Goal: Task Accomplishment & Management: Use online tool/utility

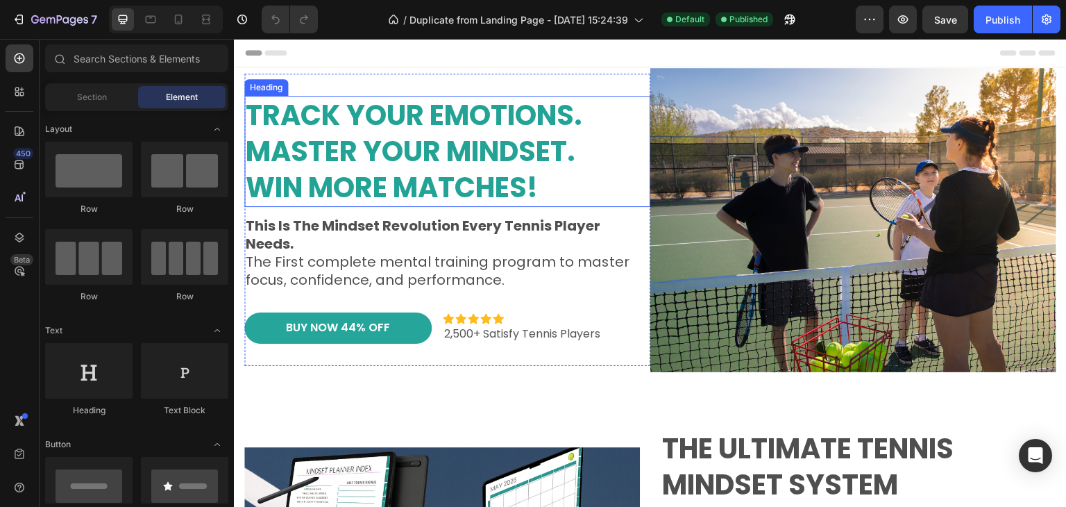
click at [428, 112] on strong "Track Your Emotions." at bounding box center [414, 115] width 337 height 39
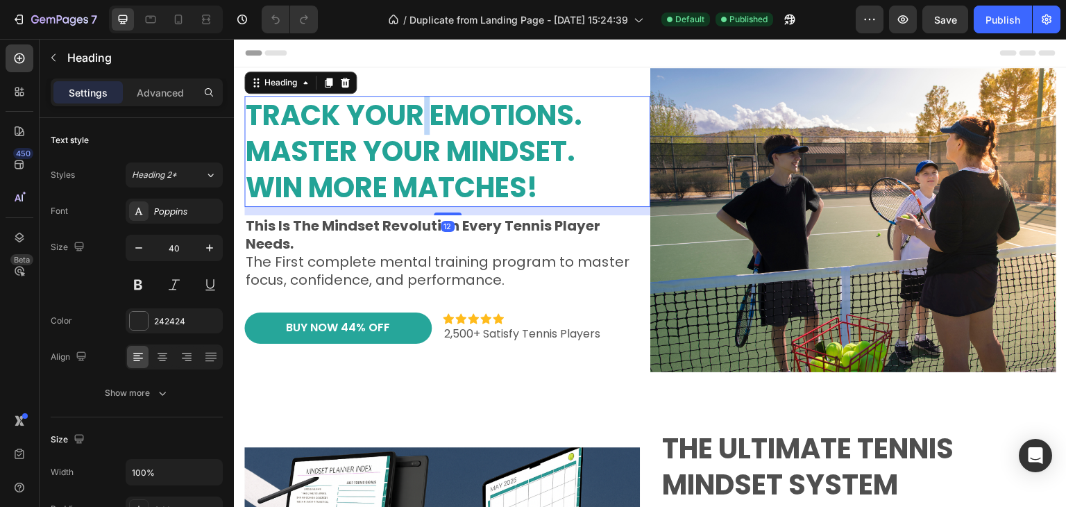
click at [428, 112] on strong "Track Your Emotions." at bounding box center [414, 115] width 337 height 39
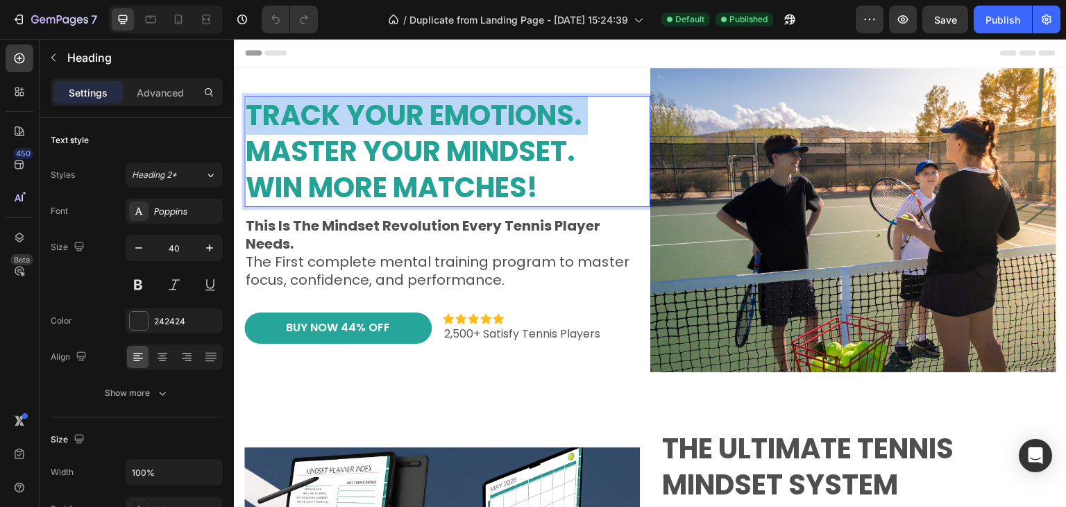
click at [428, 112] on strong "Track Your Emotions." at bounding box center [414, 115] width 337 height 39
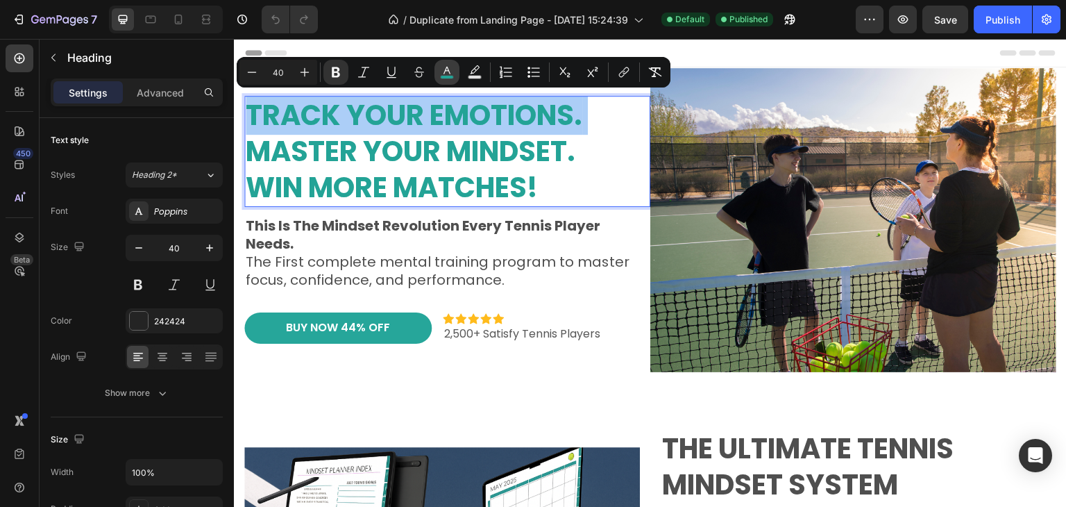
click at [447, 70] on icon "Editor contextual toolbar" at bounding box center [447, 72] width 14 height 14
type input "23A396"
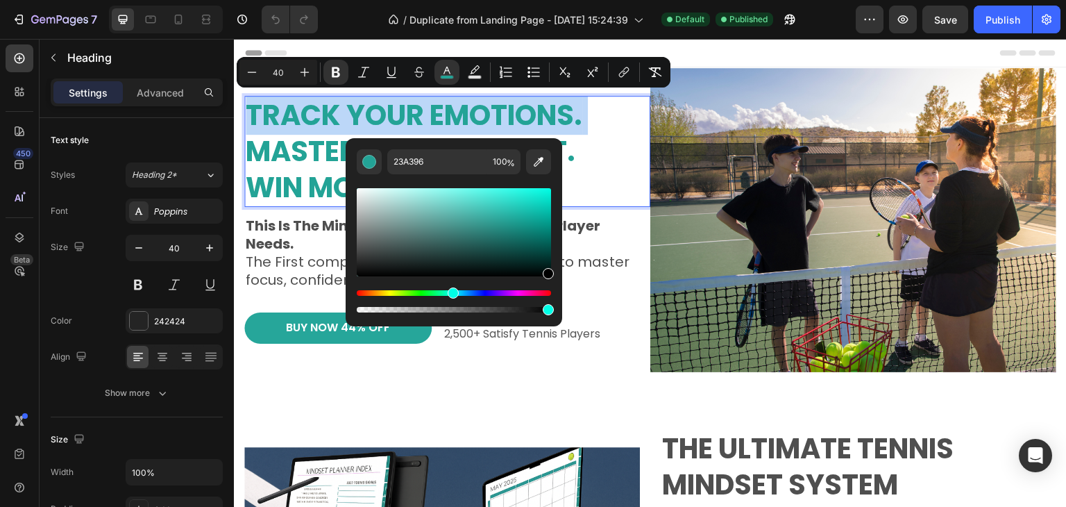
drag, startPoint x: 507, startPoint y: 221, endPoint x: 549, endPoint y: 277, distance: 69.8
click at [549, 277] on div "Editor contextual toolbar" at bounding box center [548, 273] width 11 height 11
type input "000000"
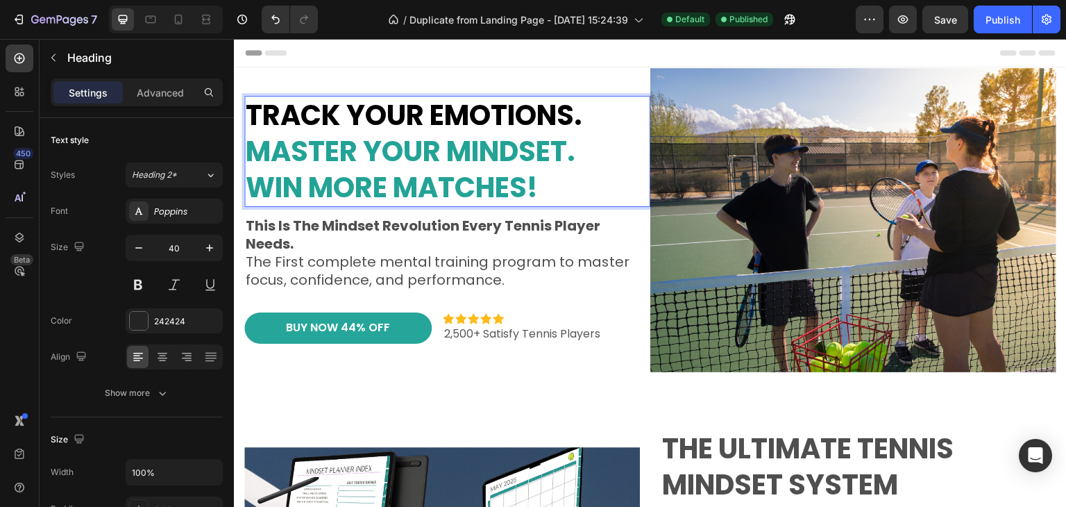
click at [321, 190] on strong "Win More Matches!" at bounding box center [392, 187] width 292 height 39
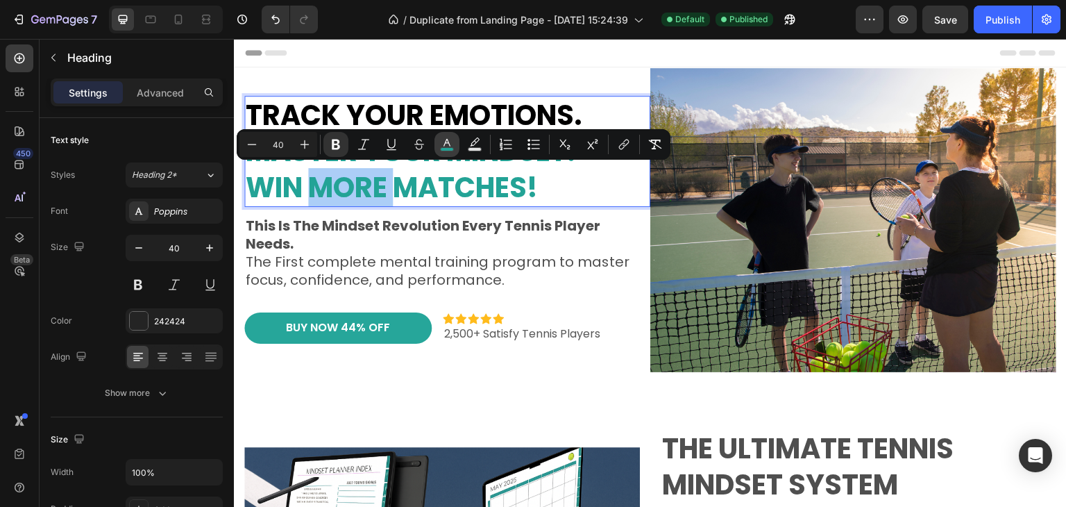
click at [441, 144] on icon "Editor contextual toolbar" at bounding box center [447, 144] width 14 height 14
type input "23A396"
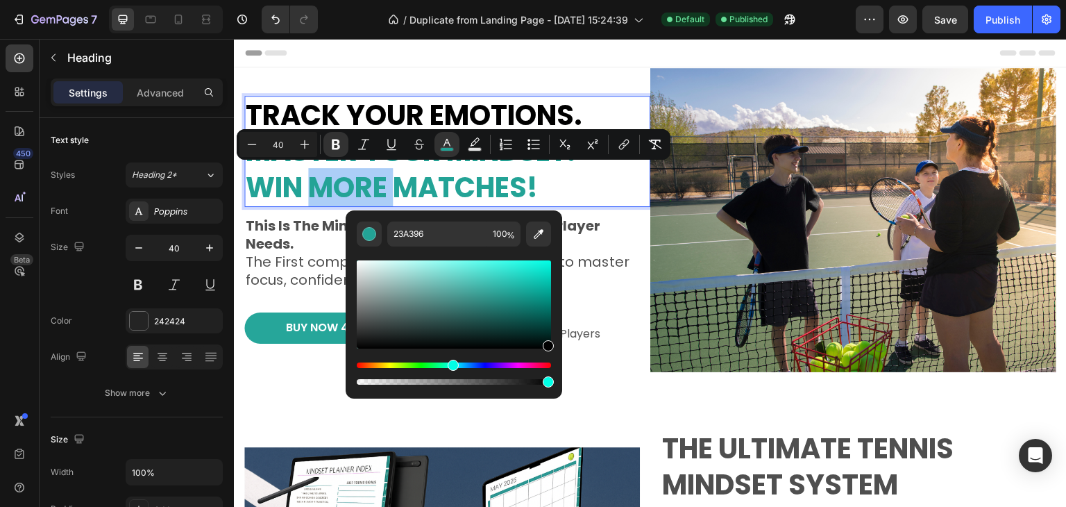
drag, startPoint x: 512, startPoint y: 294, endPoint x: 550, endPoint y: 353, distance: 70.3
click at [550, 353] on div "Editor contextual toolbar" at bounding box center [454, 323] width 194 height 130
type input "000000"
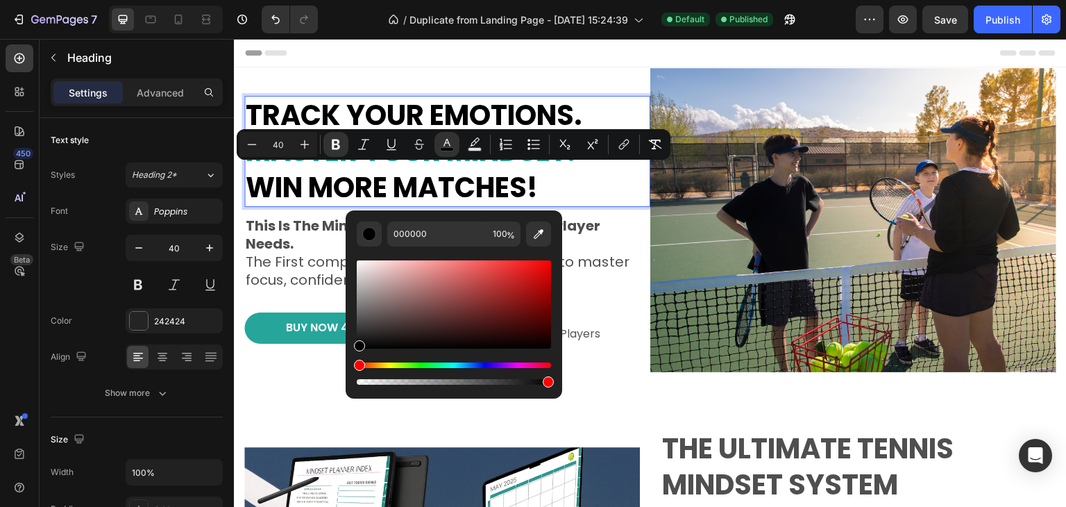
click at [616, 185] on p "Track Your Emotions. Master Your Mindset. Win More Matches!" at bounding box center [447, 151] width 403 height 108
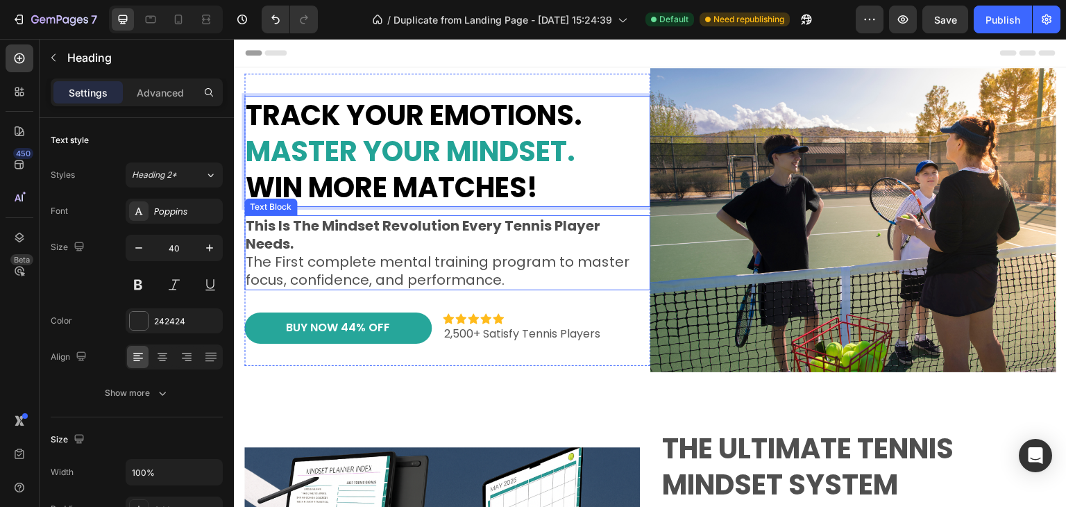
click at [473, 276] on span "The First complete mental training program to master focus, confidence, and per…" at bounding box center [438, 270] width 384 height 37
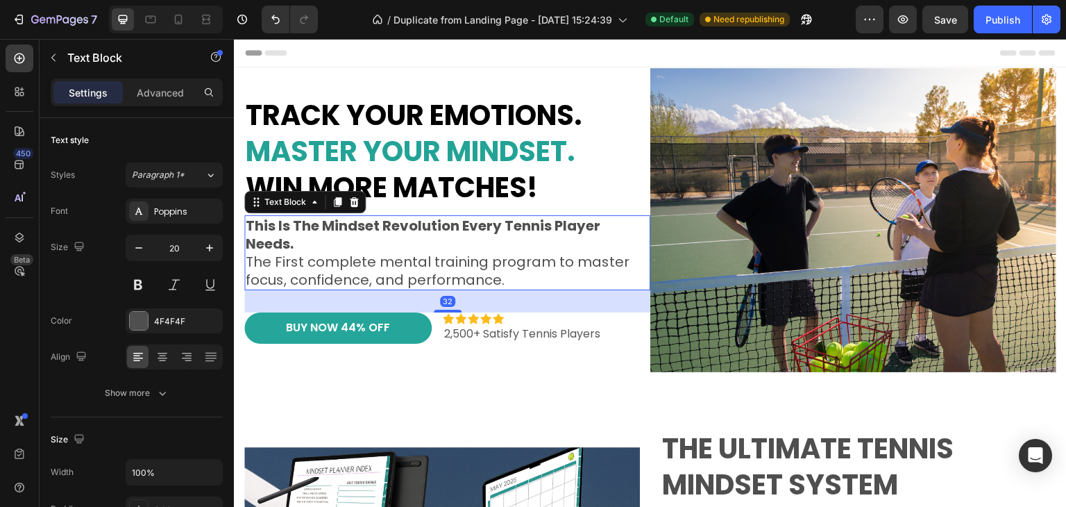
click at [496, 280] on span "The First complete mental training program to master focus, confidence, and per…" at bounding box center [438, 270] width 384 height 37
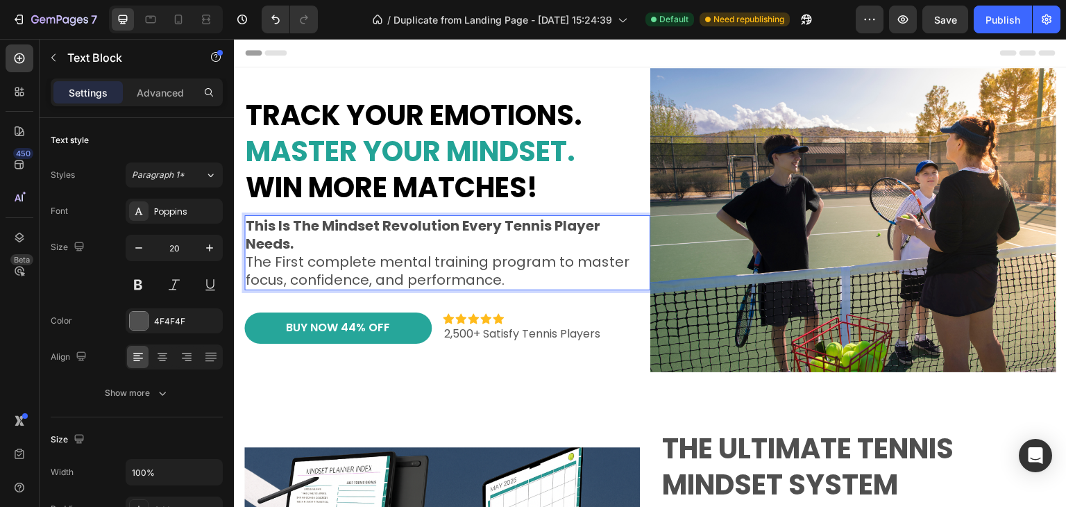
click at [522, 283] on p "This Is The Mindset Revolution Every Tennis Player Needs. The First complete me…" at bounding box center [447, 253] width 403 height 72
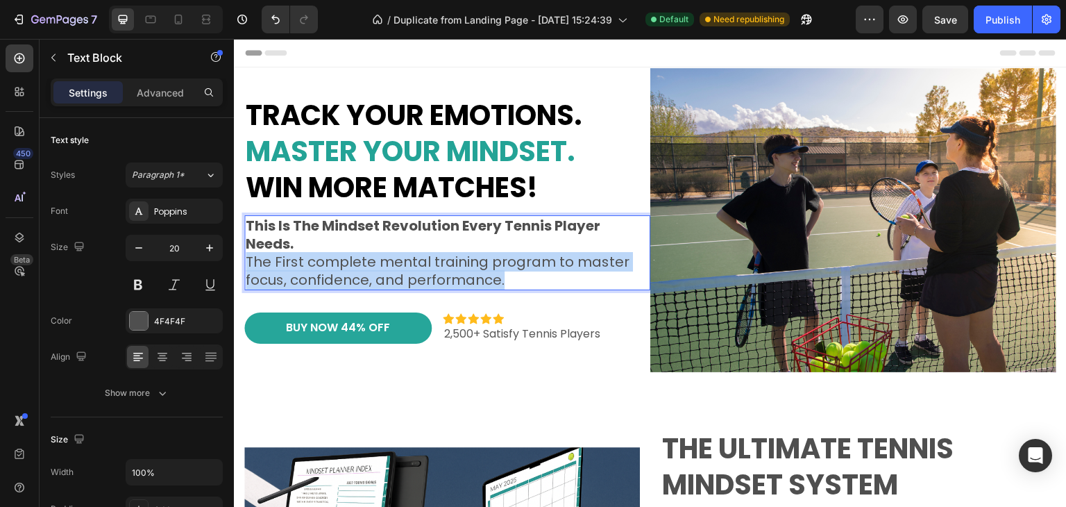
drag, startPoint x: 525, startPoint y: 285, endPoint x: 249, endPoint y: 264, distance: 276.3
click at [249, 264] on p "This Is The Mindset Revolution Every Tennis Player Needs. The First complete me…" at bounding box center [447, 253] width 403 height 72
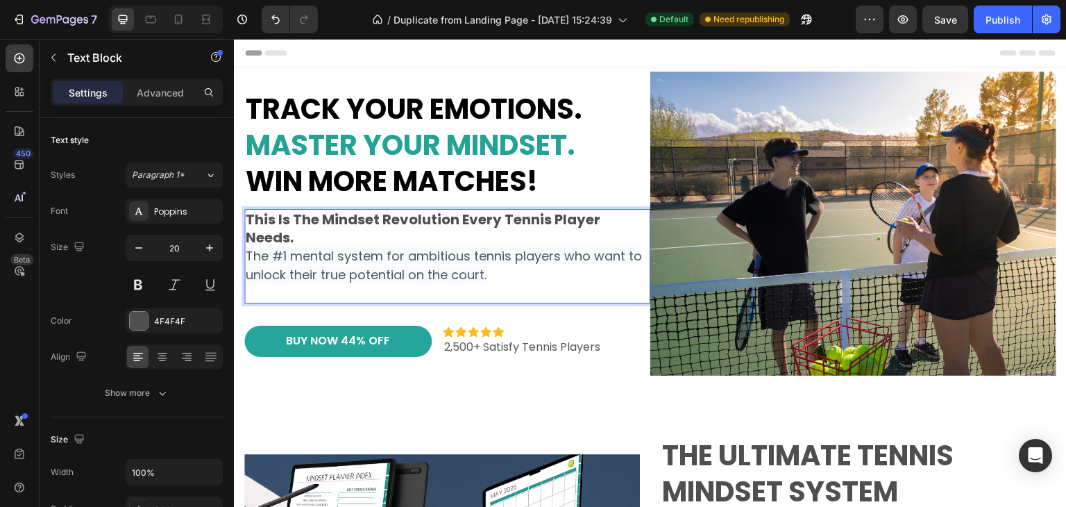
click at [297, 237] on p "This Is The Mindset Revolution Every Tennis Player Needs. The #1 mental system …" at bounding box center [447, 256] width 403 height 92
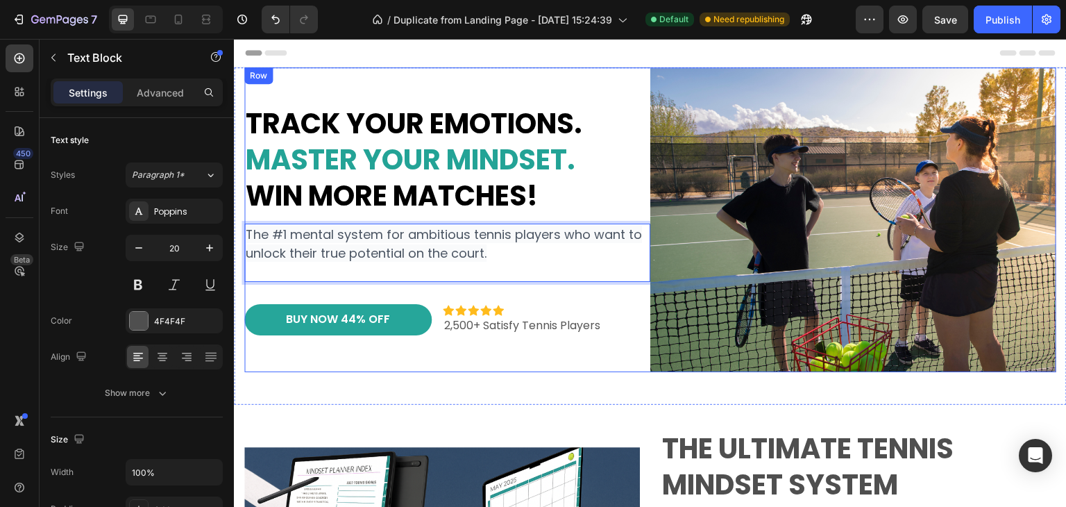
click at [343, 368] on div "⁠⁠⁠⁠⁠⁠⁠ Track Your Emotions. Master Your Mindset. Win More Matches! Heading The…" at bounding box center [650, 235] width 812 height 337
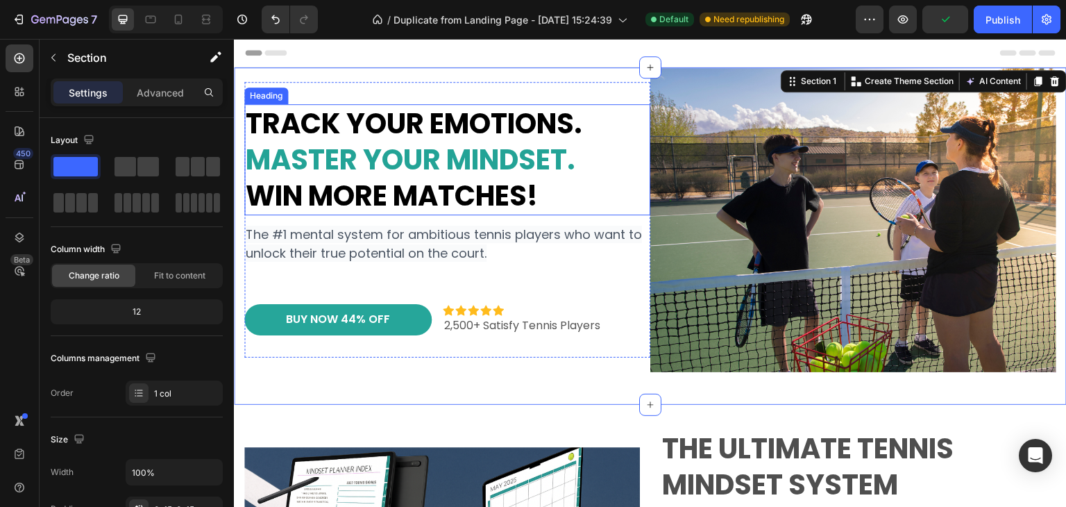
click at [462, 131] on strong "Track Your Emotions." at bounding box center [414, 123] width 337 height 39
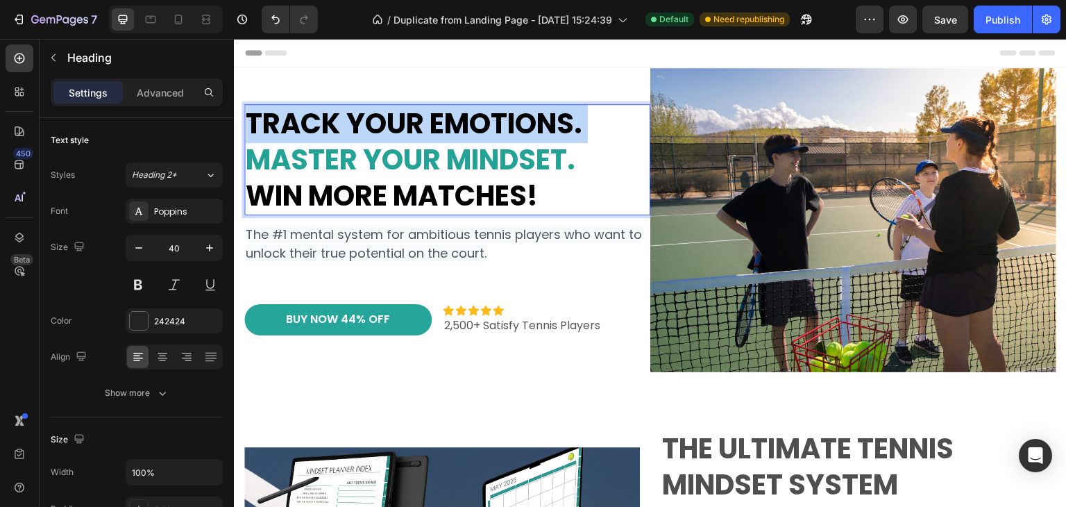
click at [462, 131] on strong "Track Your Emotions." at bounding box center [414, 123] width 337 height 39
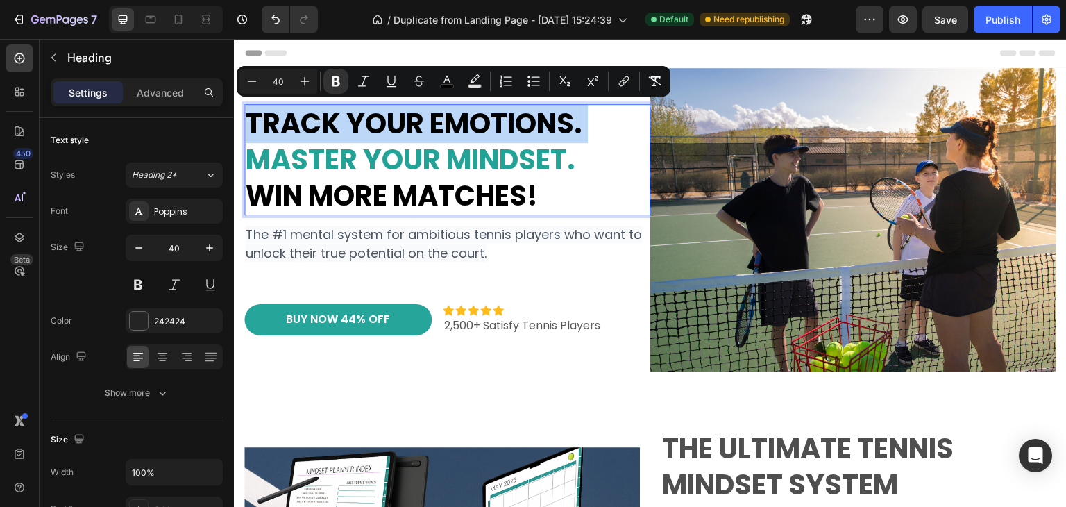
click at [462, 131] on strong "Track Your Emotions." at bounding box center [414, 123] width 337 height 39
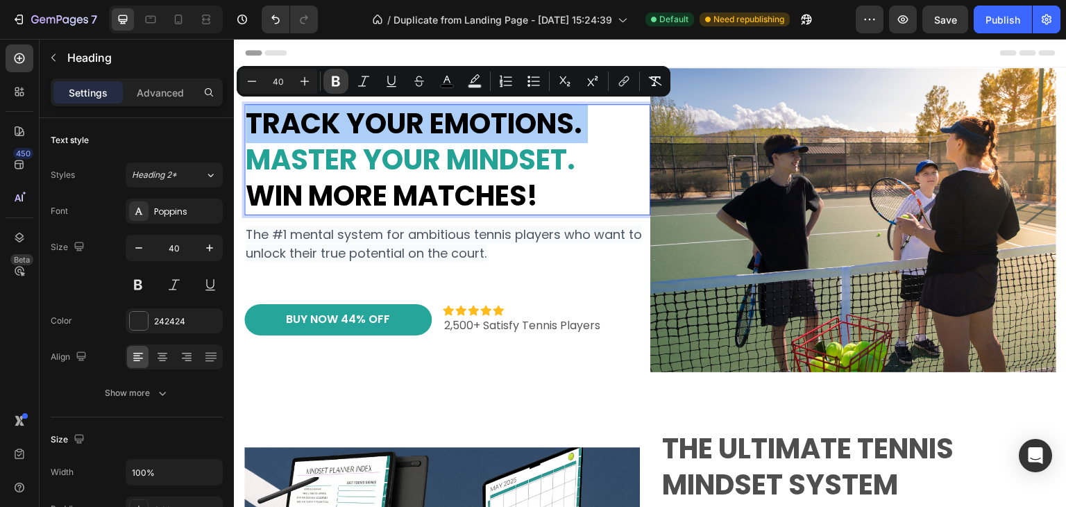
click at [342, 87] on icon "Editor contextual toolbar" at bounding box center [336, 81] width 14 height 14
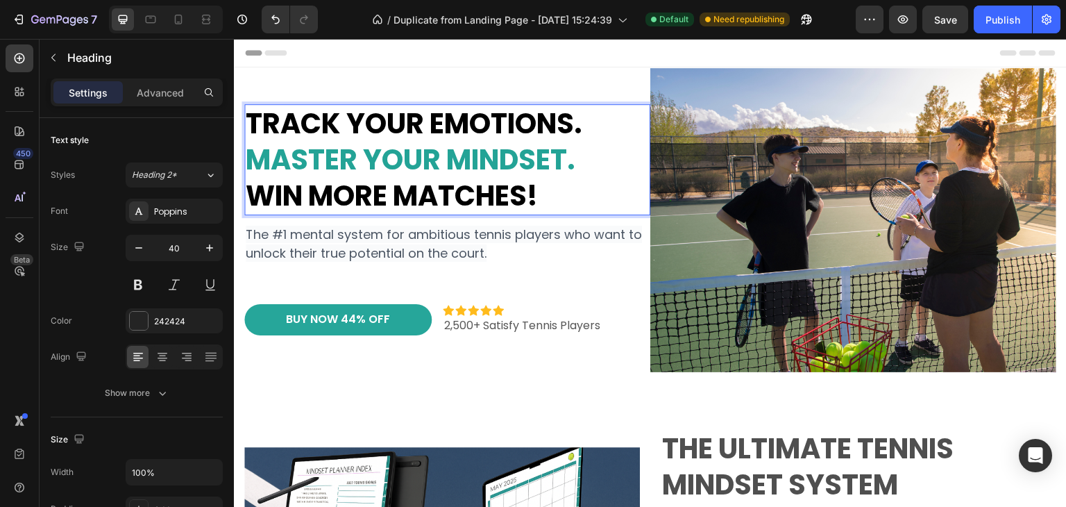
click at [347, 123] on span "Track Your Emotions." at bounding box center [414, 123] width 337 height 39
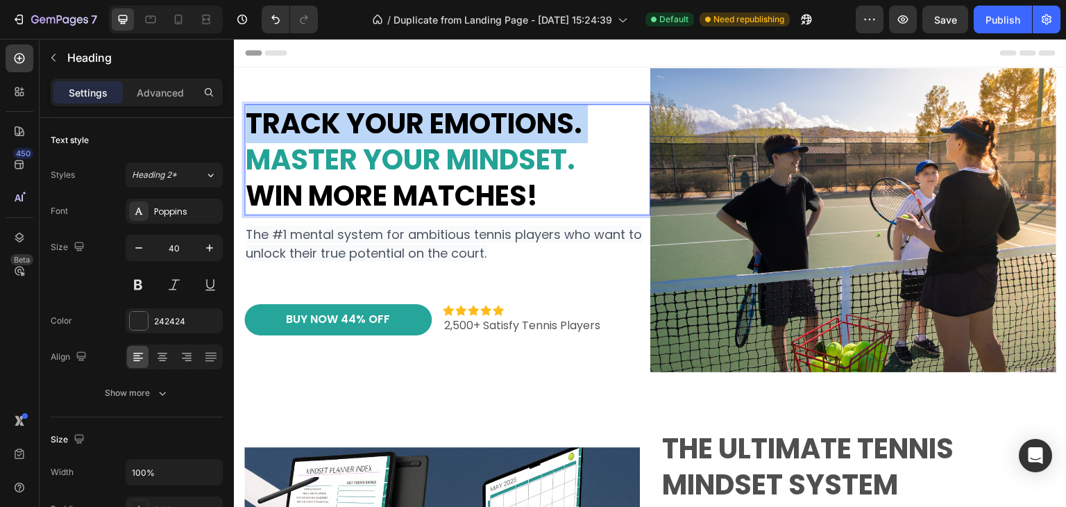
click at [347, 123] on span "Track Your Emotions." at bounding box center [414, 123] width 337 height 39
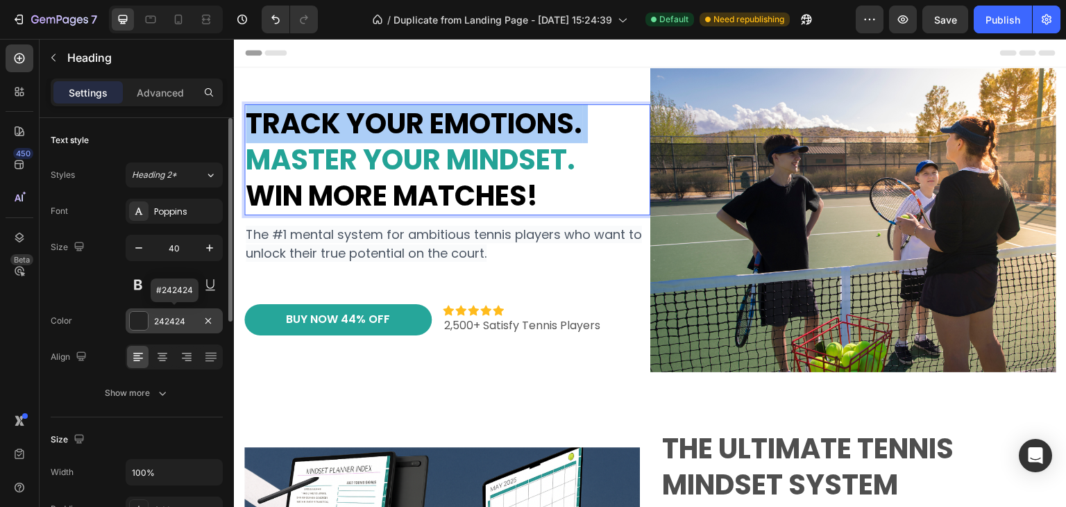
click at [142, 323] on div at bounding box center [139, 321] width 18 height 18
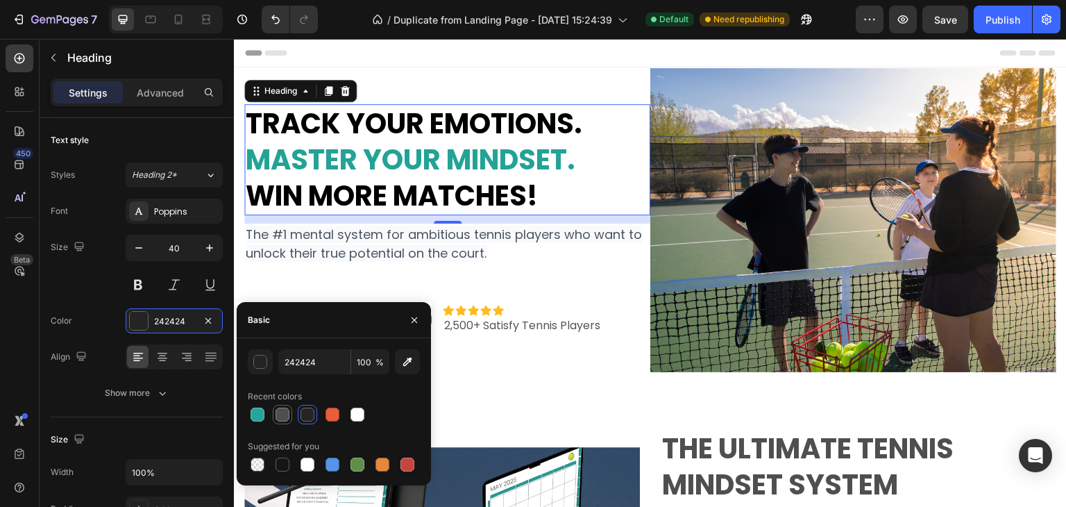
click at [280, 414] on div at bounding box center [283, 414] width 14 height 14
type input "4F4F4F"
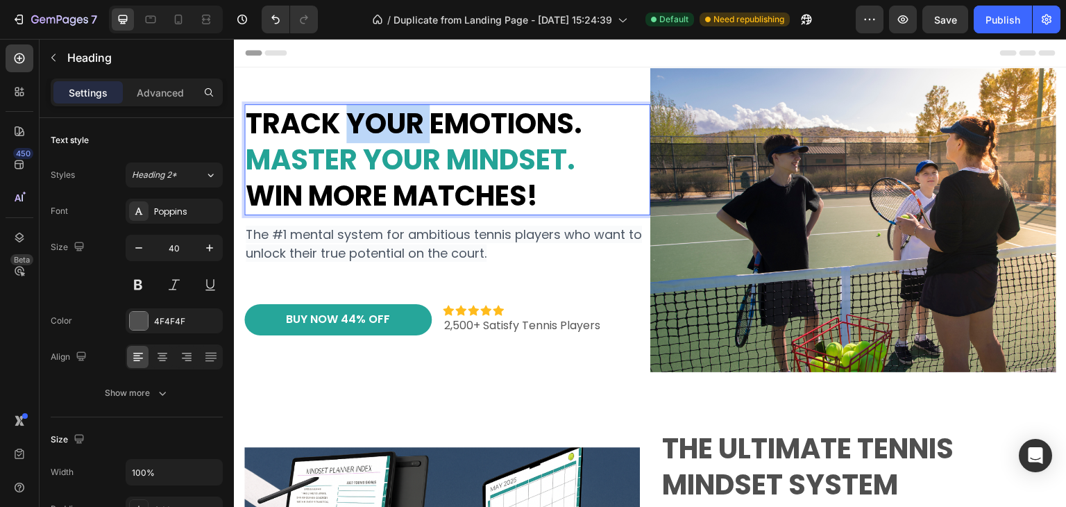
click at [376, 114] on span "Track Your Emotions." at bounding box center [414, 123] width 337 height 39
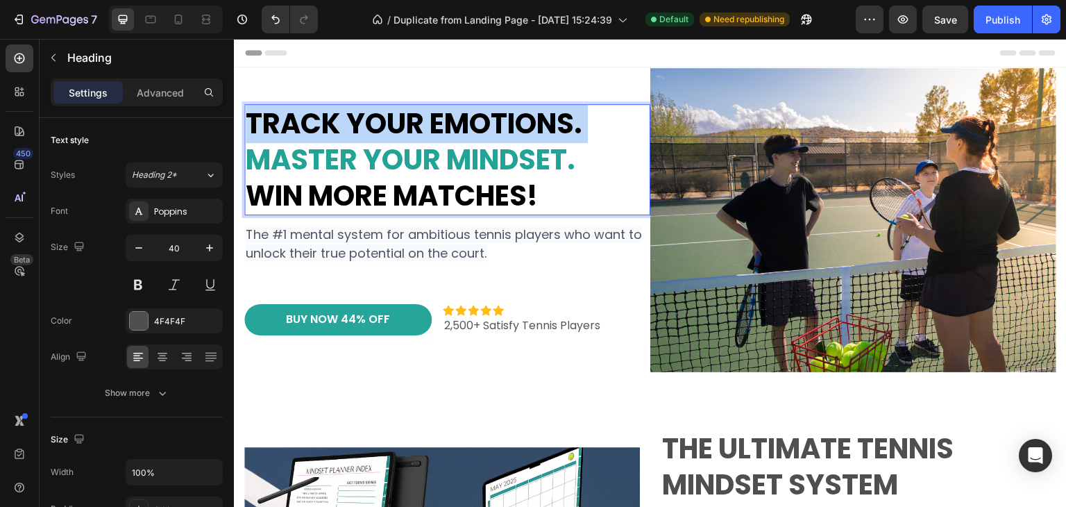
click at [376, 114] on span "Track Your Emotions." at bounding box center [414, 123] width 337 height 39
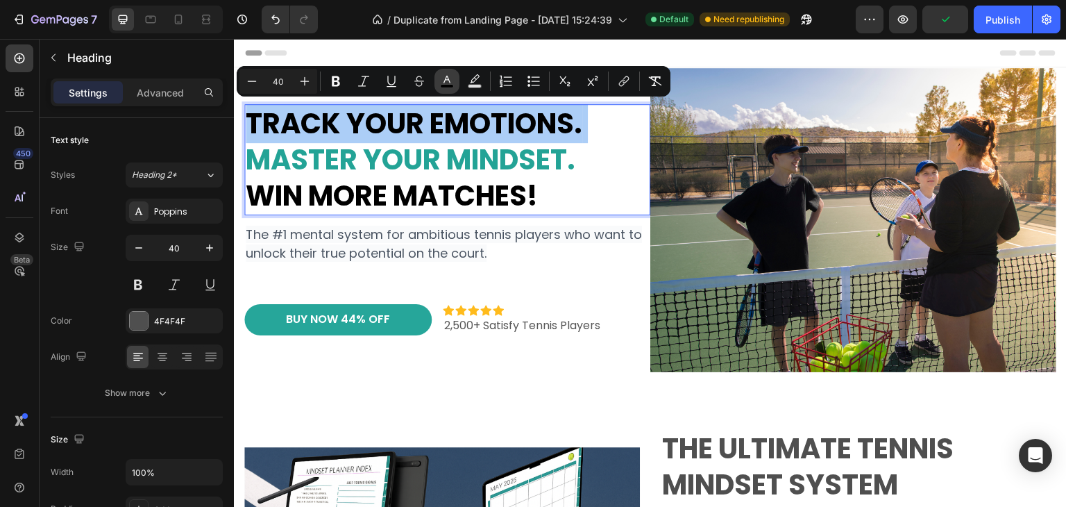
click at [447, 83] on icon "Editor contextual toolbar" at bounding box center [447, 81] width 14 height 14
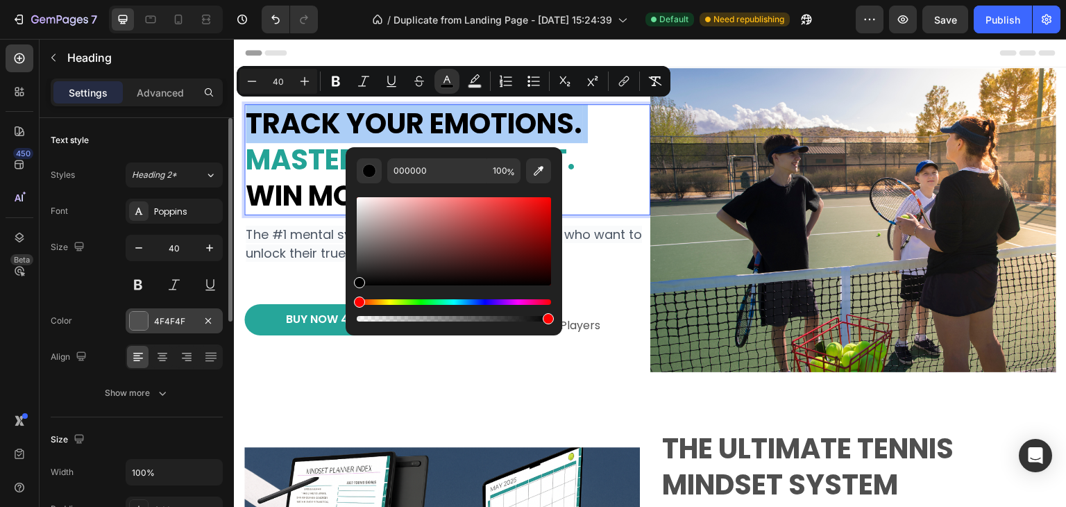
click at [139, 322] on div at bounding box center [139, 321] width 18 height 18
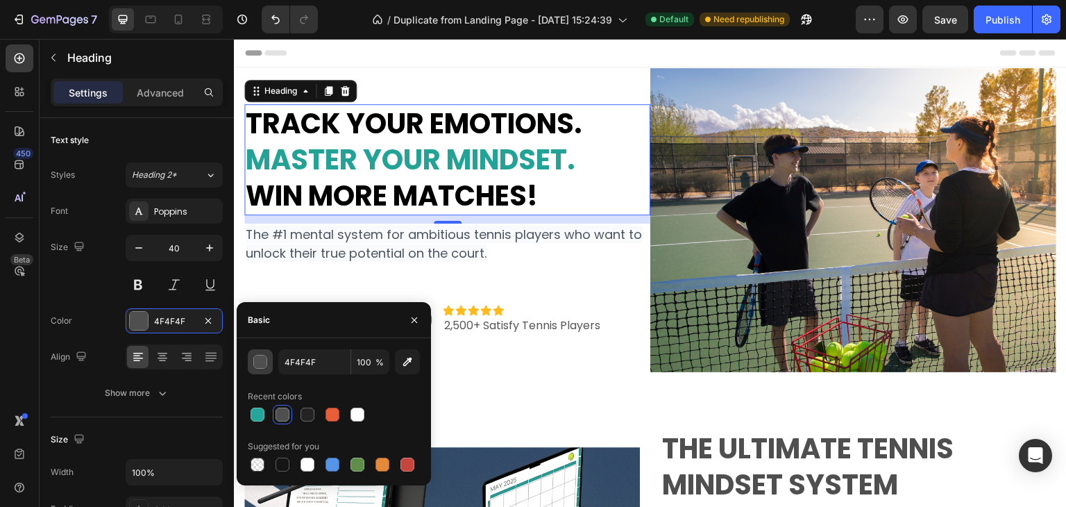
click at [255, 364] on div "button" at bounding box center [261, 362] width 14 height 14
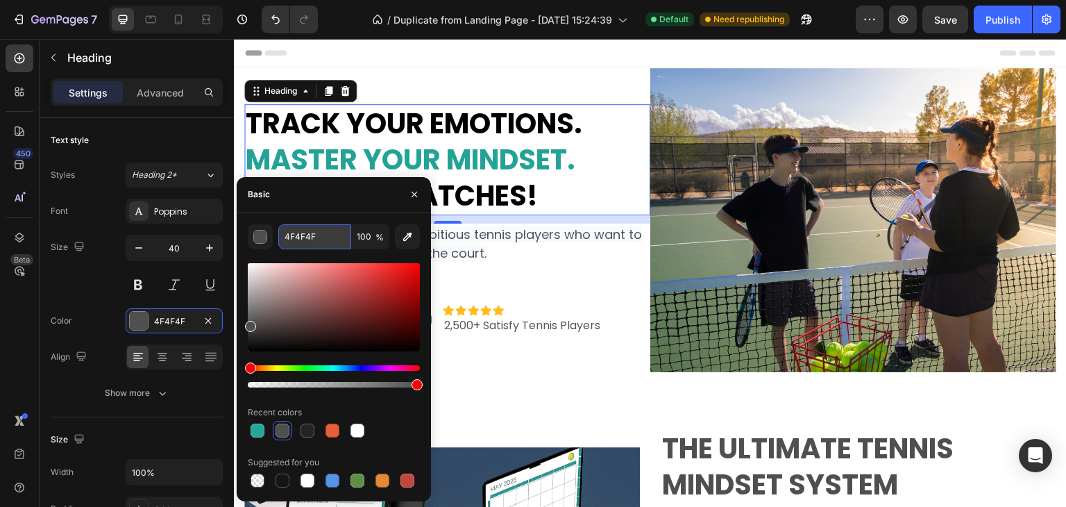
click at [312, 237] on input "4F4F4F" at bounding box center [314, 236] width 72 height 25
drag, startPoint x: 346, startPoint y: 228, endPoint x: 332, endPoint y: 242, distance: 19.7
click at [346, 228] on input "4F4F4F" at bounding box center [314, 236] width 72 height 25
drag, startPoint x: 300, startPoint y: 242, endPoint x: 279, endPoint y: 244, distance: 20.9
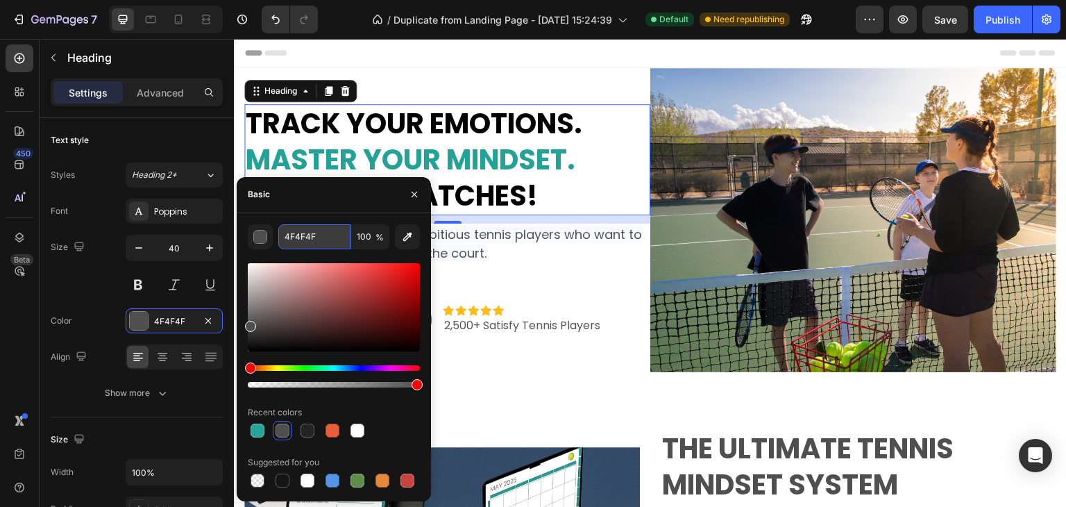
click at [279, 244] on input "4F4F4F" at bounding box center [314, 236] width 72 height 25
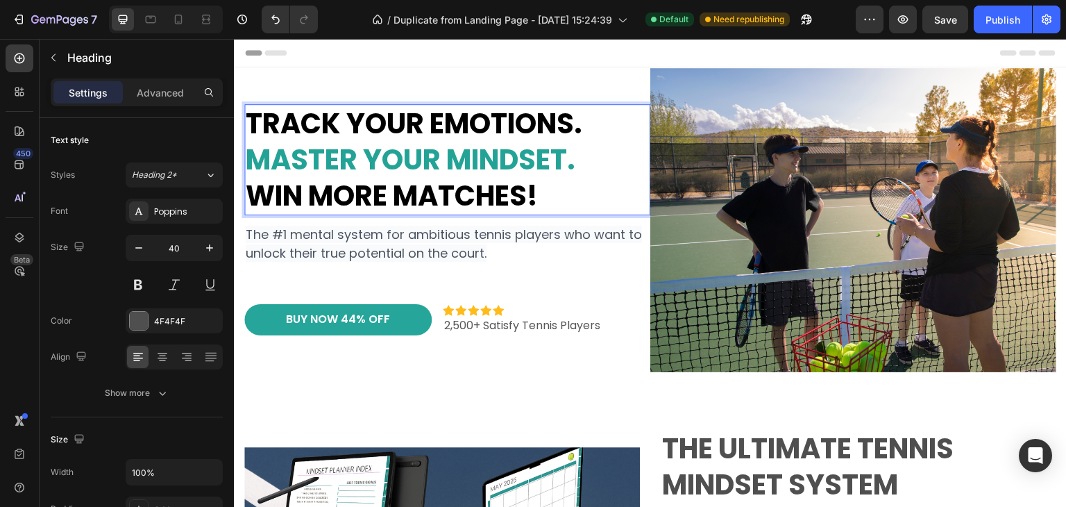
click at [525, 131] on span "Track Your Emotions." at bounding box center [414, 123] width 337 height 39
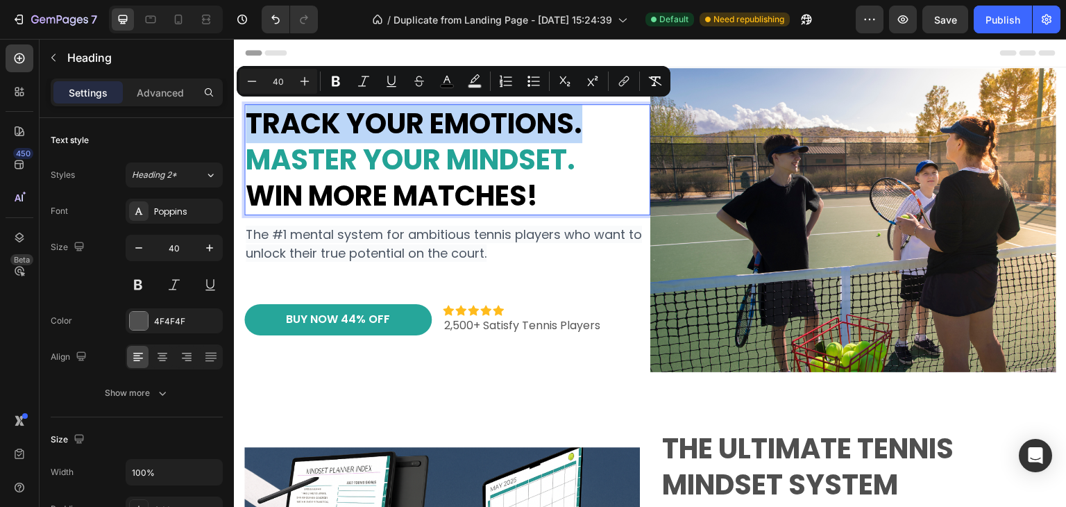
drag, startPoint x: 593, startPoint y: 119, endPoint x: 253, endPoint y: 128, distance: 340.2
click at [253, 128] on p "Track Your Emotions. Master Your Mindset. Win More Matches!" at bounding box center [447, 160] width 403 height 108
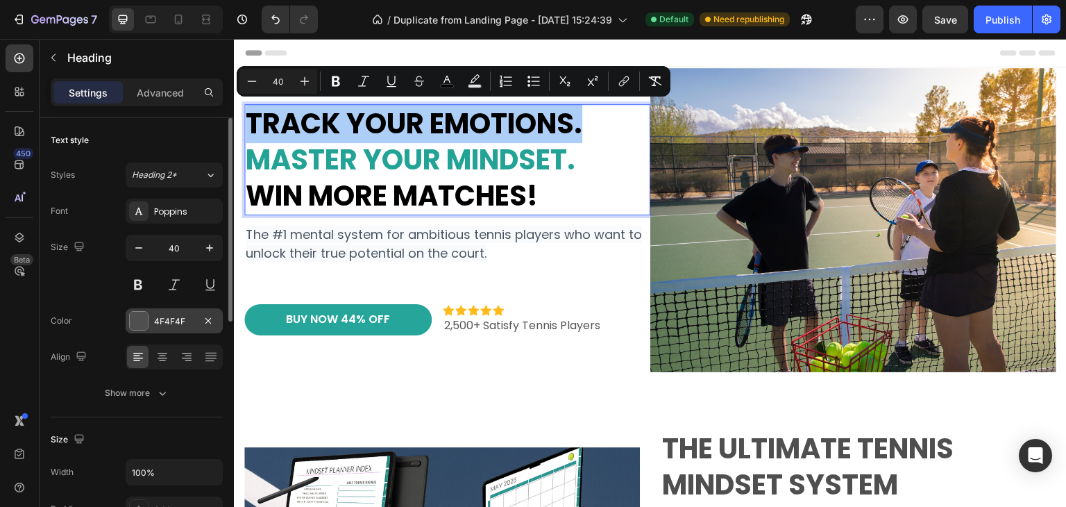
click at [131, 326] on div at bounding box center [139, 321] width 18 height 18
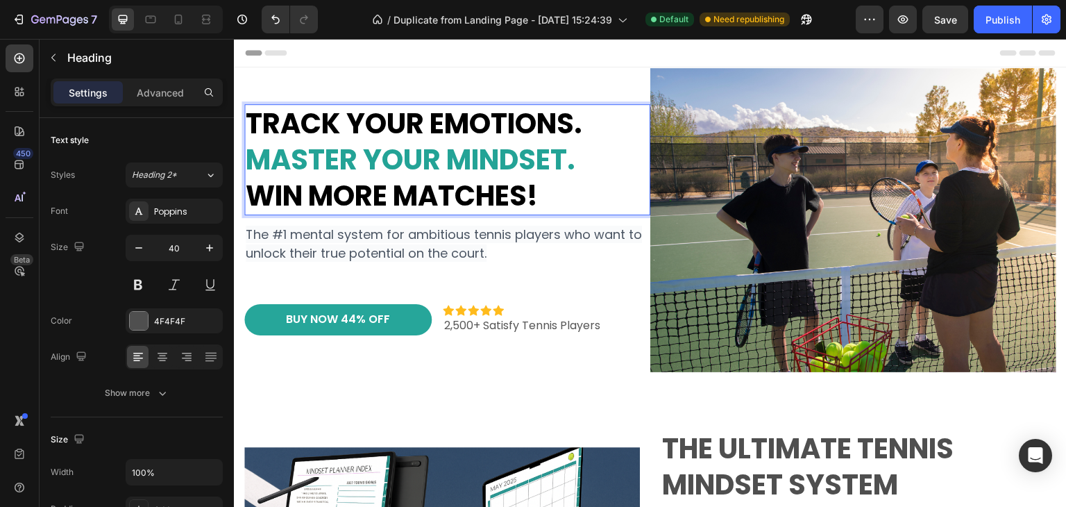
click at [559, 120] on span "Track Your Emotions." at bounding box center [414, 123] width 337 height 39
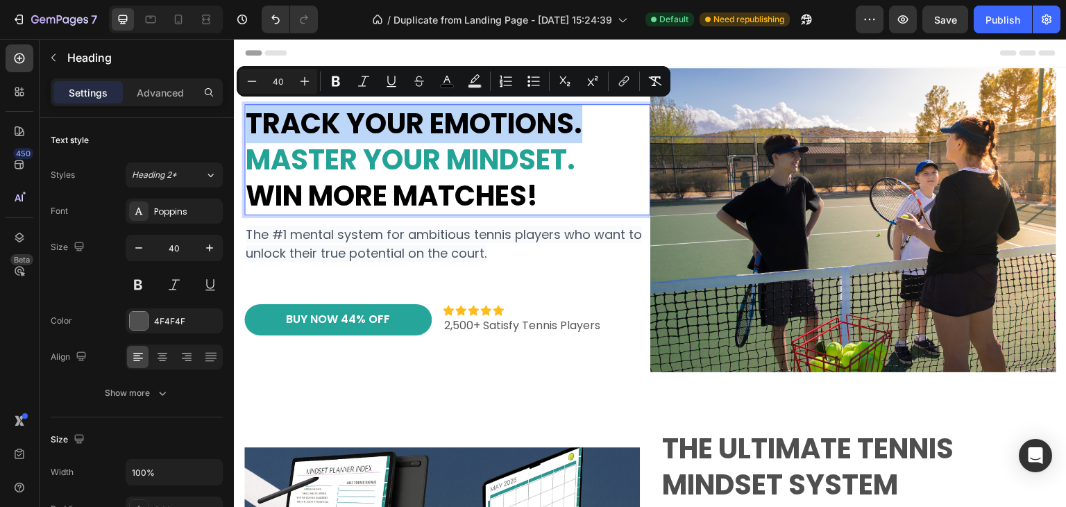
drag, startPoint x: 590, startPoint y: 119, endPoint x: 248, endPoint y: 128, distance: 342.3
click at [248, 128] on p "Track Your Emotions. Master Your Mindset. Win More Matches!" at bounding box center [447, 160] width 403 height 108
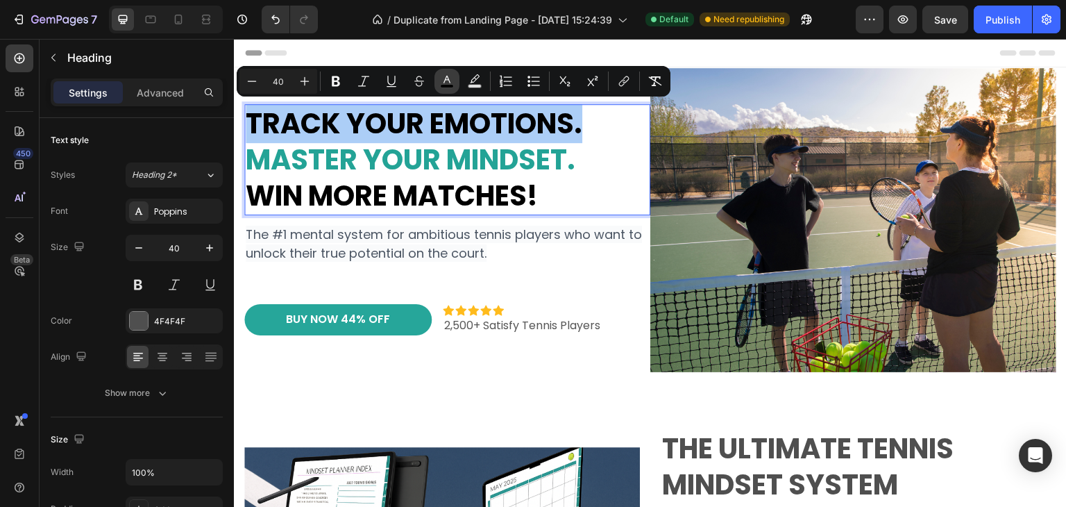
click at [450, 85] on rect "Editor contextual toolbar" at bounding box center [447, 86] width 13 height 3
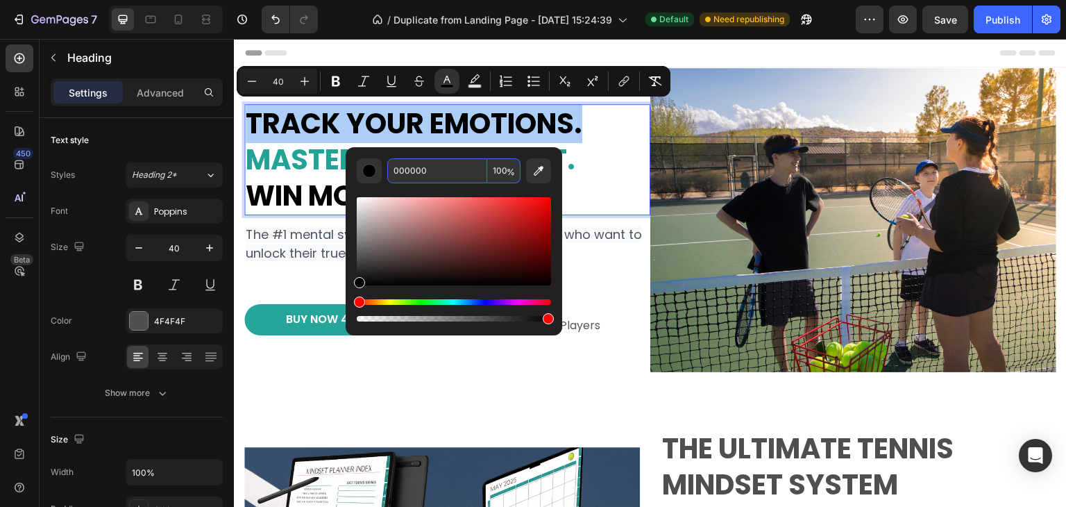
click at [424, 168] on input "000000" at bounding box center [437, 170] width 100 height 25
paste input "4F4F4F"
type input "4F4F4F"
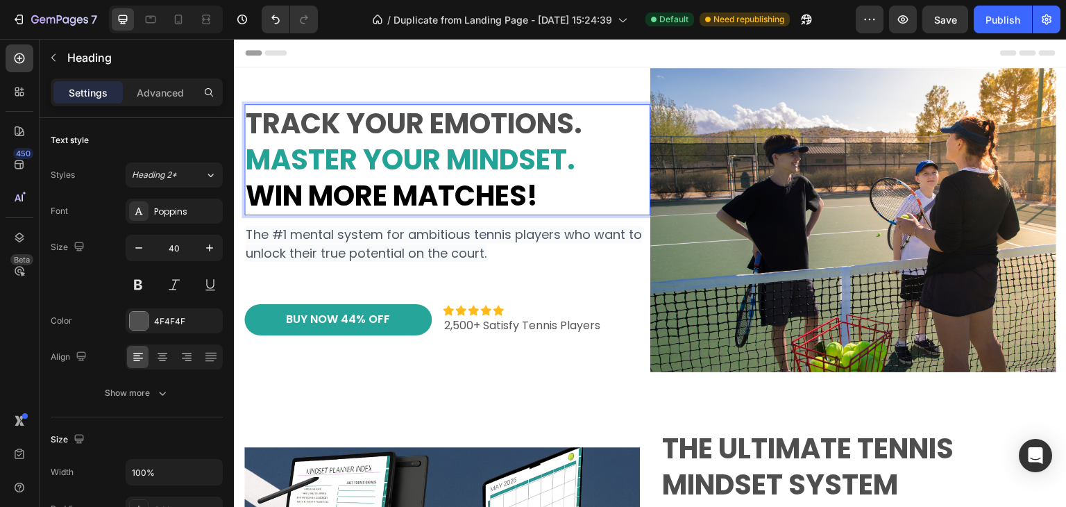
click at [331, 182] on strong "Win More Matches!" at bounding box center [392, 195] width 292 height 39
click at [322, 190] on strong "Win More Matches!" at bounding box center [392, 195] width 292 height 39
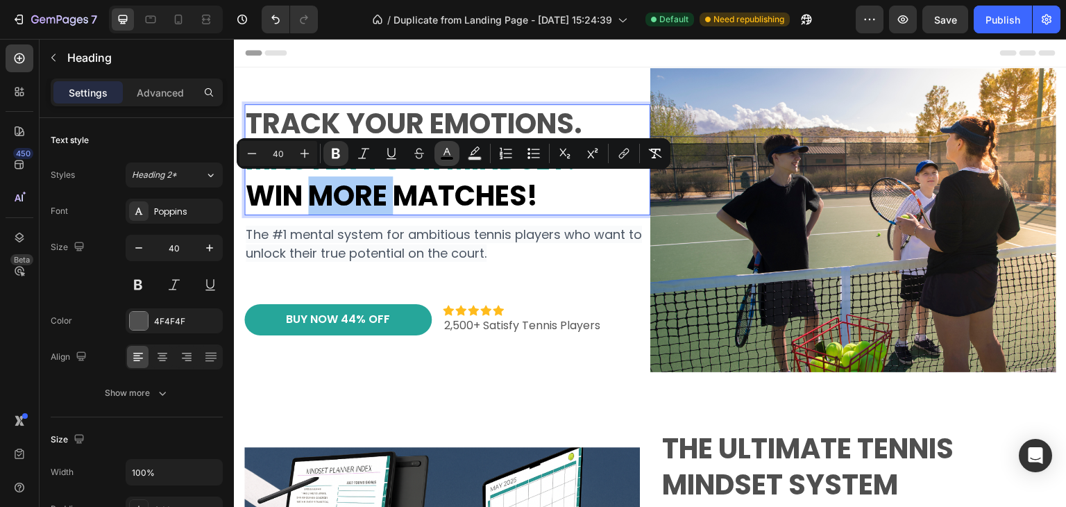
click at [441, 157] on rect "Editor contextual toolbar" at bounding box center [447, 158] width 13 height 3
type input "000000"
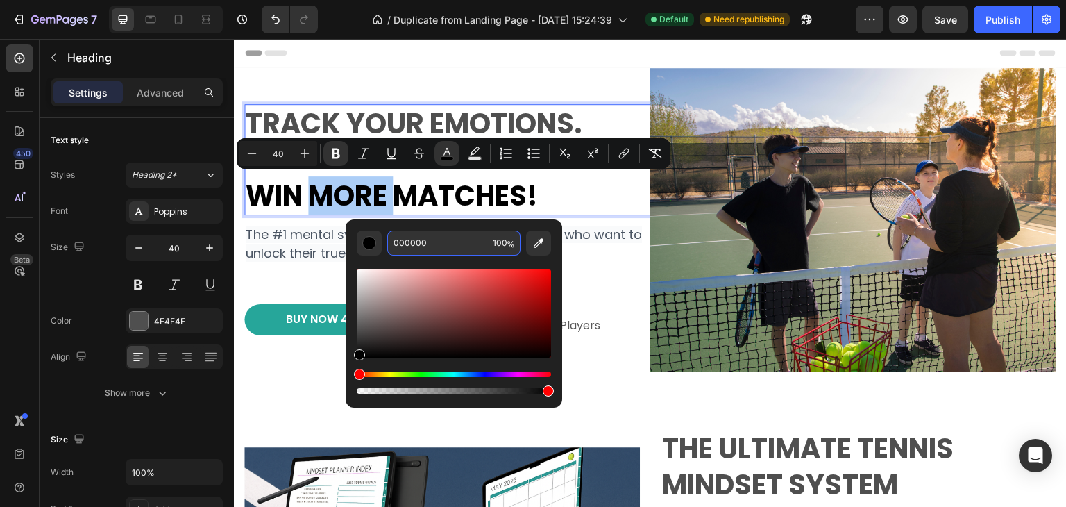
click at [406, 242] on input "000000" at bounding box center [437, 242] width 100 height 25
paste input "4F4F4F"
type input "4F4F4F"
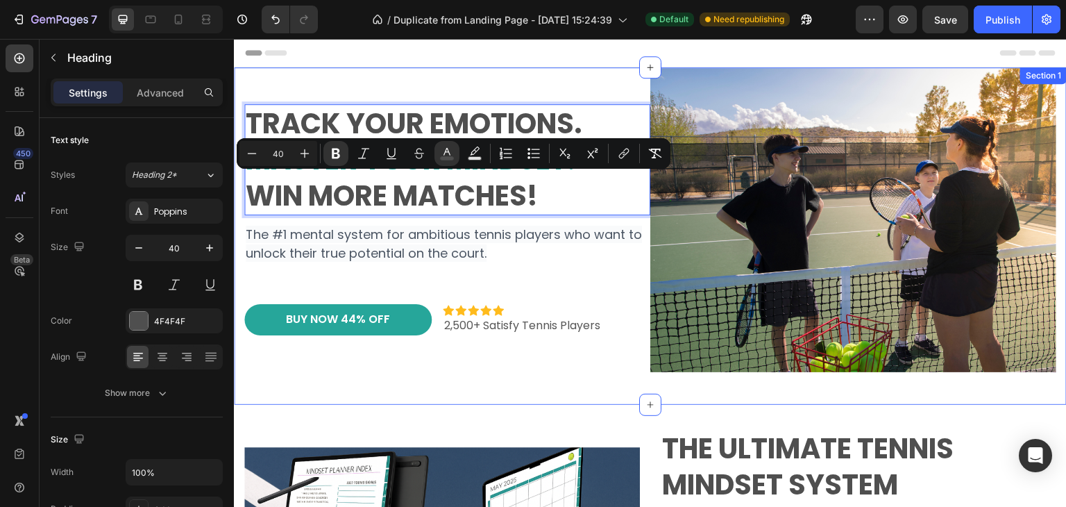
click at [441, 378] on div "Track Your Emotions. Master Your Mindset. Win More Matches! Heading 12 The #1 m…" at bounding box center [650, 235] width 812 height 337
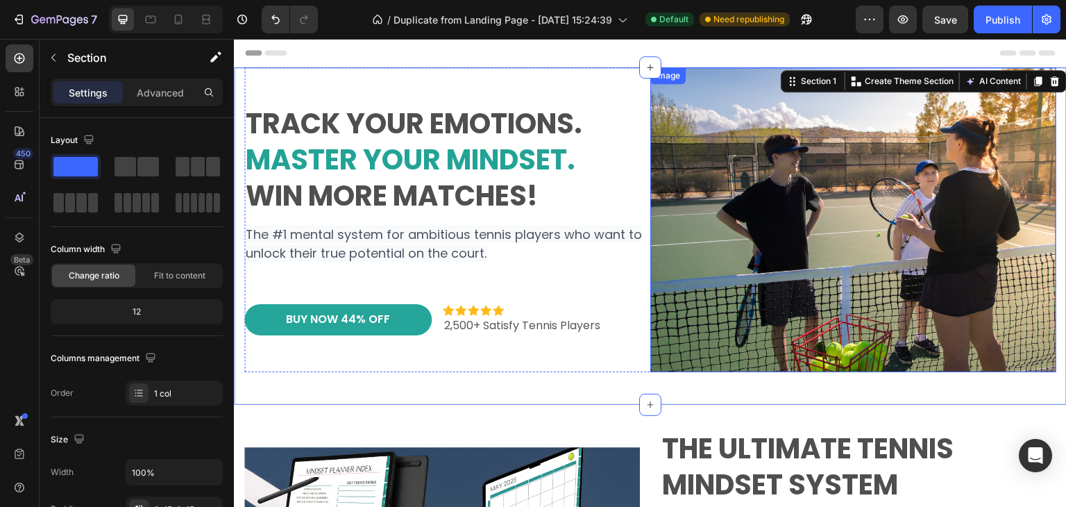
click at [807, 235] on img at bounding box center [853, 219] width 406 height 305
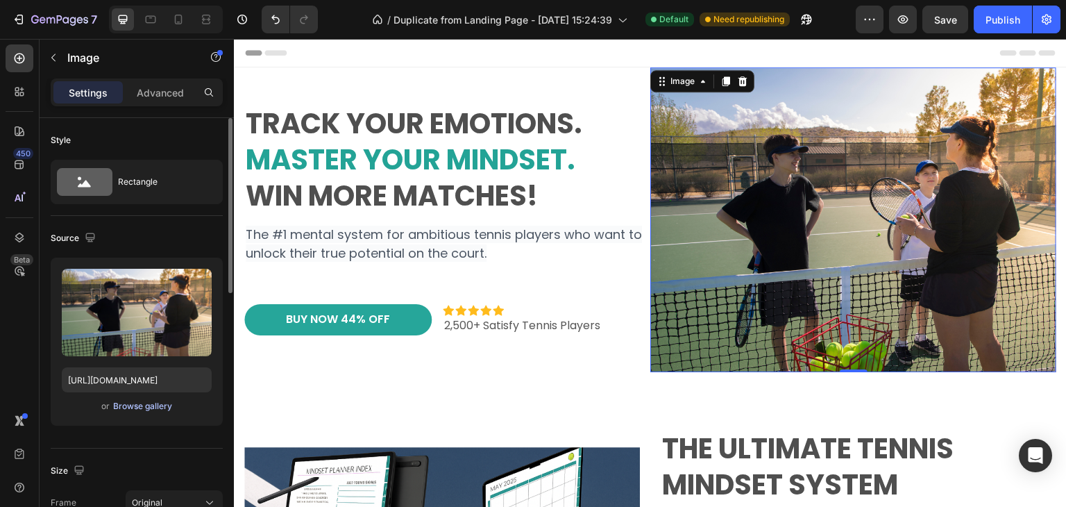
click at [124, 407] on div "Browse gallery" at bounding box center [142, 406] width 59 height 12
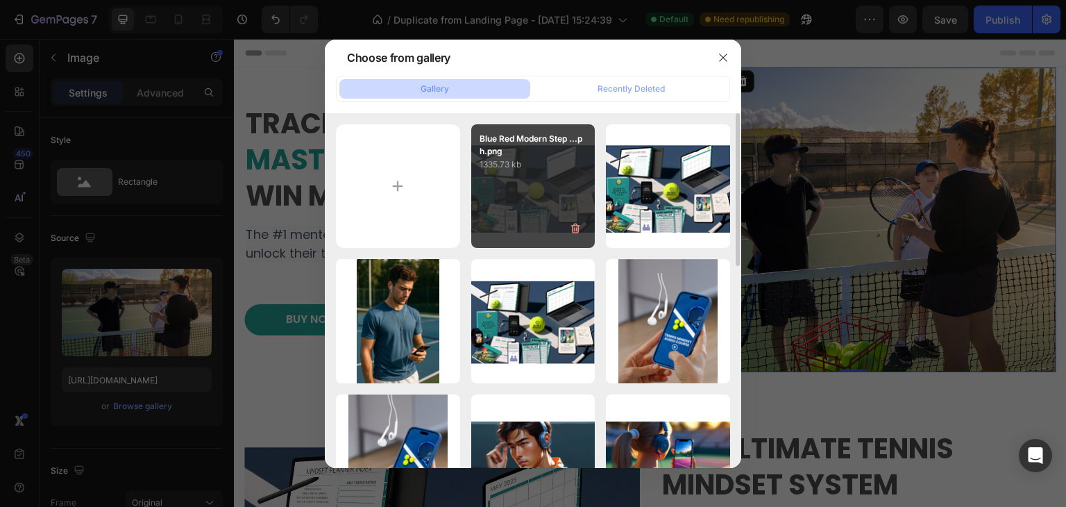
click at [496, 191] on div "Blue Red Modern Step ...ph.png 1335.73 kb" at bounding box center [533, 186] width 124 height 124
type input "[URL][DOMAIN_NAME]"
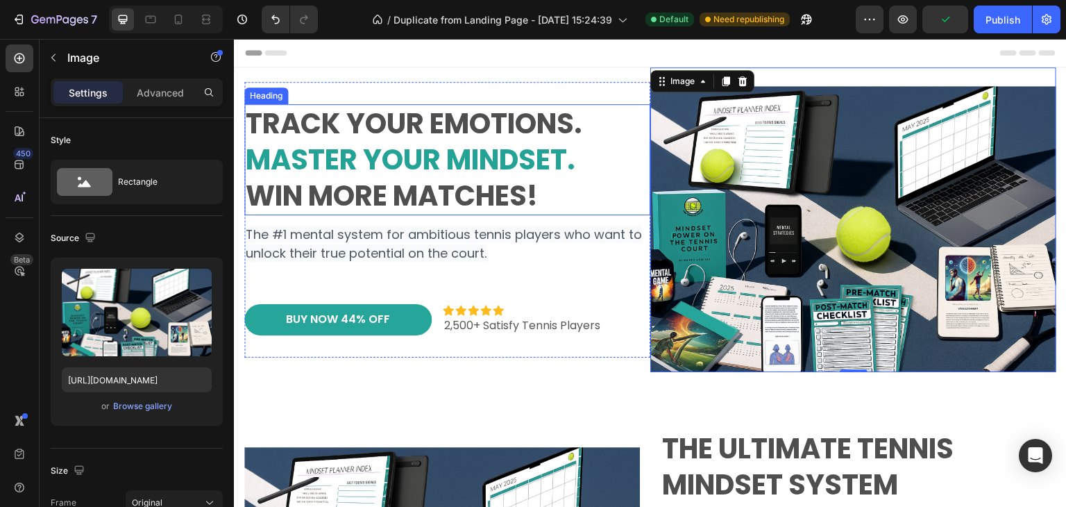
click at [522, 187] on strong "Win More Matches!" at bounding box center [392, 195] width 292 height 39
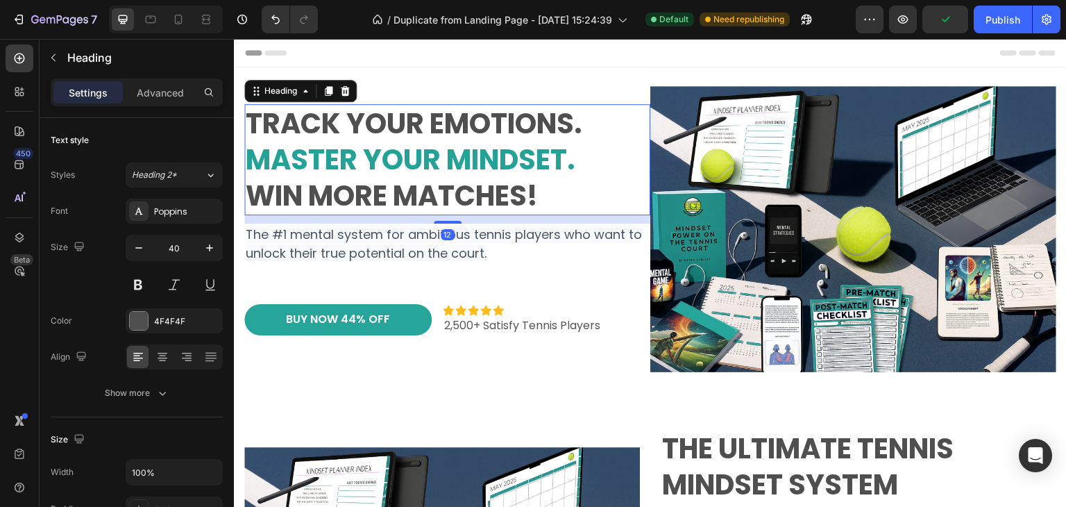
click at [522, 187] on strong "Win More Matches!" at bounding box center [392, 195] width 292 height 39
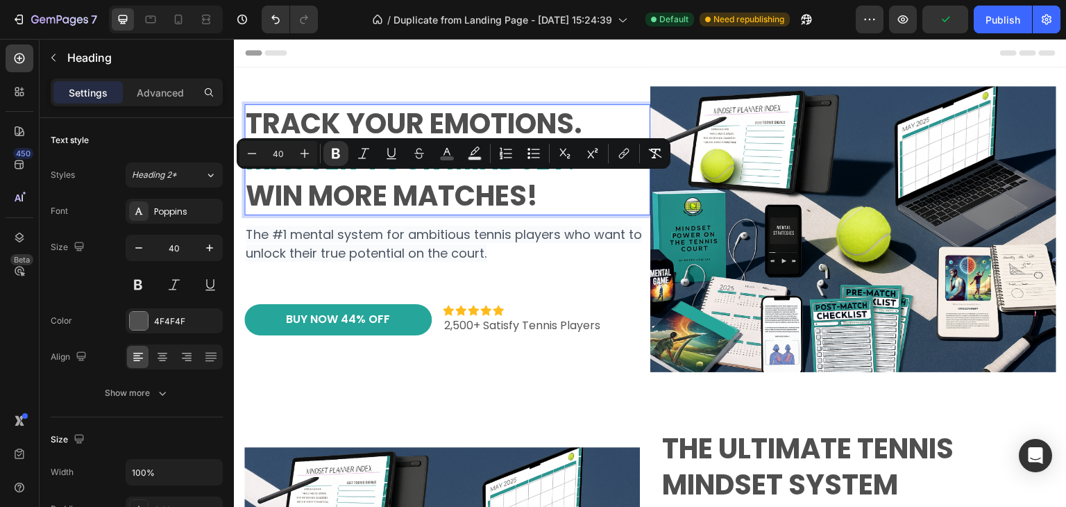
click at [525, 187] on strong "Win More Matches!" at bounding box center [392, 195] width 292 height 39
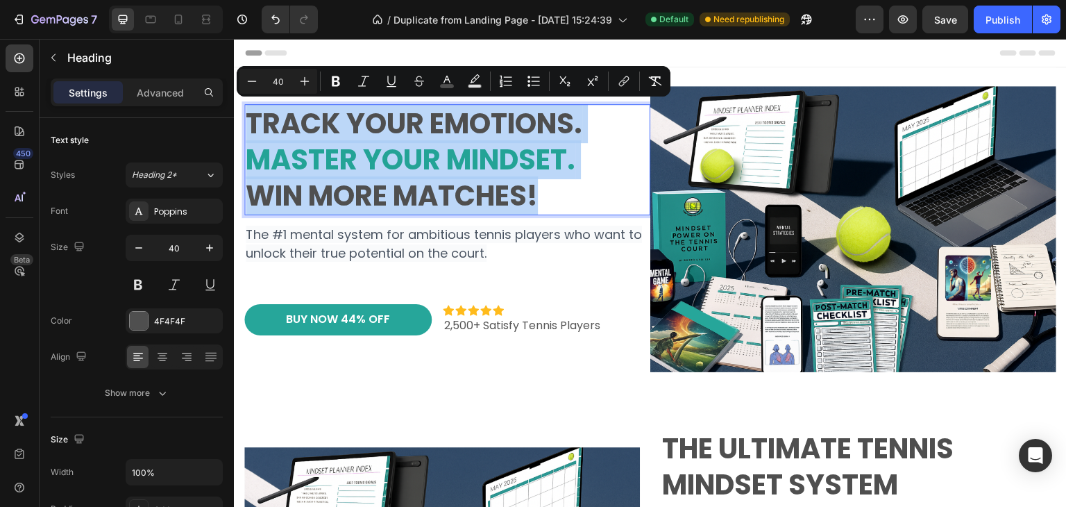
drag, startPoint x: 543, startPoint y: 198, endPoint x: 252, endPoint y: 130, distance: 298.7
click at [252, 130] on p "Track Your Emotions. Master Your Mindset. Win More Matches!" at bounding box center [447, 160] width 403 height 108
click at [446, 362] on div "Track Your Emotions. Master Your Mindset. Win More Matches! Heading 12 The #1 m…" at bounding box center [447, 219] width 406 height 305
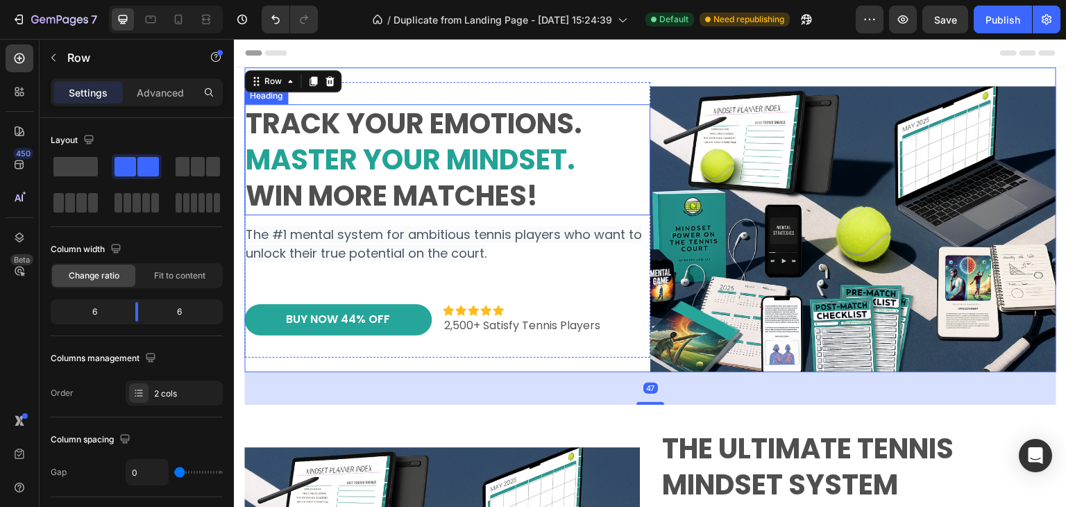
click at [589, 180] on p "⁠⁠⁠⁠⁠⁠⁠ Track Your Emotions. Master Your Mindset. Win More Matches!" at bounding box center [447, 160] width 403 height 108
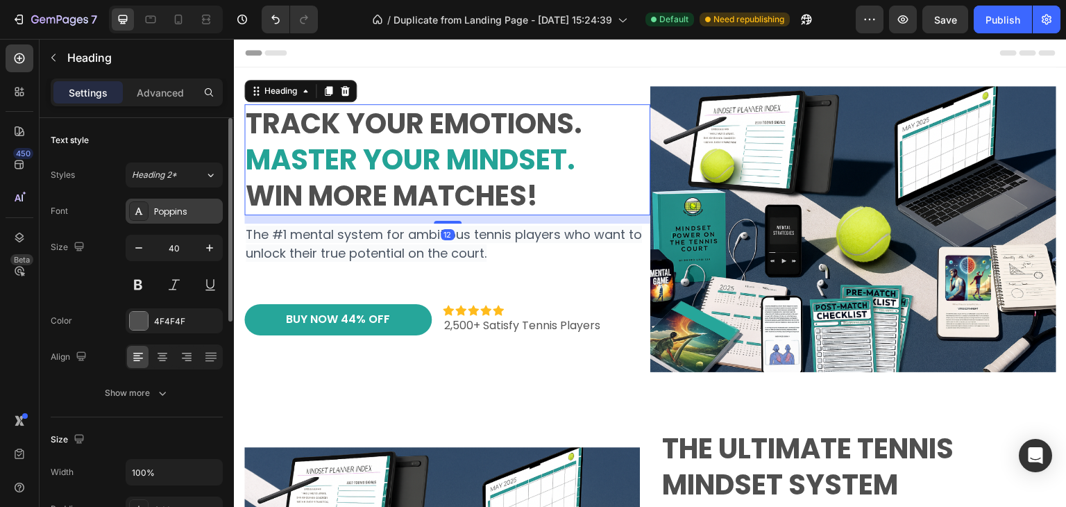
click at [187, 211] on div "Poppins" at bounding box center [186, 211] width 65 height 12
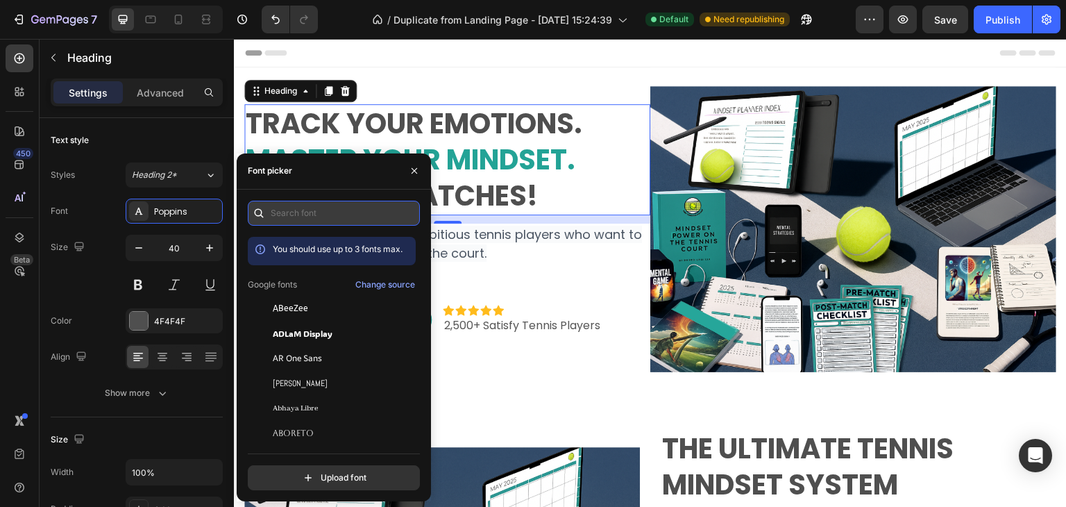
click at [294, 212] on input "text" at bounding box center [334, 213] width 172 height 25
type input "sans"
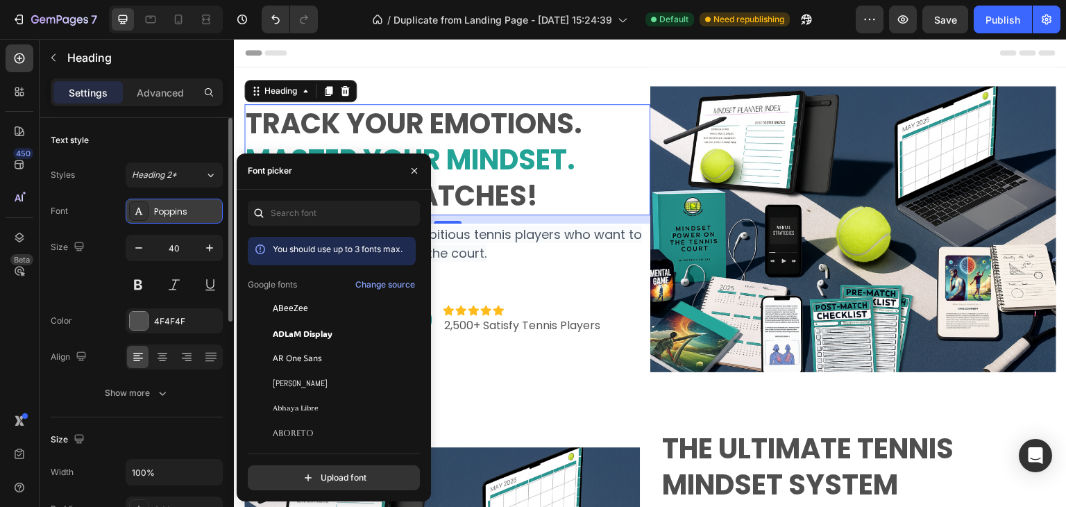
click at [183, 214] on div "Poppins" at bounding box center [186, 211] width 65 height 12
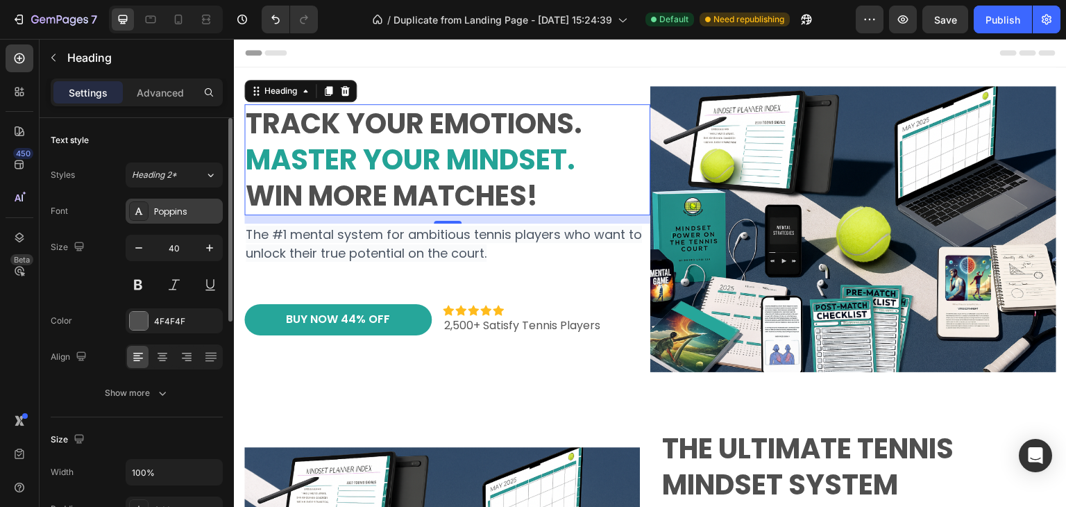
click at [183, 214] on div "Poppins" at bounding box center [186, 211] width 65 height 12
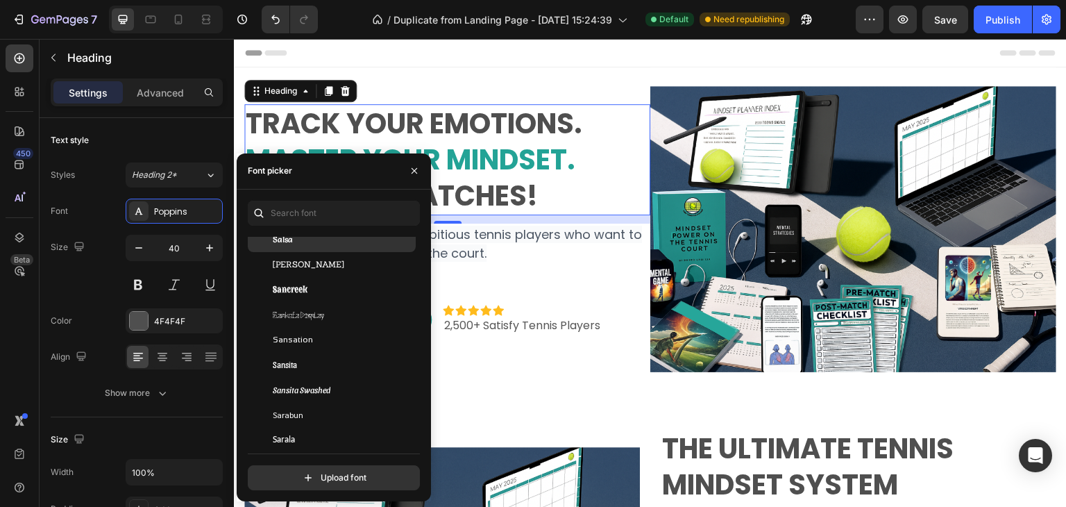
scroll to position [39617, 0]
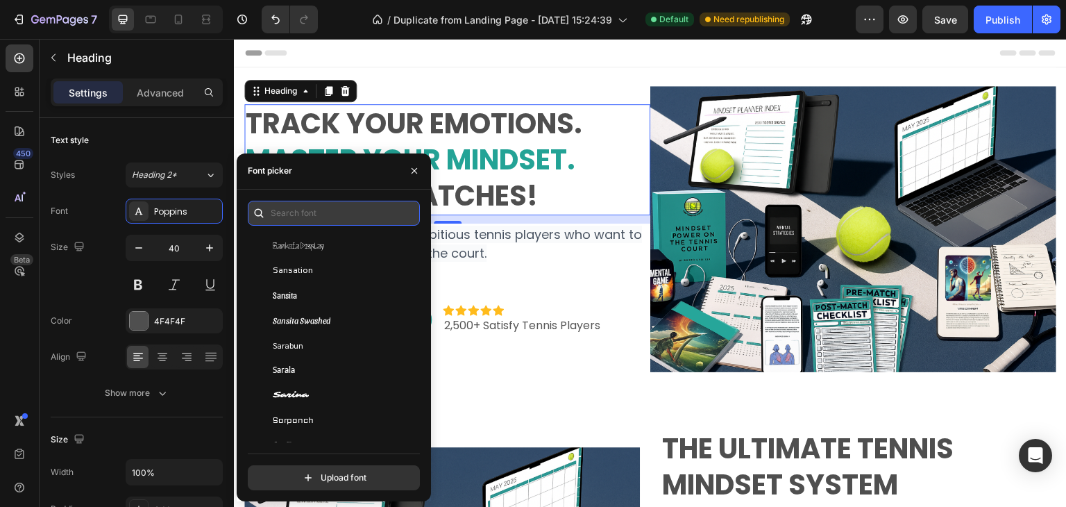
click at [298, 210] on input "text" at bounding box center [334, 213] width 172 height 25
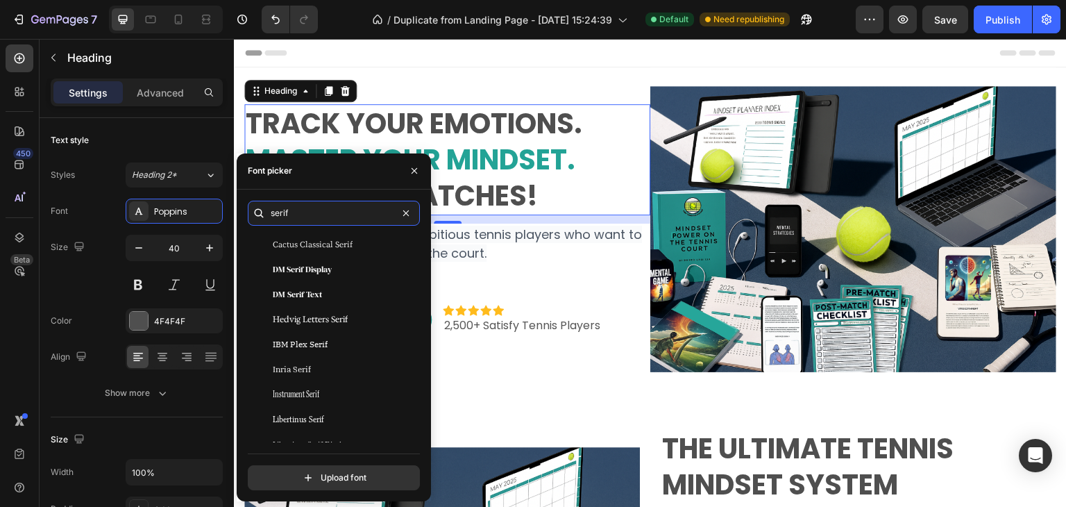
scroll to position [0, 0]
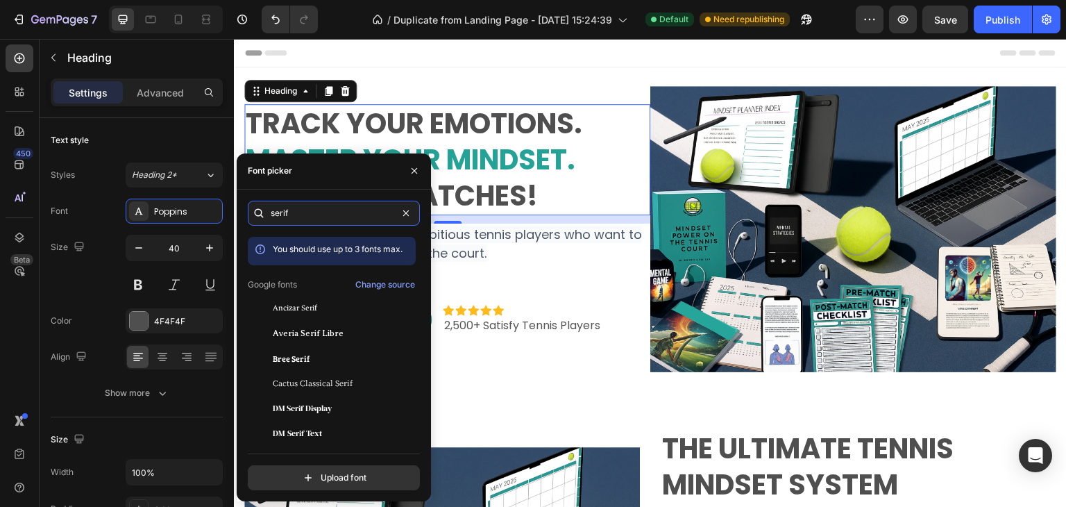
drag, startPoint x: 293, startPoint y: 214, endPoint x: 269, endPoint y: 216, distance: 24.3
click at [269, 216] on div "serif" at bounding box center [334, 213] width 172 height 25
type input "s"
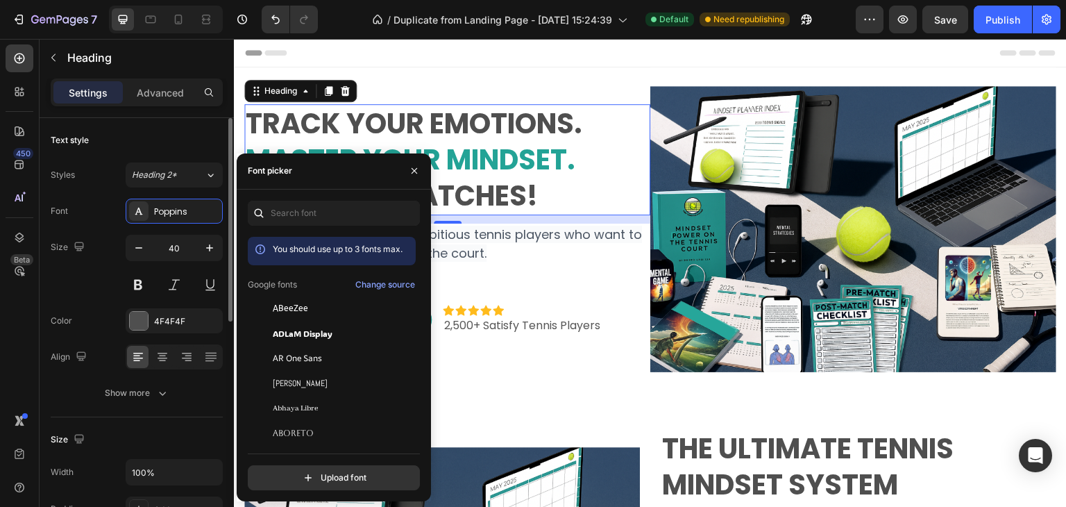
click at [106, 199] on div "Font Poppins" at bounding box center [137, 211] width 172 height 25
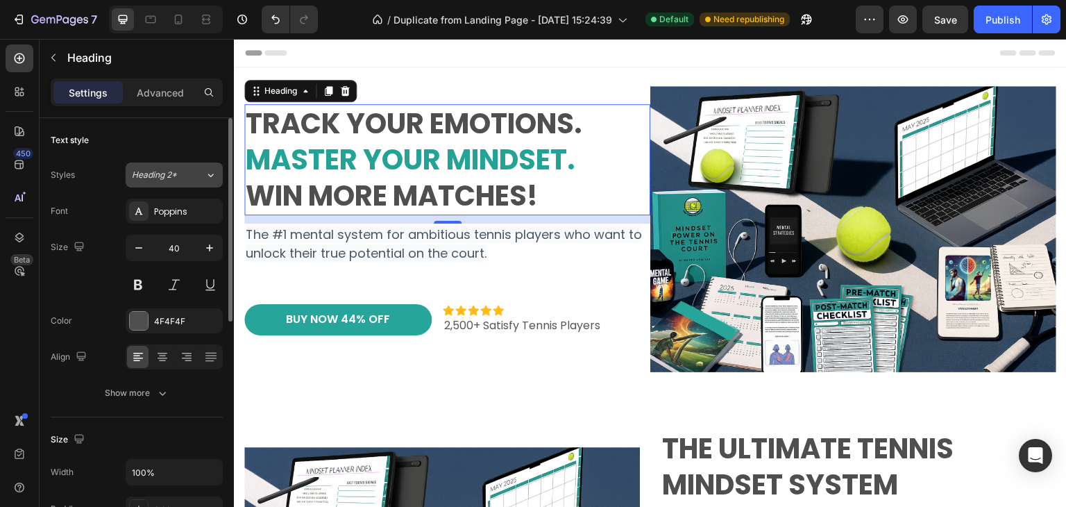
click at [201, 171] on div "Heading 2*" at bounding box center [168, 175] width 73 height 12
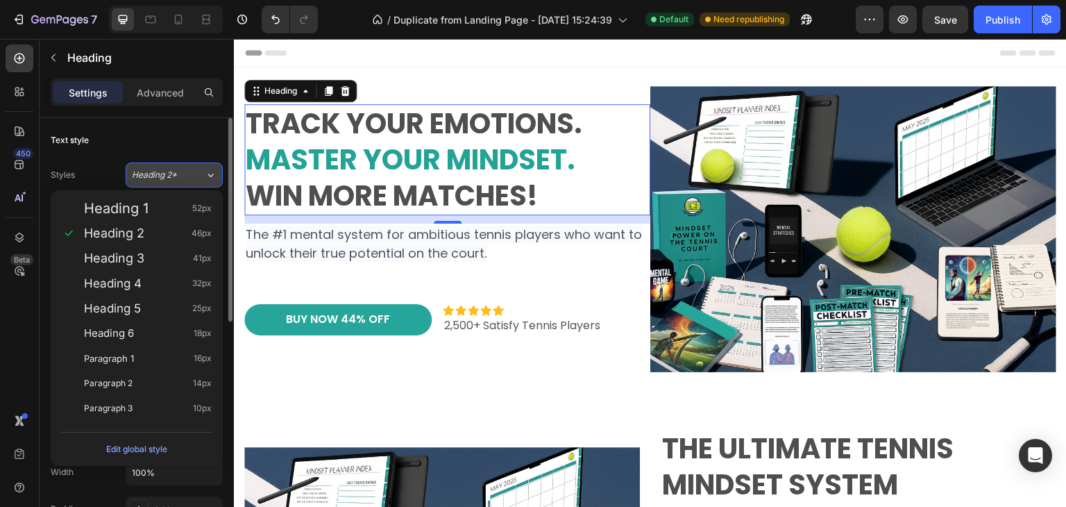
click at [201, 170] on div "Heading 2*" at bounding box center [168, 175] width 73 height 12
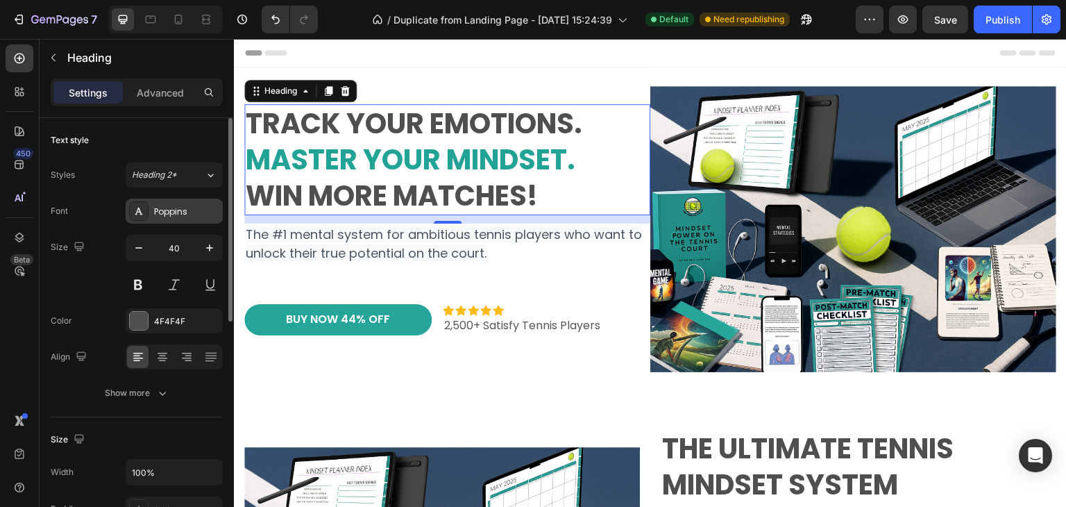
click at [180, 211] on div "Poppins" at bounding box center [186, 211] width 65 height 12
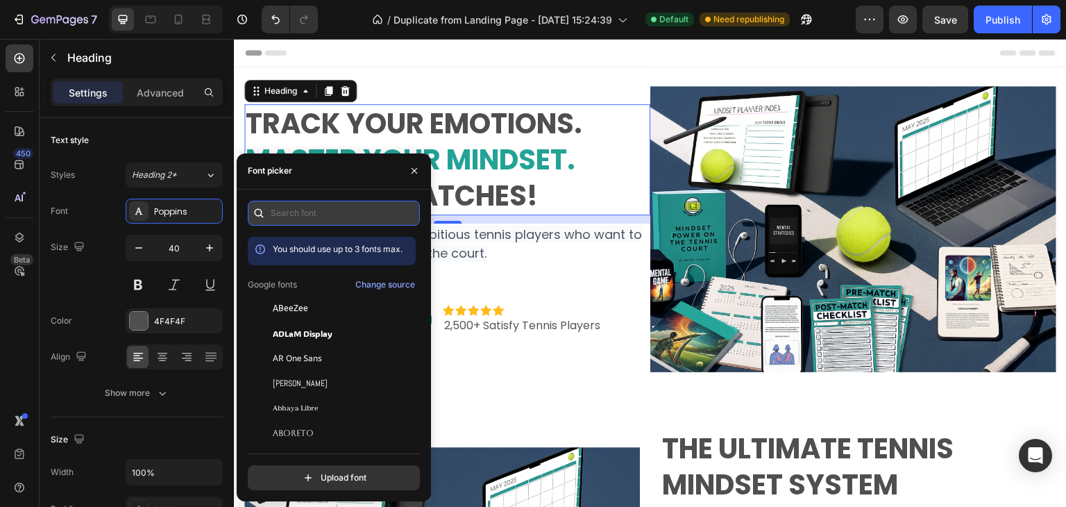
click at [301, 213] on input "text" at bounding box center [334, 213] width 172 height 25
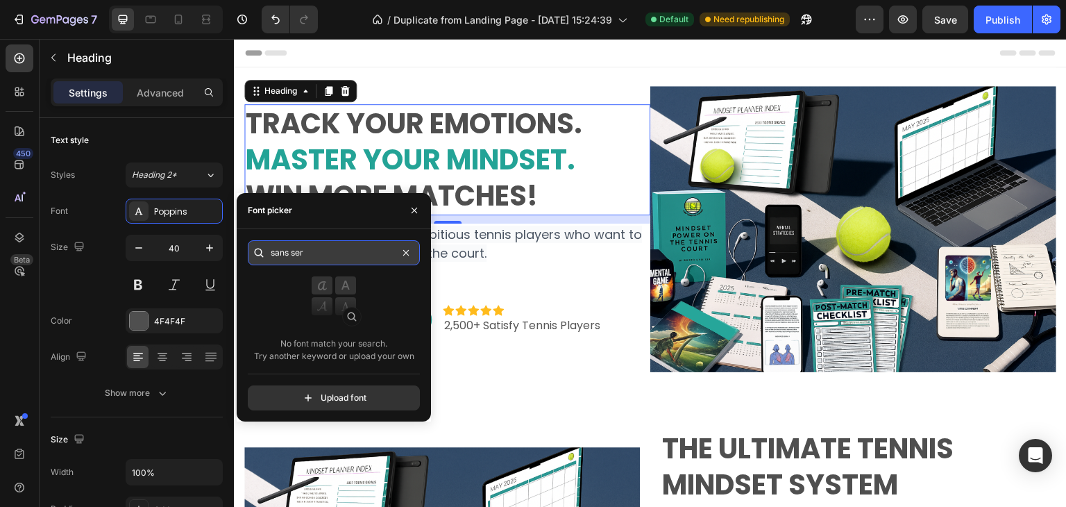
click at [312, 253] on input "sans ser" at bounding box center [334, 252] width 172 height 25
type input "sans-serif"
drag, startPoint x: 315, startPoint y: 252, endPoint x: 258, endPoint y: 249, distance: 57.0
click at [258, 249] on div "sans-serif" at bounding box center [334, 252] width 172 height 25
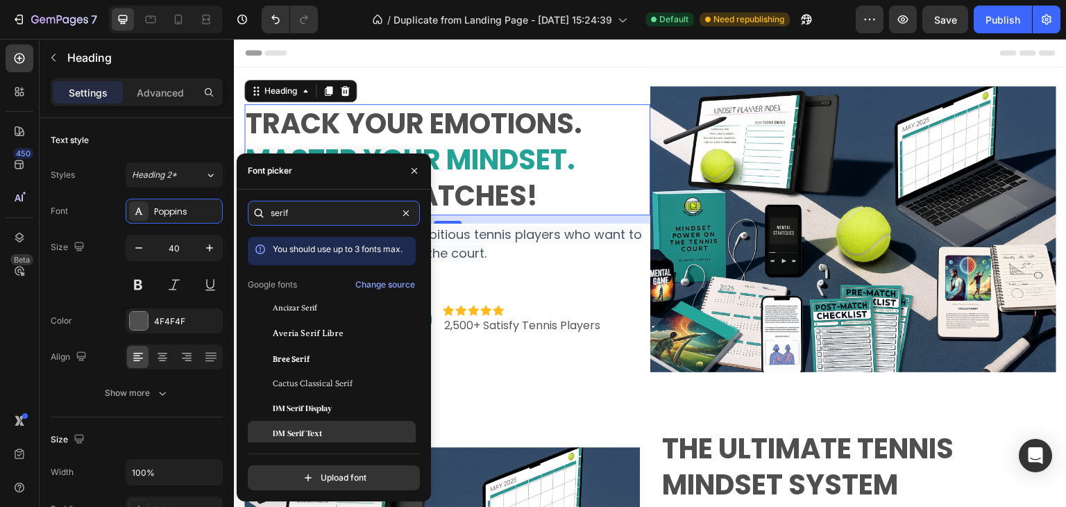
type input "serif"
click at [314, 431] on span "DM Serif Text" at bounding box center [297, 433] width 49 height 12
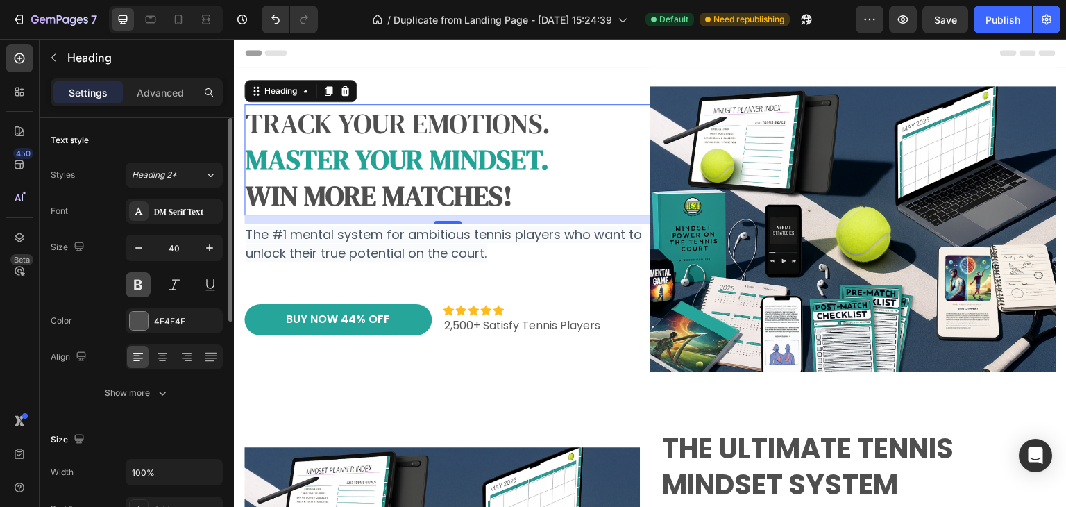
click at [144, 289] on button at bounding box center [138, 284] width 25 height 25
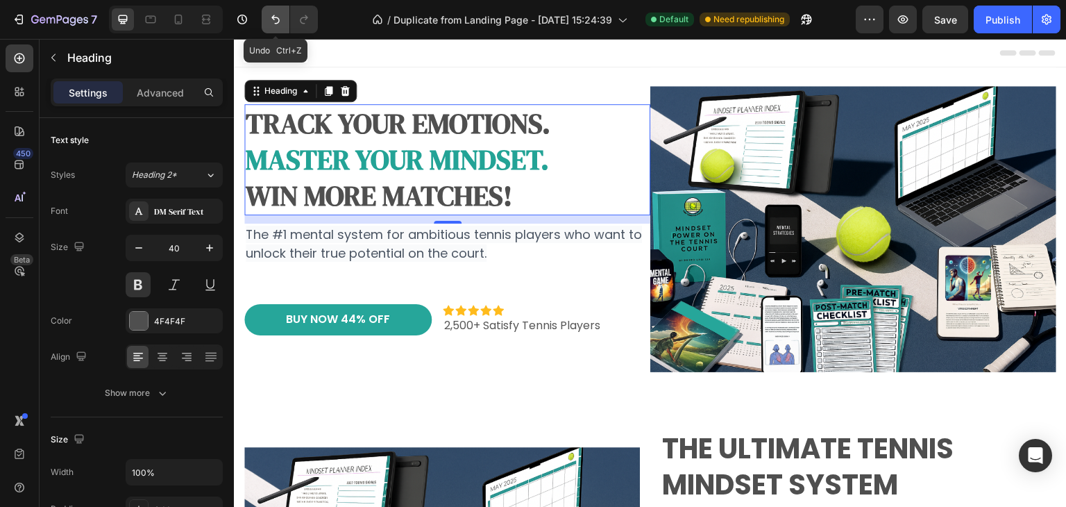
click at [272, 17] on icon "Undo/Redo" at bounding box center [275, 19] width 8 height 9
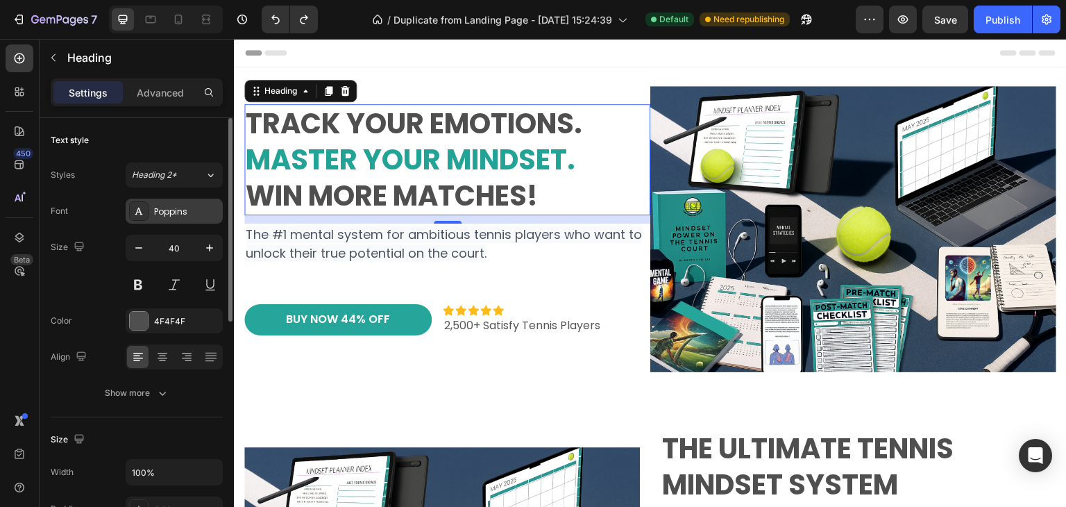
click at [186, 214] on div "Poppins" at bounding box center [186, 211] width 65 height 12
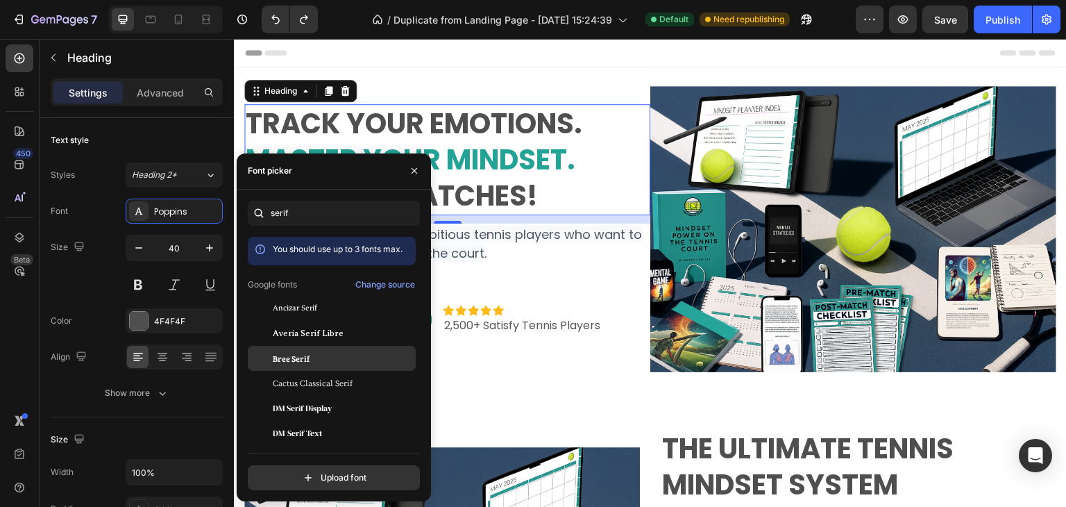
click at [291, 360] on span "Bree Serif" at bounding box center [291, 358] width 37 height 12
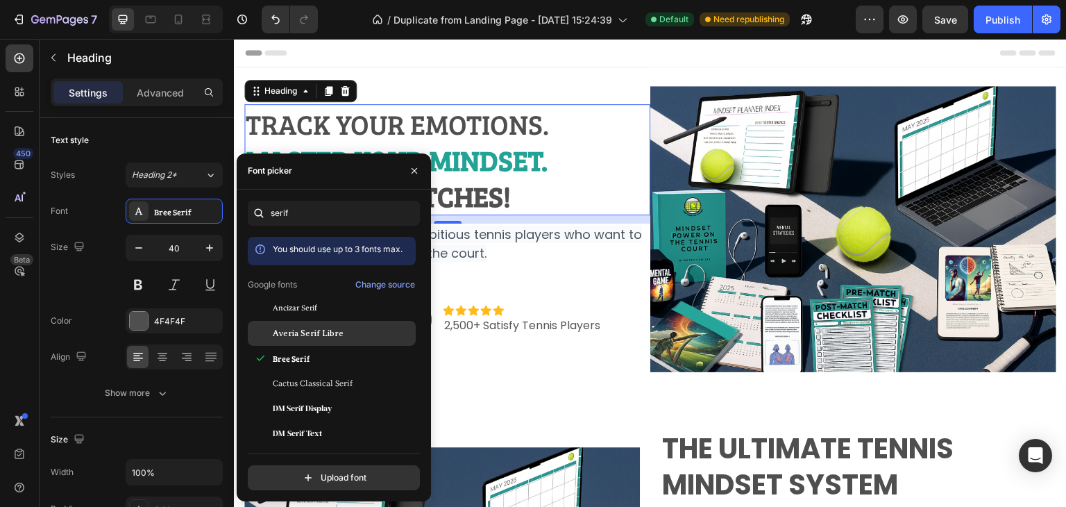
click at [300, 471] on div "Averia Serif Libre" at bounding box center [332, 483] width 168 height 25
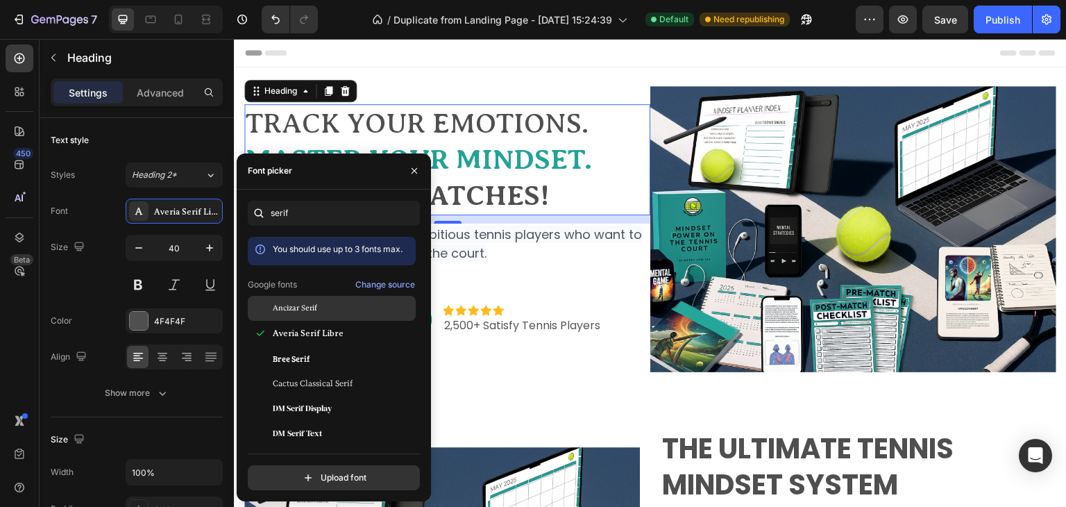
click at [320, 309] on div "Ancizar Serif" at bounding box center [343, 308] width 140 height 12
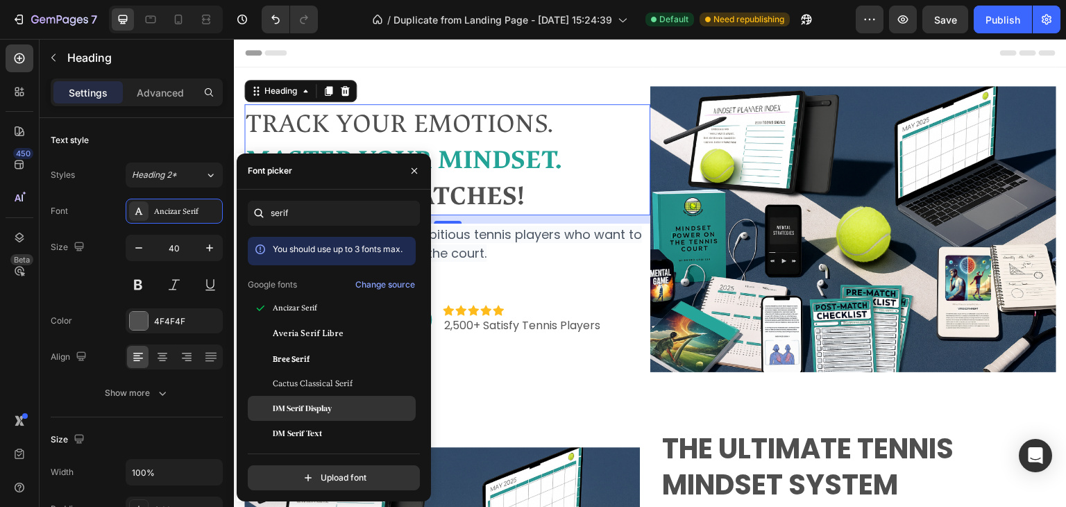
click at [322, 413] on span "DM Serif Display" at bounding box center [302, 408] width 59 height 12
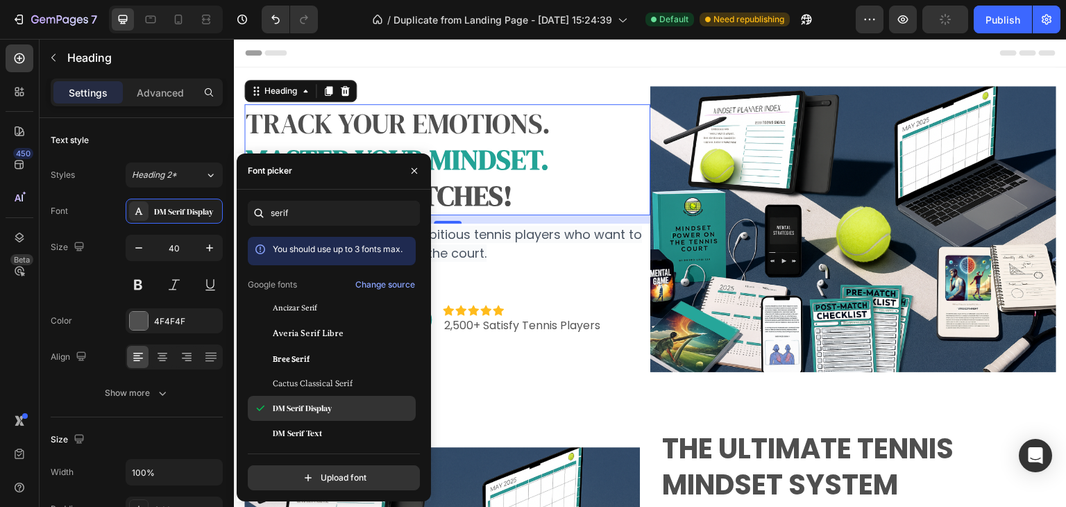
scroll to position [69, 0]
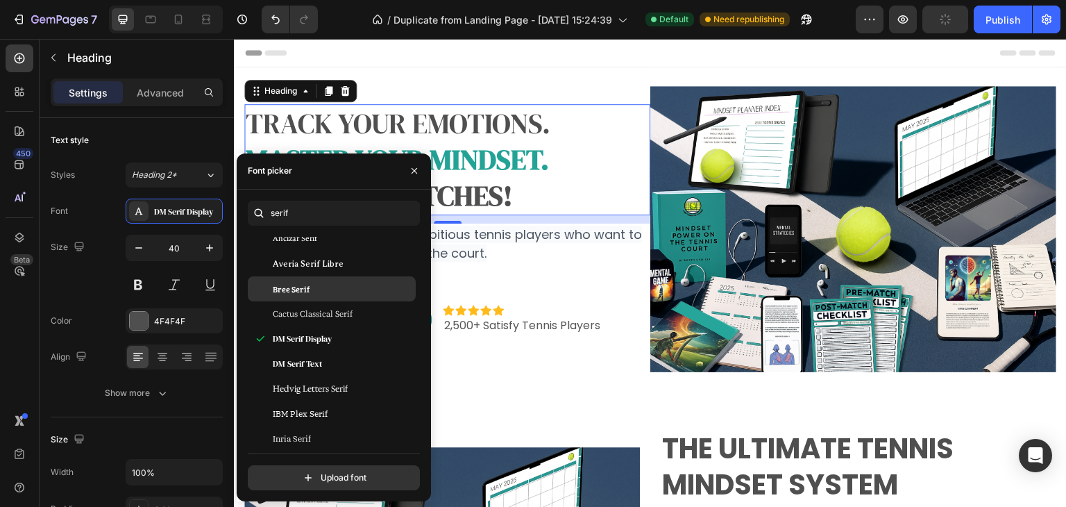
click at [295, 476] on div "Bree Serif" at bounding box center [332, 488] width 168 height 25
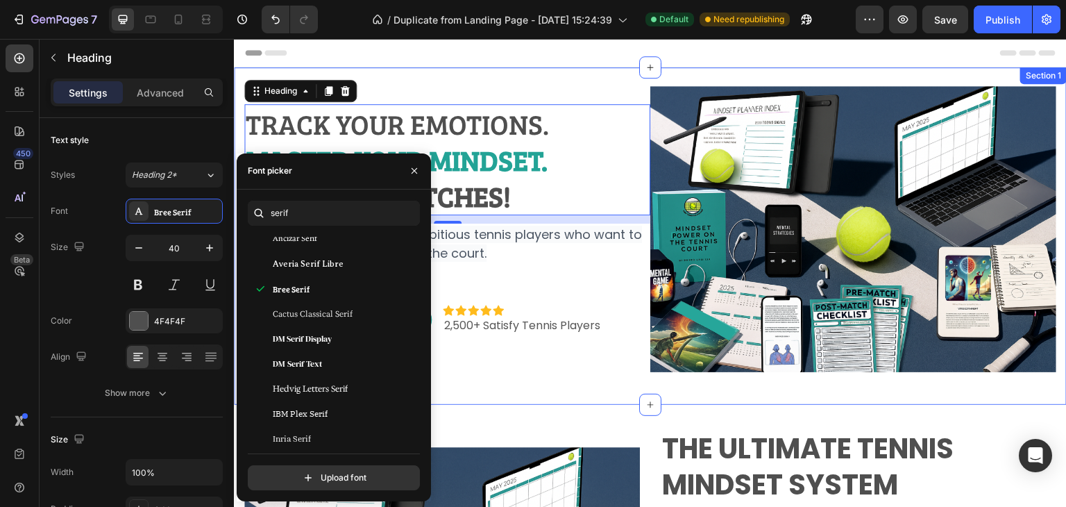
click at [481, 380] on div "⁠⁠⁠⁠⁠⁠⁠ Track Your Emotions. Master Your Mindset. Win More Matches! Heading 12 …" at bounding box center [650, 235] width 812 height 337
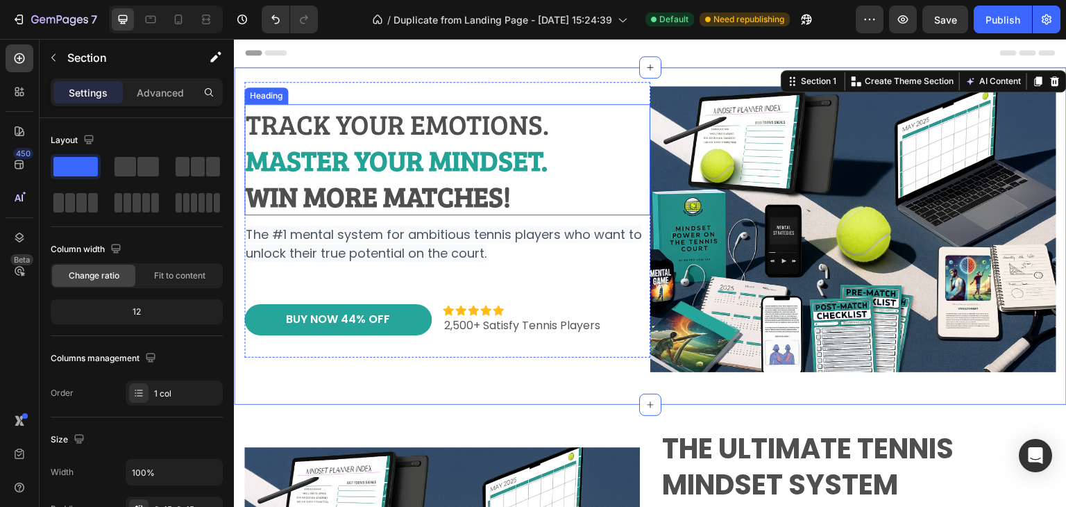
click at [419, 118] on span "Track Your Emotions." at bounding box center [397, 123] width 303 height 37
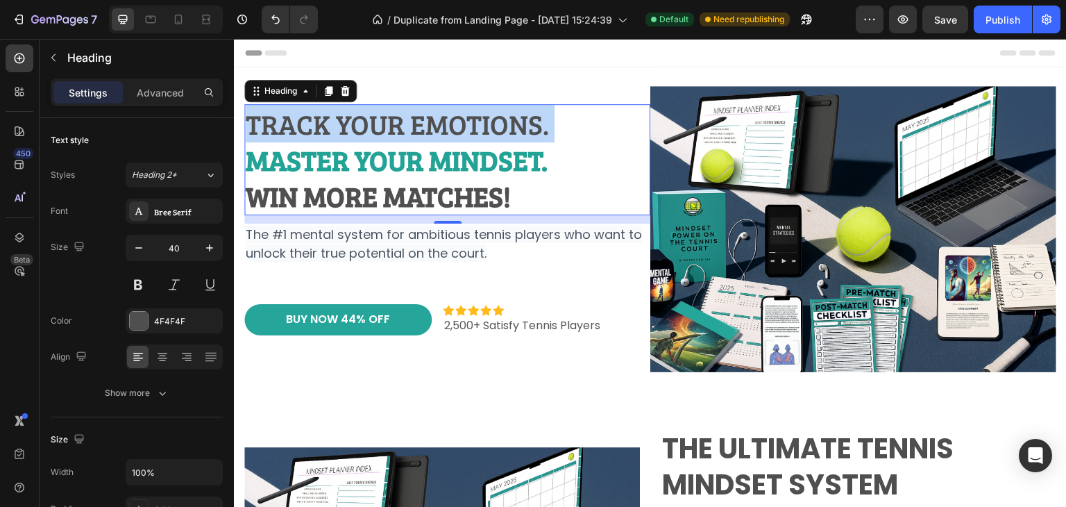
click at [419, 118] on span "Track Your Emotions." at bounding box center [397, 123] width 303 height 37
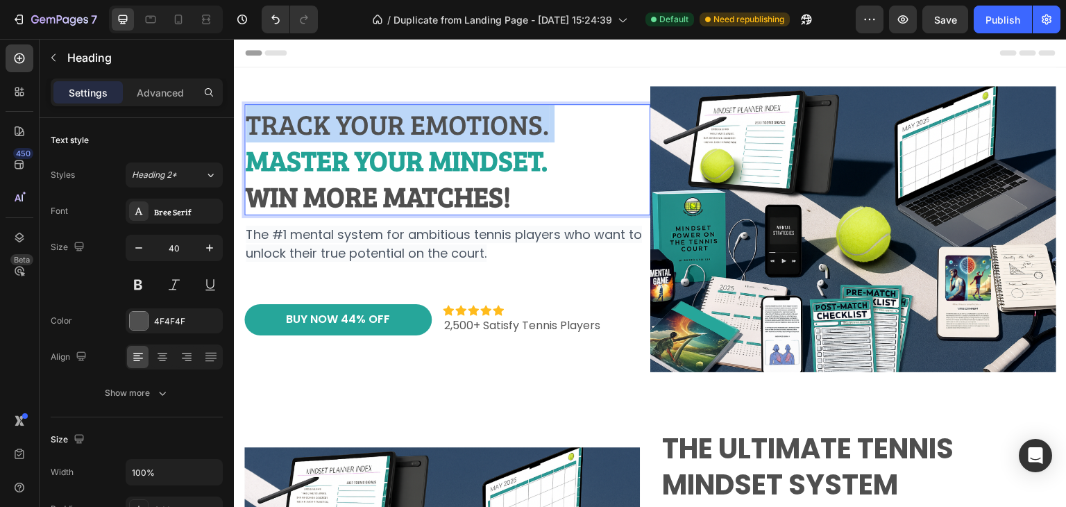
click at [419, 118] on span "Track Your Emotions." at bounding box center [397, 123] width 303 height 37
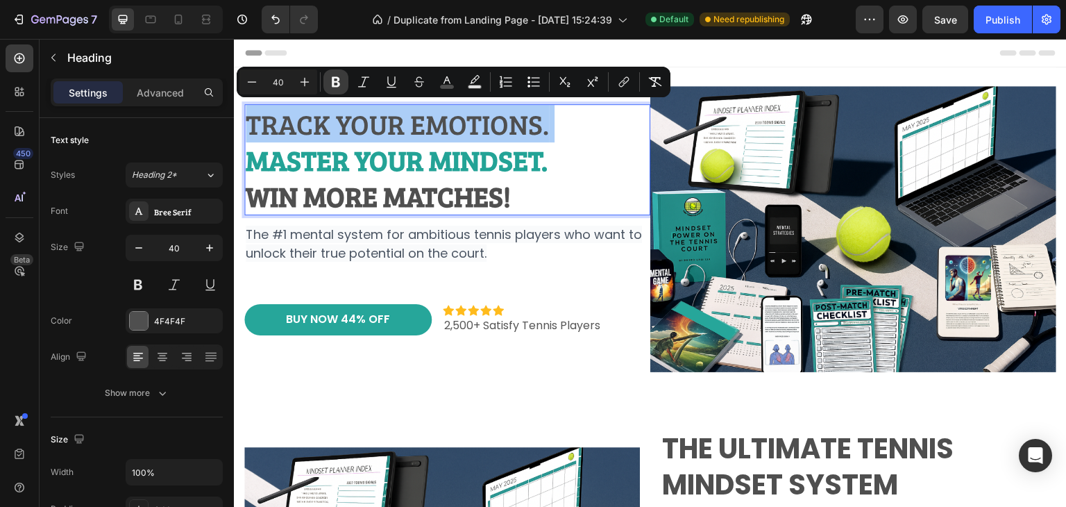
click at [330, 85] on icon "Editor contextual toolbar" at bounding box center [336, 82] width 14 height 14
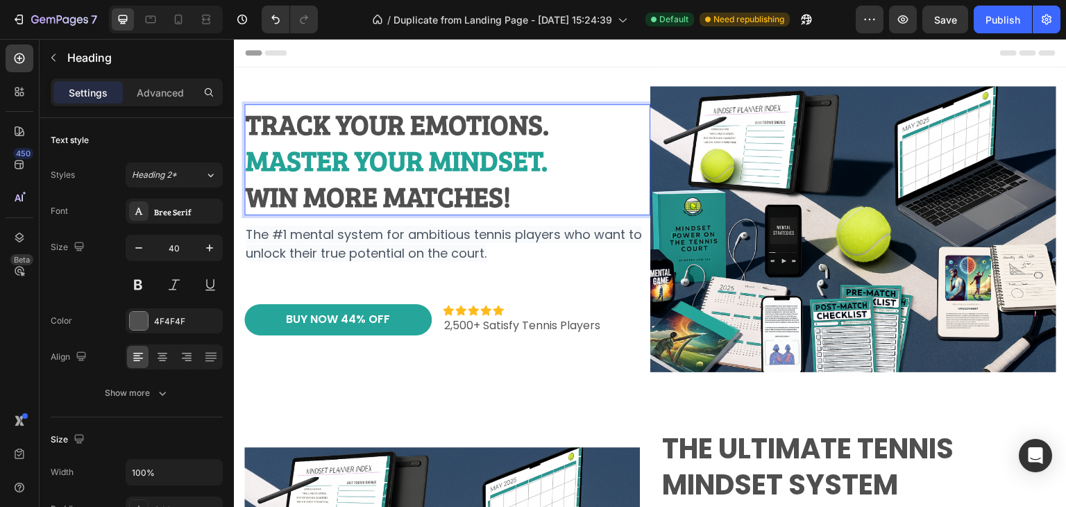
click at [362, 271] on p "The #1 mental system for ambitious tennis players who want to unlock their true…" at bounding box center [447, 253] width 403 height 56
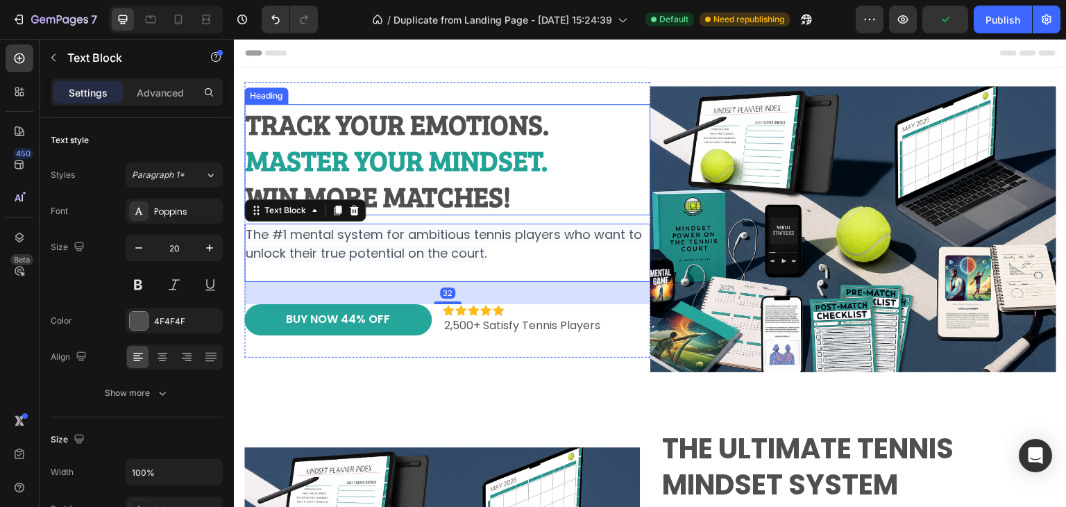
click at [393, 180] on strong "Win More Matches!" at bounding box center [378, 195] width 265 height 37
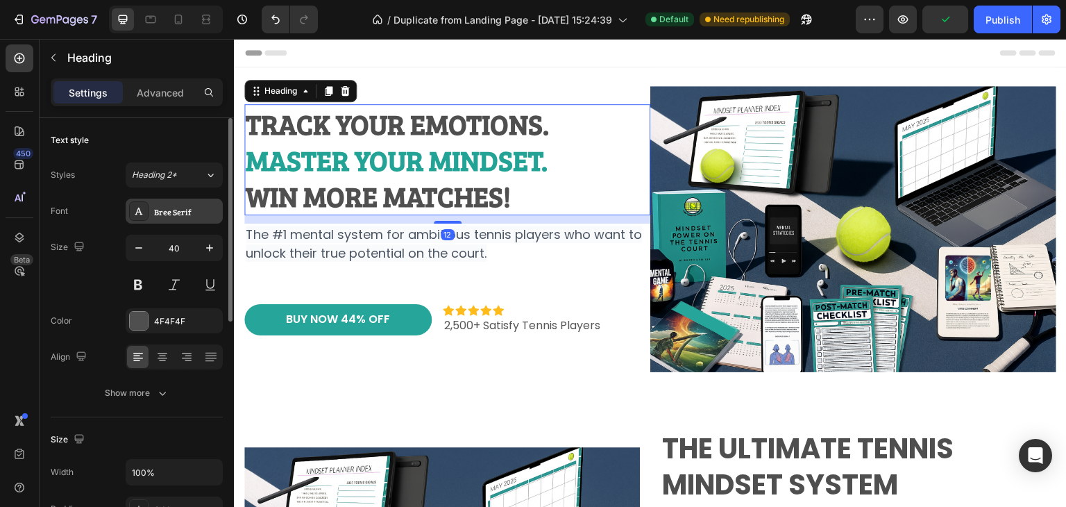
click at [175, 212] on div "Bree Serif" at bounding box center [186, 211] width 65 height 12
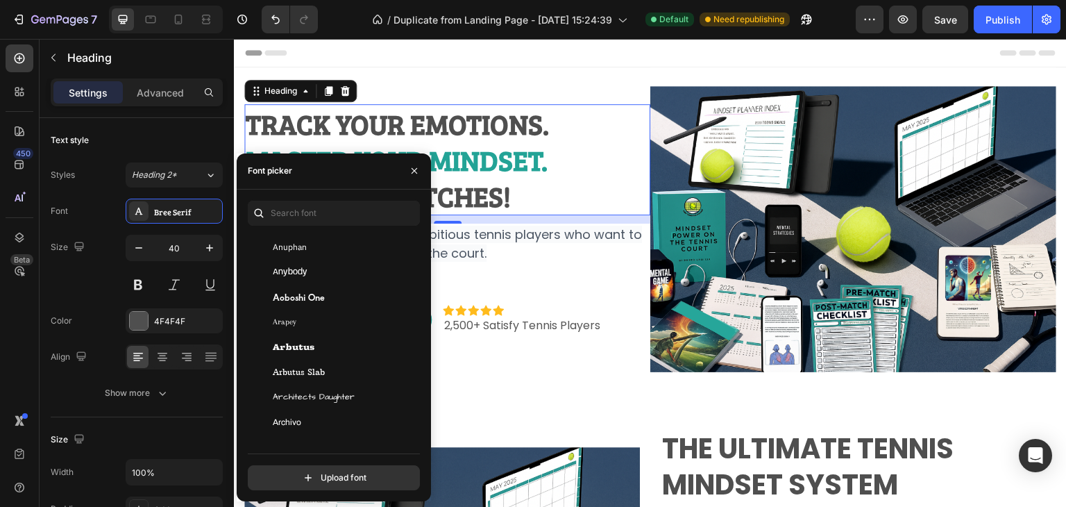
scroll to position [2291, 0]
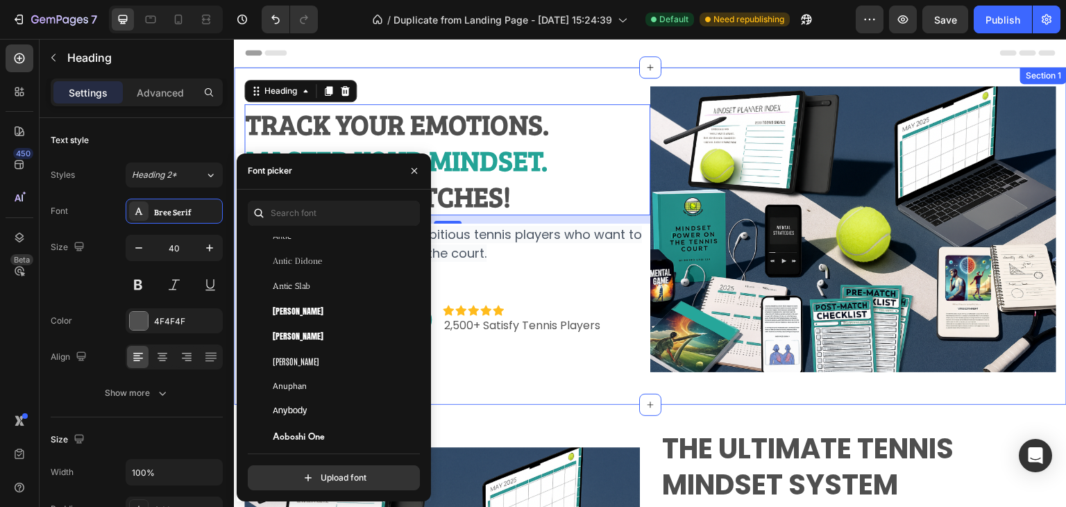
click at [503, 394] on div "⁠⁠⁠⁠⁠⁠⁠ Track Your Emotions. Master Your Mindset. Win More Matches! Heading 12 …" at bounding box center [650, 235] width 812 height 337
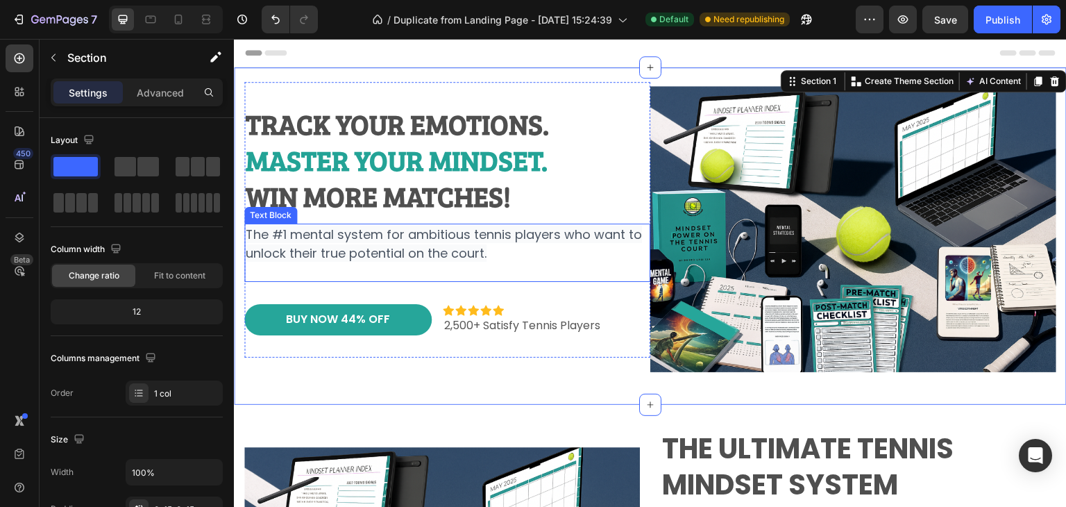
click at [482, 239] on span "The #1 mental system for ambitious tennis players who want to unlock their true…" at bounding box center [444, 244] width 396 height 36
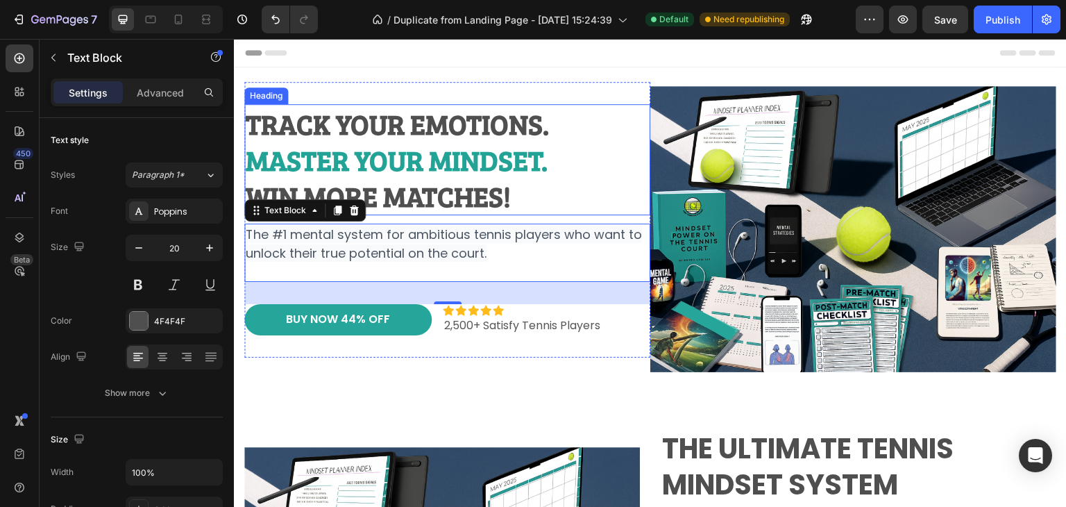
click at [423, 109] on strong "Track Your Emotions." at bounding box center [397, 123] width 303 height 37
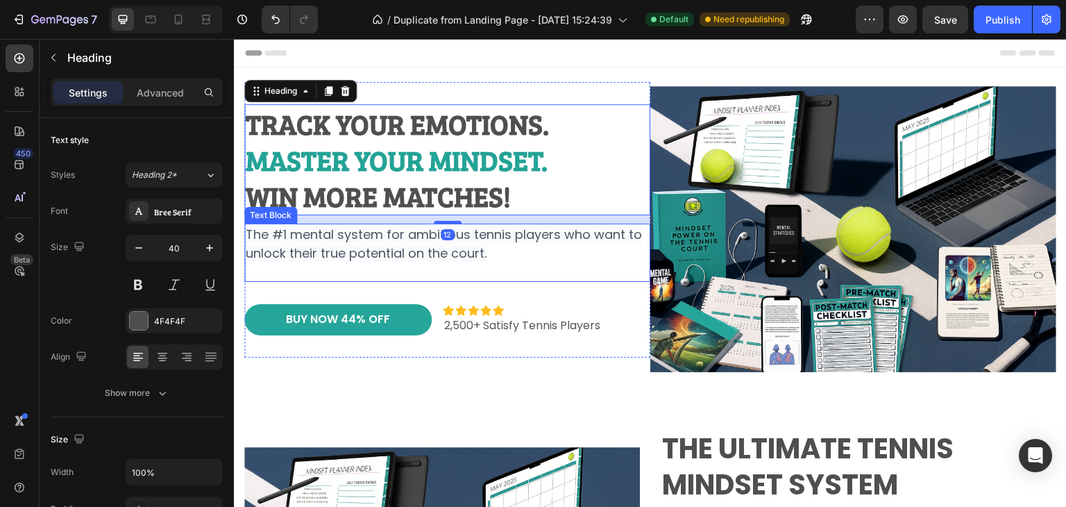
click at [407, 246] on span "The #1 mental system for ambitious tennis players who want to unlock their true…" at bounding box center [444, 244] width 396 height 36
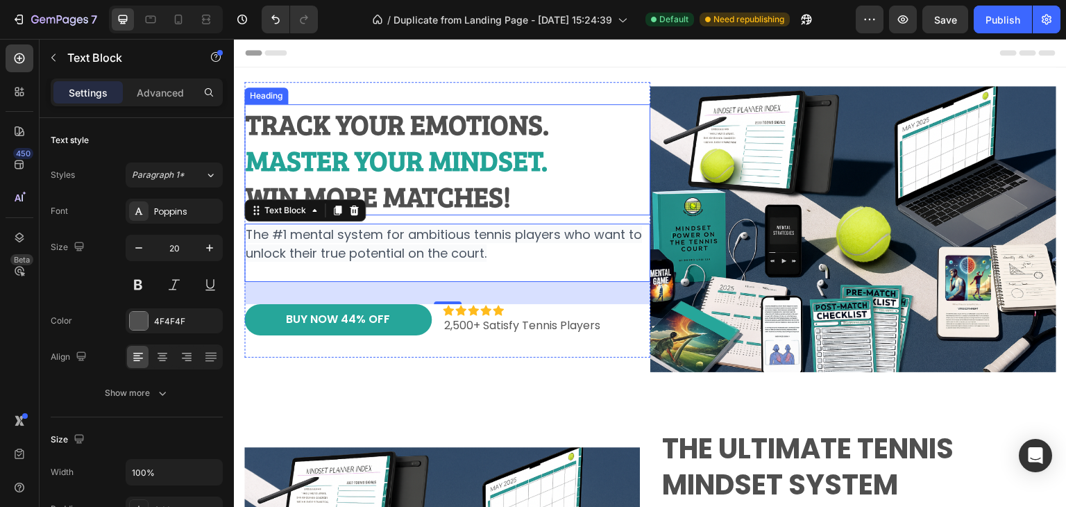
click at [328, 153] on strong "Master Your Mindset." at bounding box center [397, 159] width 302 height 37
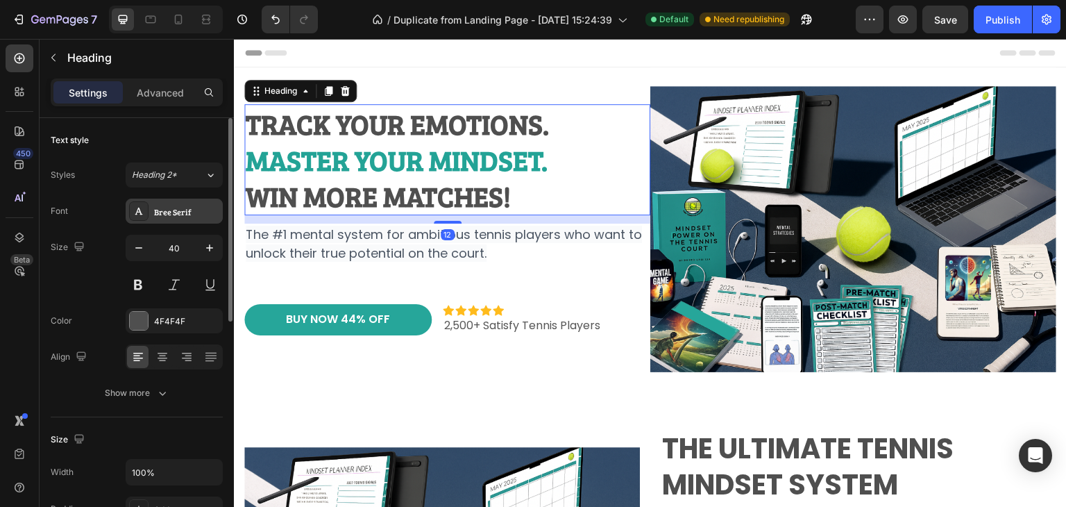
click at [131, 216] on div at bounding box center [138, 210] width 19 height 19
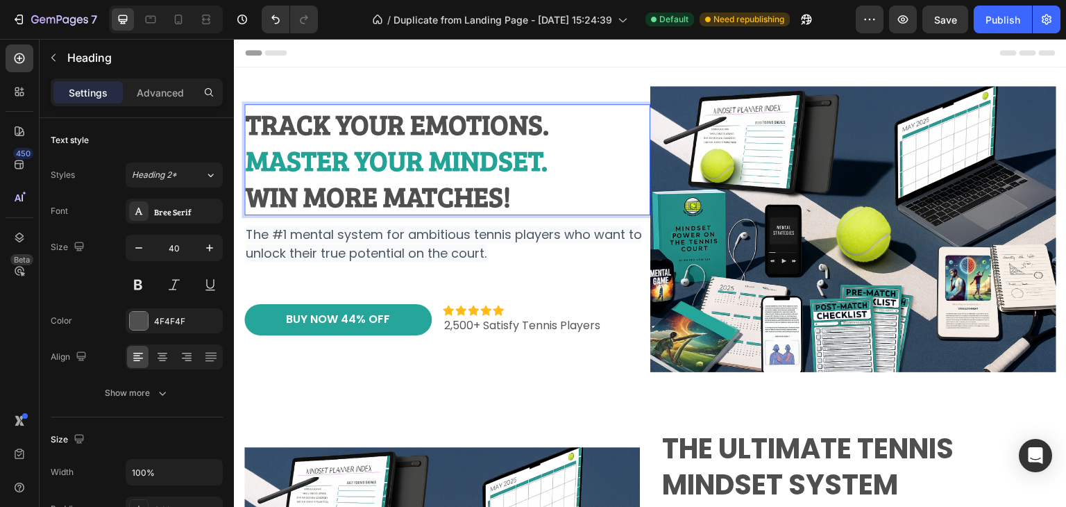
click at [414, 126] on strong "Track Your Emotions." at bounding box center [397, 123] width 303 height 37
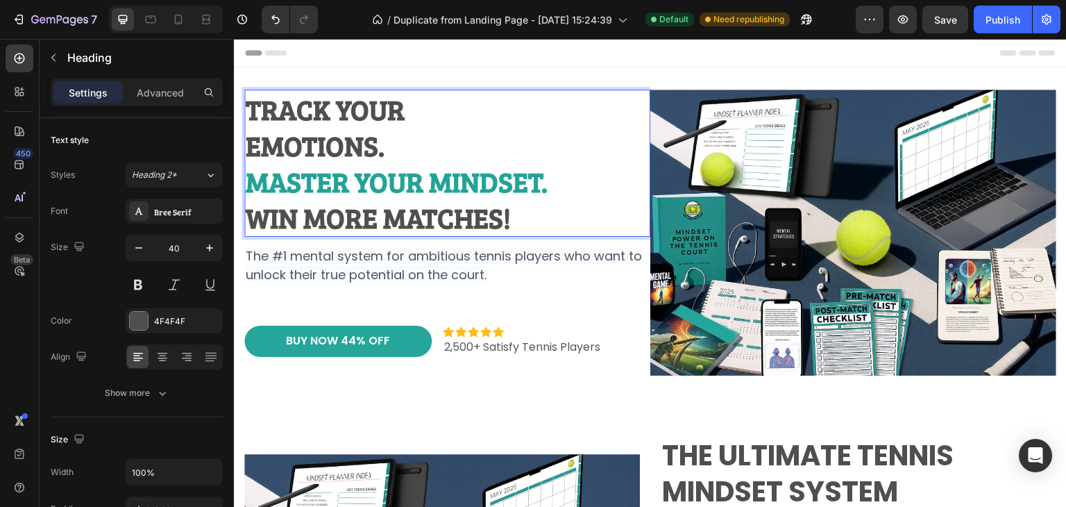
click at [430, 185] on strong "Master Your Mindset." at bounding box center [397, 180] width 302 height 37
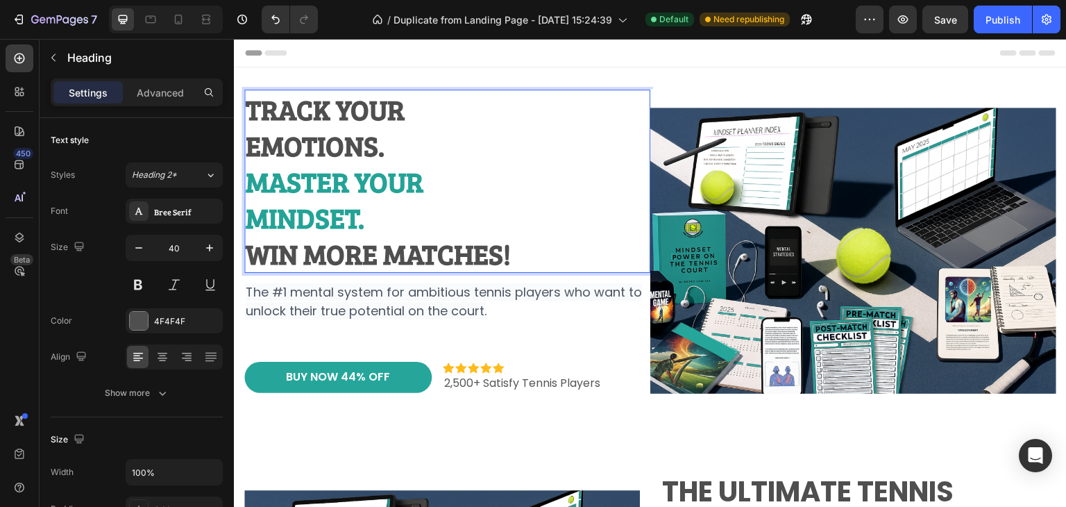
click at [384, 257] on strong "Win More Matches!" at bounding box center [378, 253] width 265 height 37
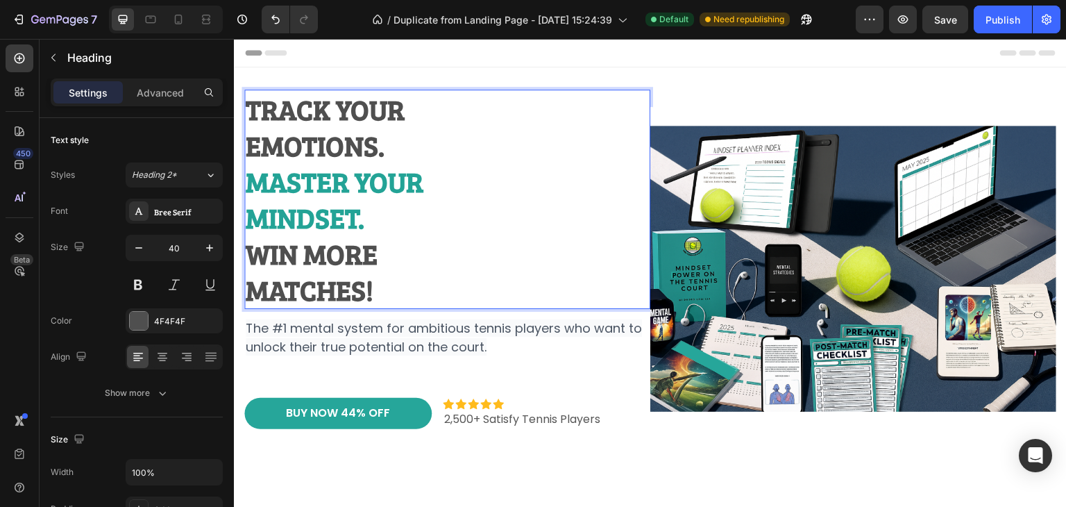
click at [407, 246] on p "Track Your Emotions. Master Your Mindset. Win More Matches!" at bounding box center [447, 199] width 403 height 217
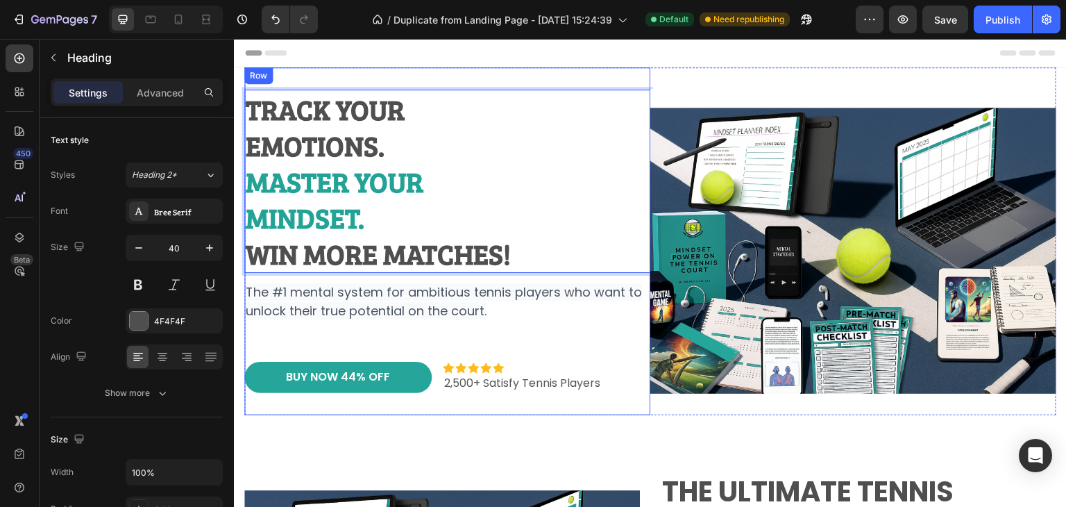
click at [385, 350] on div "Track Your Emotions. Master Your Mindset. Win More Matches! Heading 12 The #1 m…" at bounding box center [447, 241] width 406 height 303
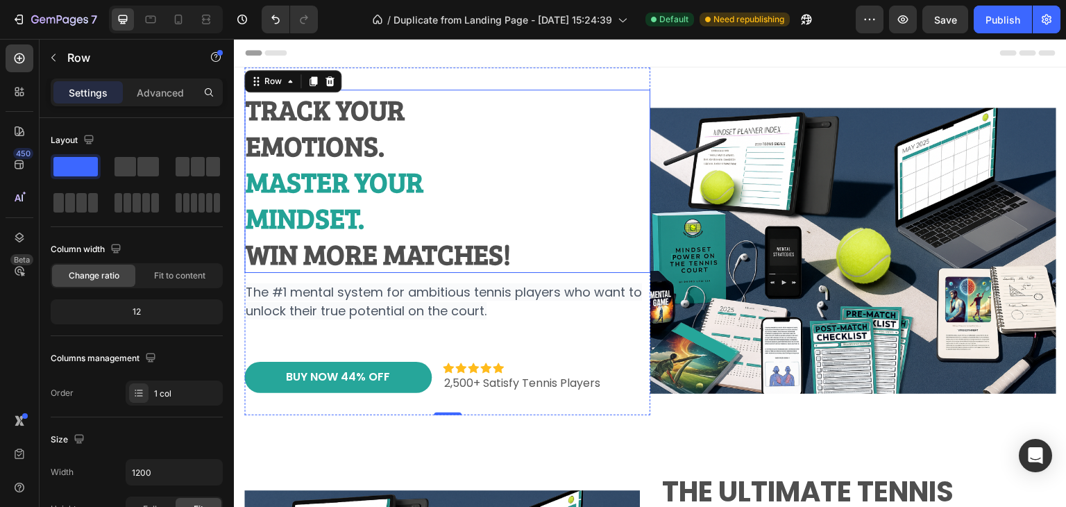
click at [417, 220] on p "⁠⁠⁠⁠⁠⁠⁠ Track Your Emotions. Master Your Mindset. Win More Matches!" at bounding box center [447, 181] width 403 height 180
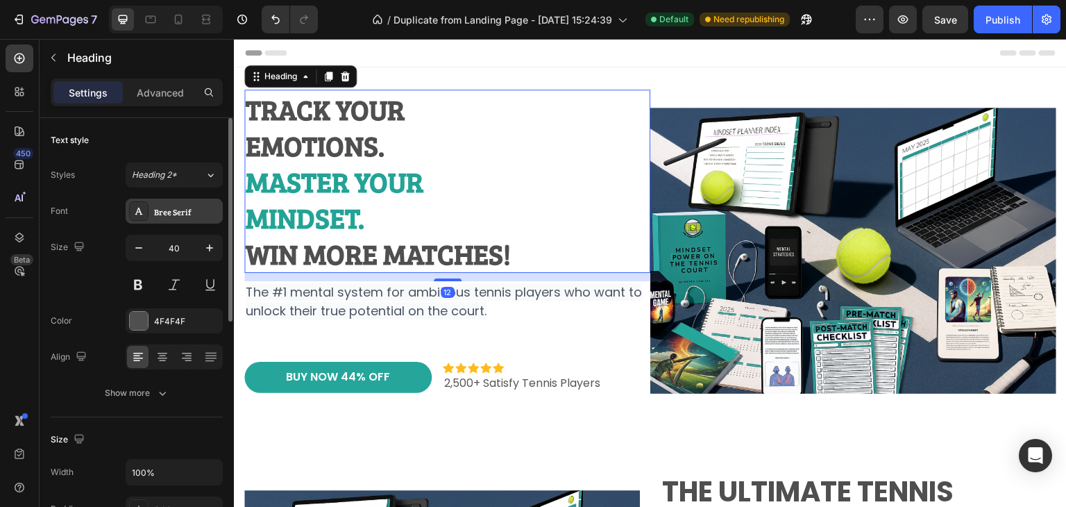
click at [192, 219] on div "Bree Serif" at bounding box center [174, 211] width 97 height 25
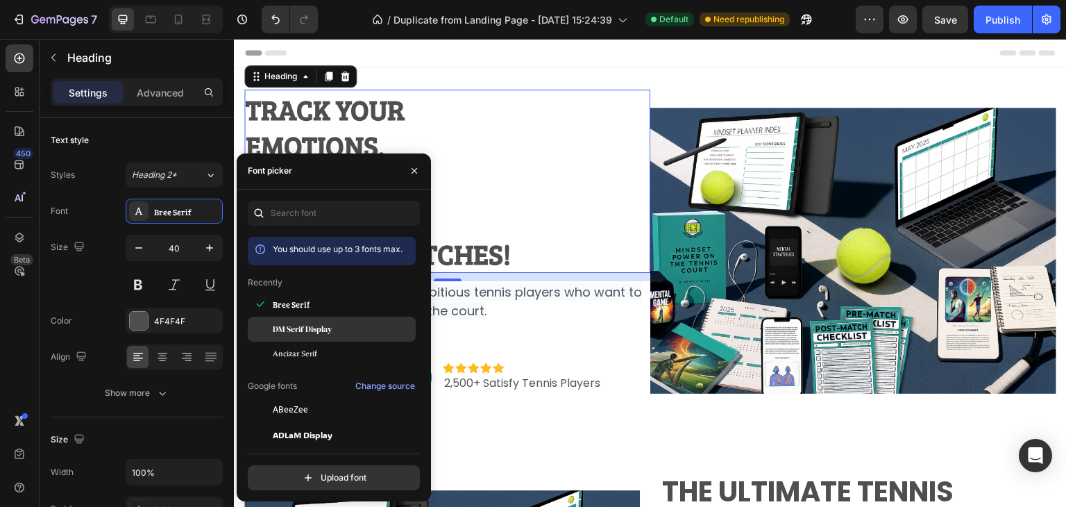
click at [312, 472] on div "DM Serif Display" at bounding box center [332, 484] width 168 height 25
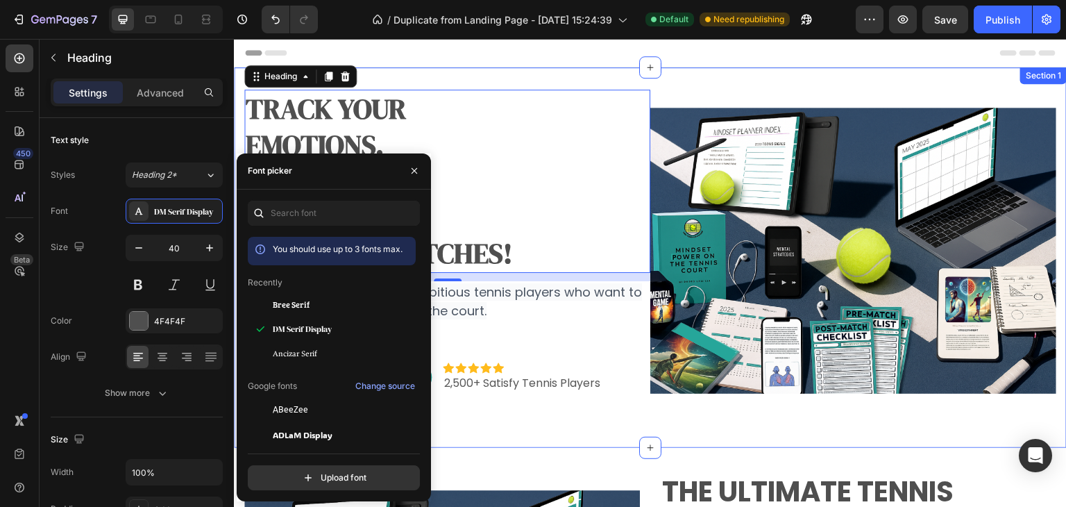
drag, startPoint x: 492, startPoint y: 434, endPoint x: 497, endPoint y: 441, distance: 8.5
click at [492, 434] on div "⁠⁠⁠⁠⁠⁠⁠ Track Your Emotions. Master Your Mindset. Win More Matches! Heading 12 …" at bounding box center [650, 257] width 812 height 380
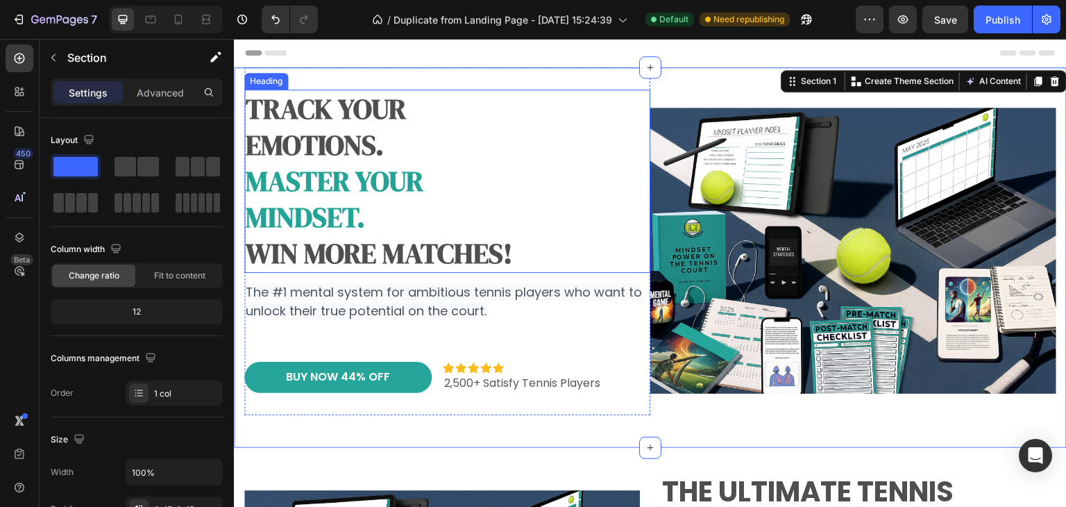
click at [421, 176] on strong "Master Your" at bounding box center [335, 180] width 178 height 37
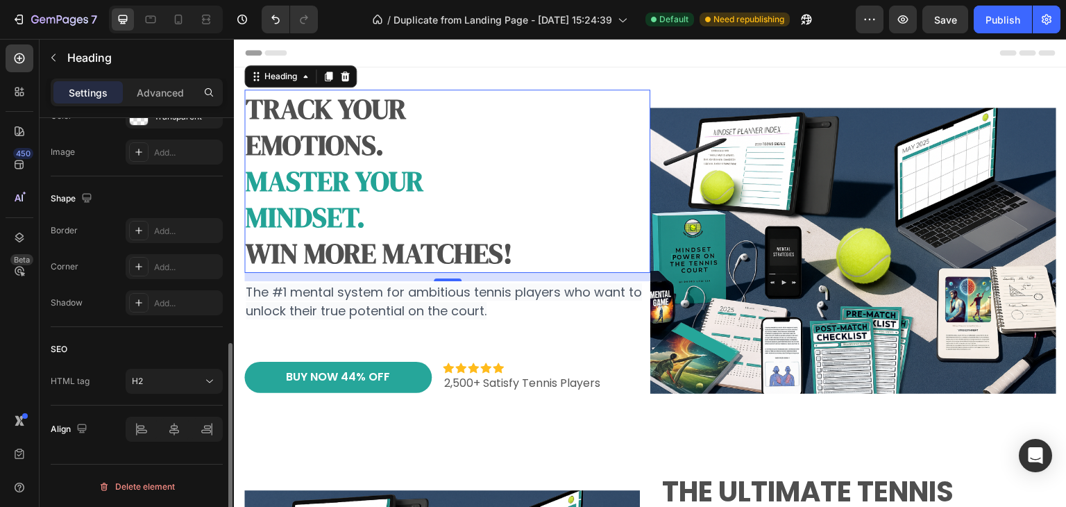
scroll to position [0, 0]
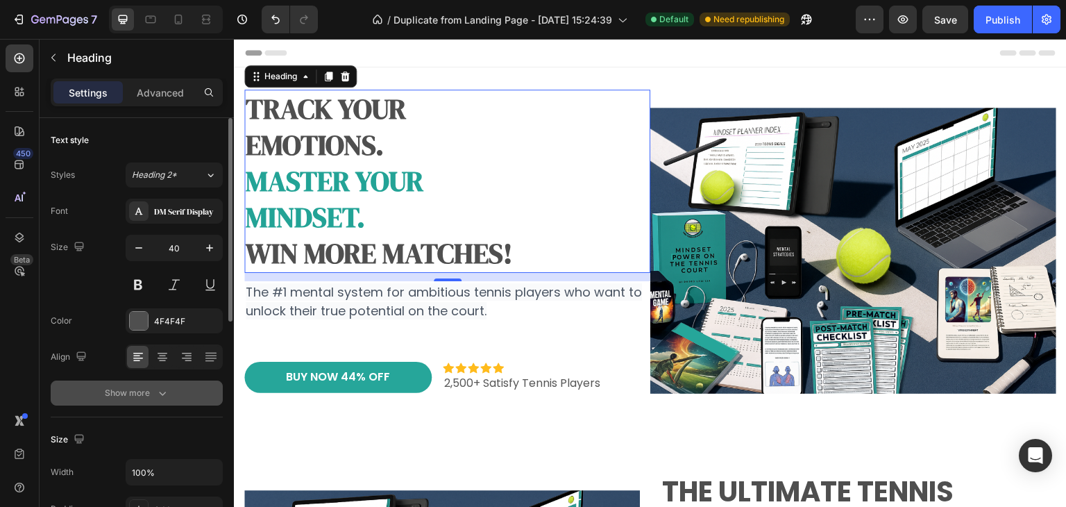
click at [159, 390] on icon "button" at bounding box center [162, 393] width 14 height 14
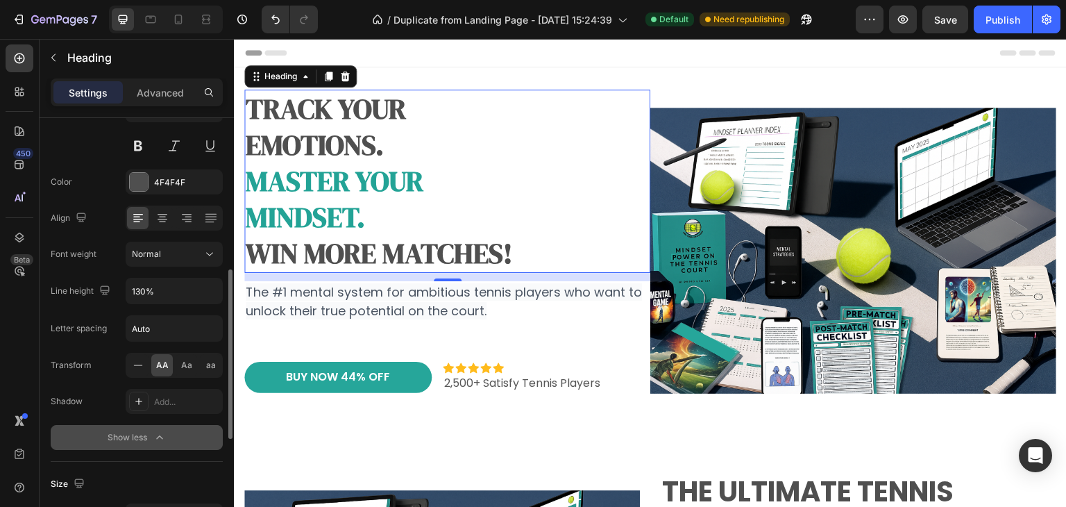
scroll to position [278, 0]
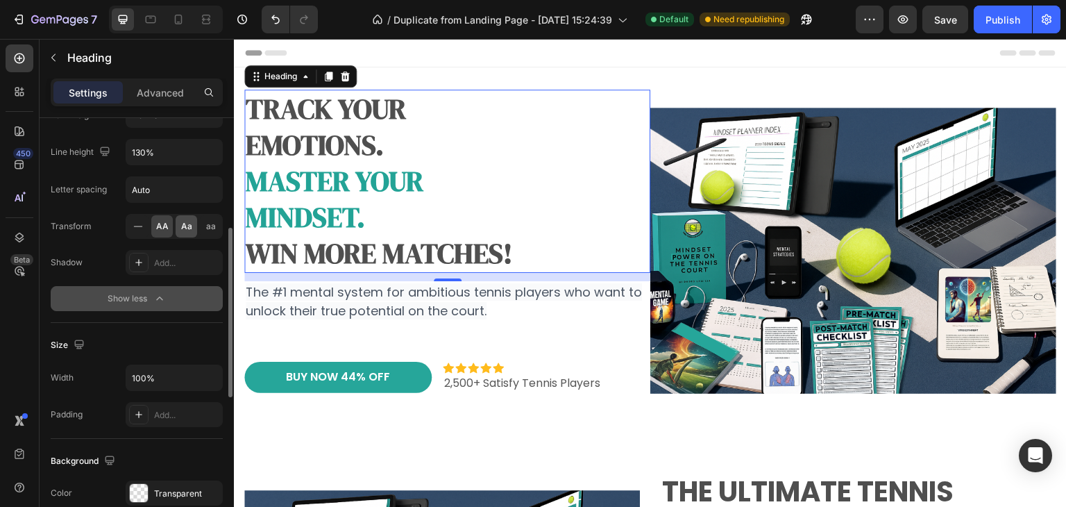
click at [191, 228] on span "Aa" at bounding box center [186, 226] width 11 height 12
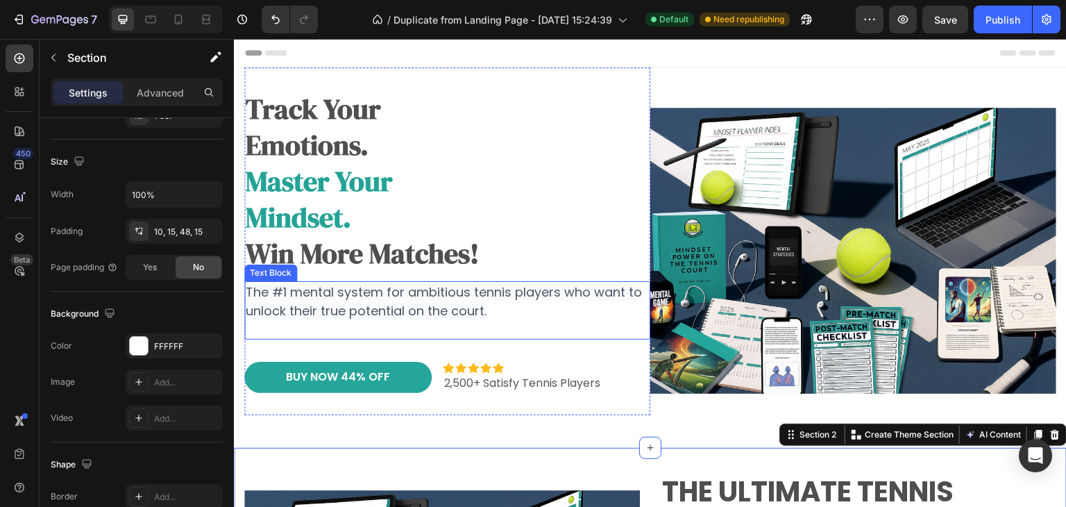
scroll to position [0, 0]
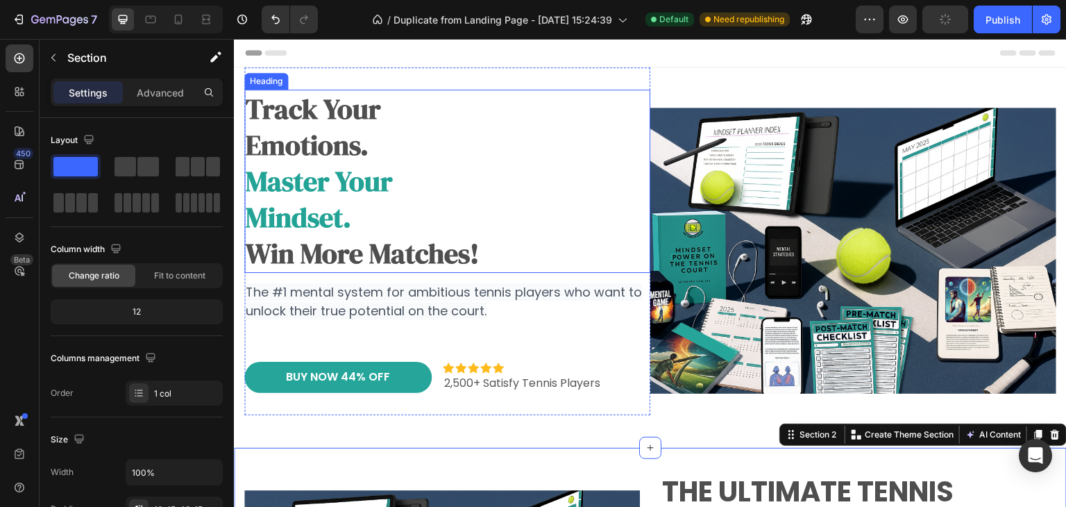
click at [382, 178] on strong "master your" at bounding box center [319, 180] width 147 height 37
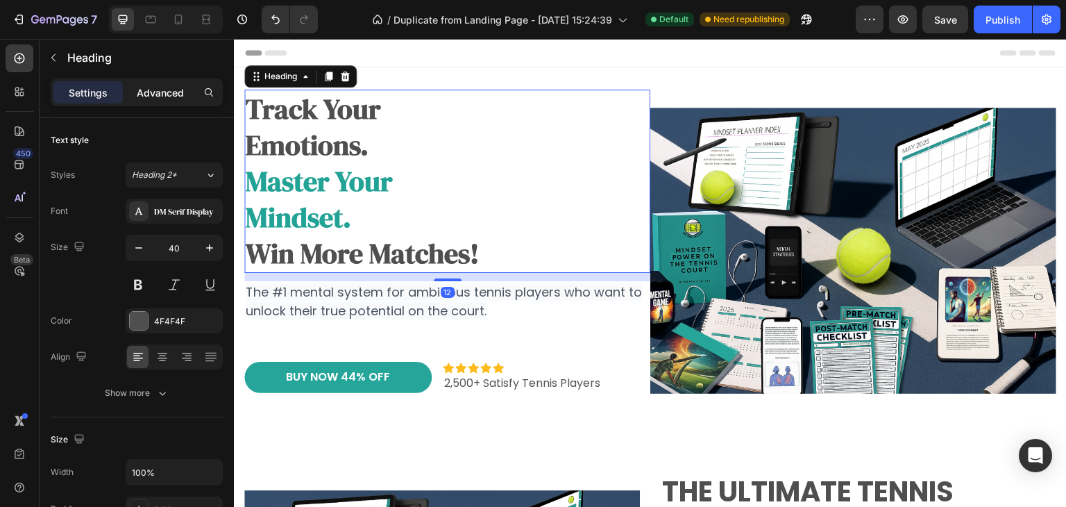
click at [160, 82] on div "Advanced" at bounding box center [160, 92] width 69 height 22
click at [157, 90] on p "Advanced" at bounding box center [160, 92] width 47 height 15
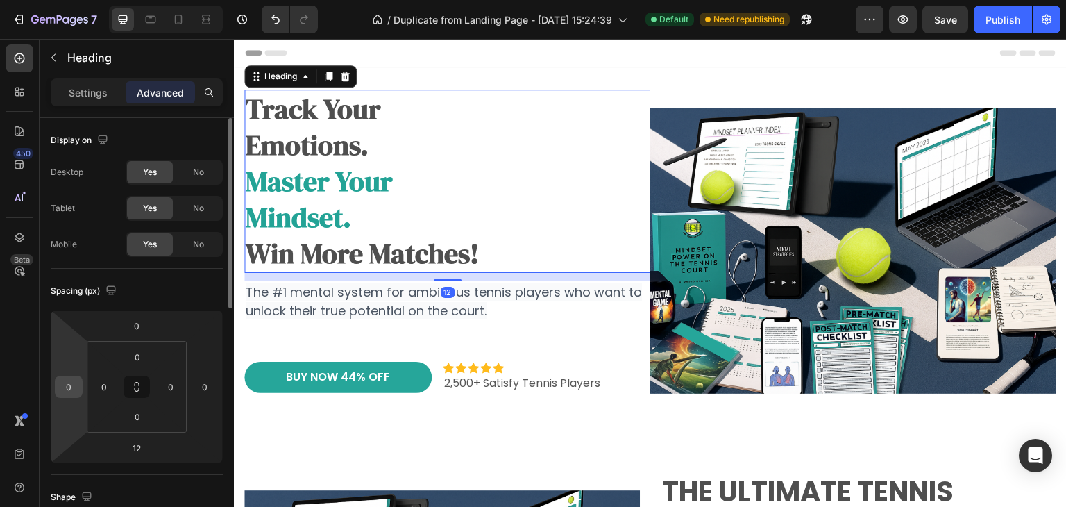
click at [76, 389] on input "0" at bounding box center [68, 386] width 21 height 21
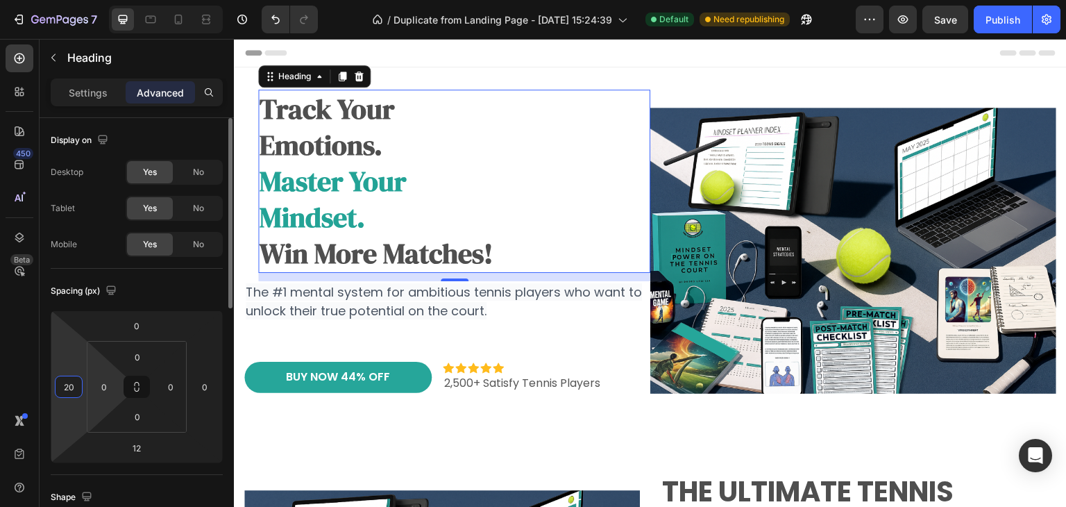
type input "2"
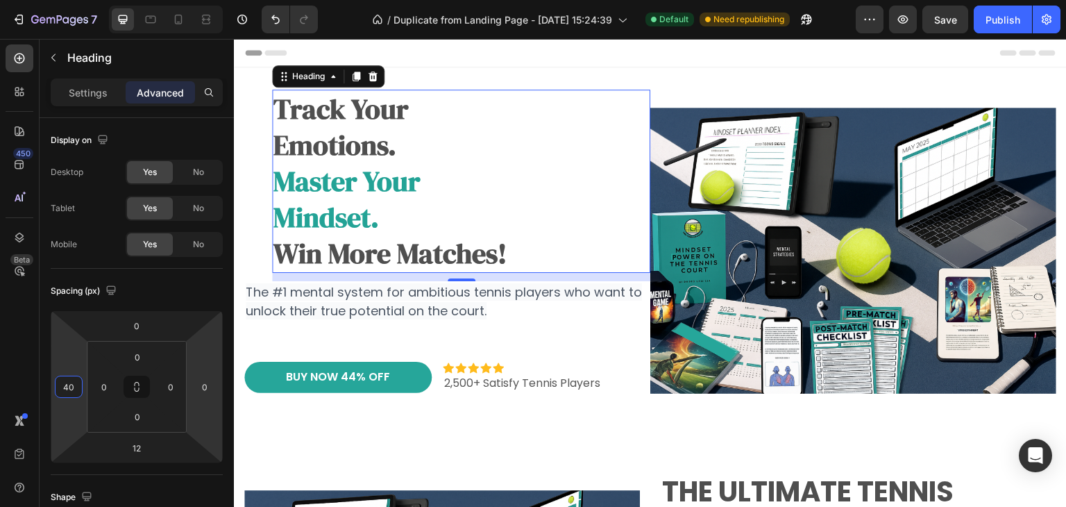
type input "40"
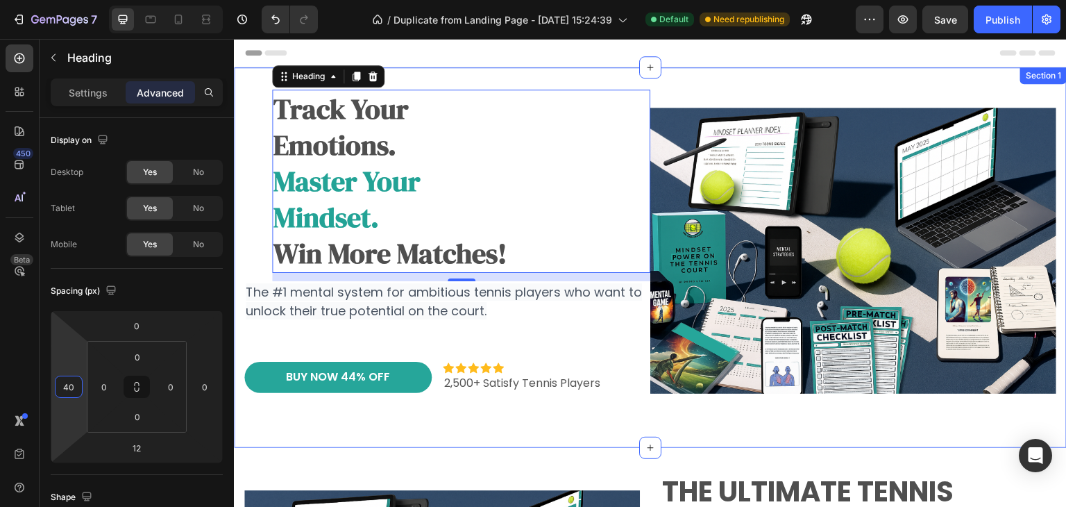
click at [242, 83] on div "track your emotions. master your mindset. win more matches! Heading 12 The #1 m…" at bounding box center [650, 257] width 833 height 380
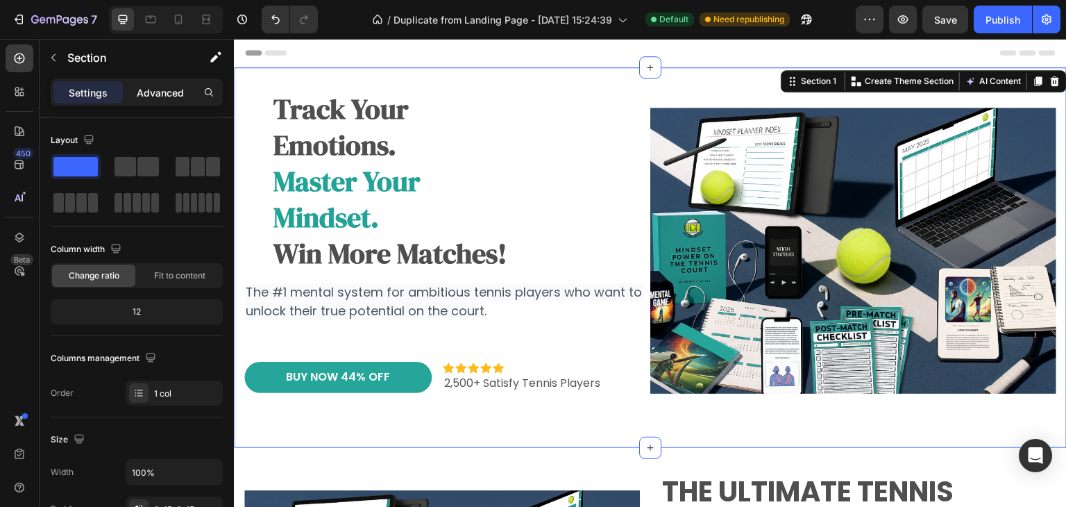
click at [160, 99] on p "Advanced" at bounding box center [160, 92] width 47 height 15
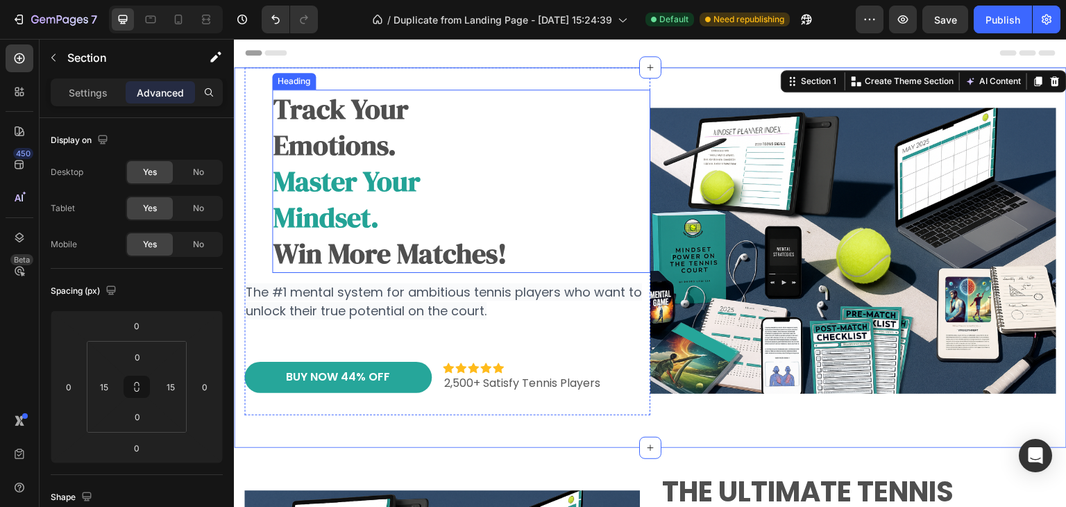
click at [284, 158] on strong "emotions." at bounding box center [335, 144] width 123 height 37
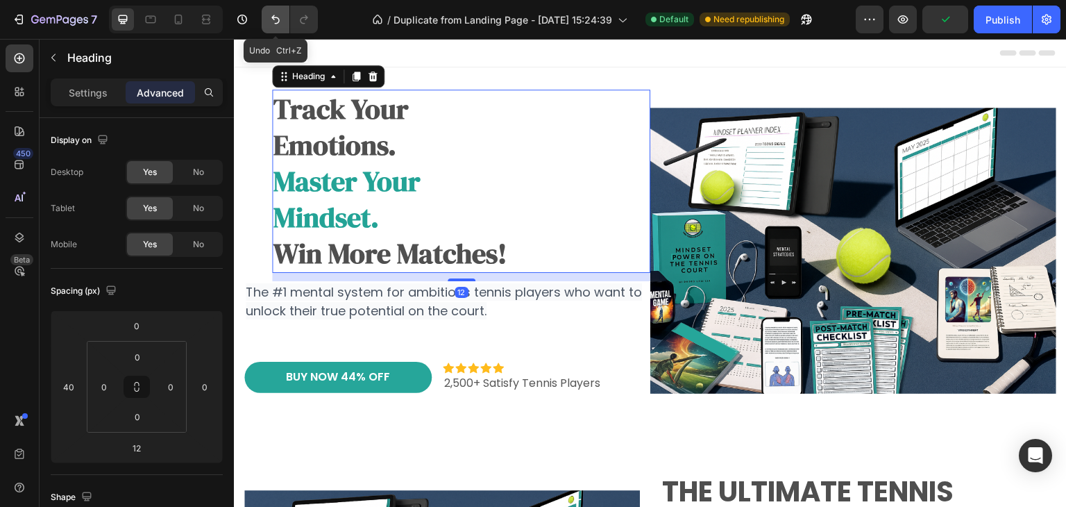
click at [271, 28] on button "Undo/Redo" at bounding box center [276, 20] width 28 height 28
type input "0"
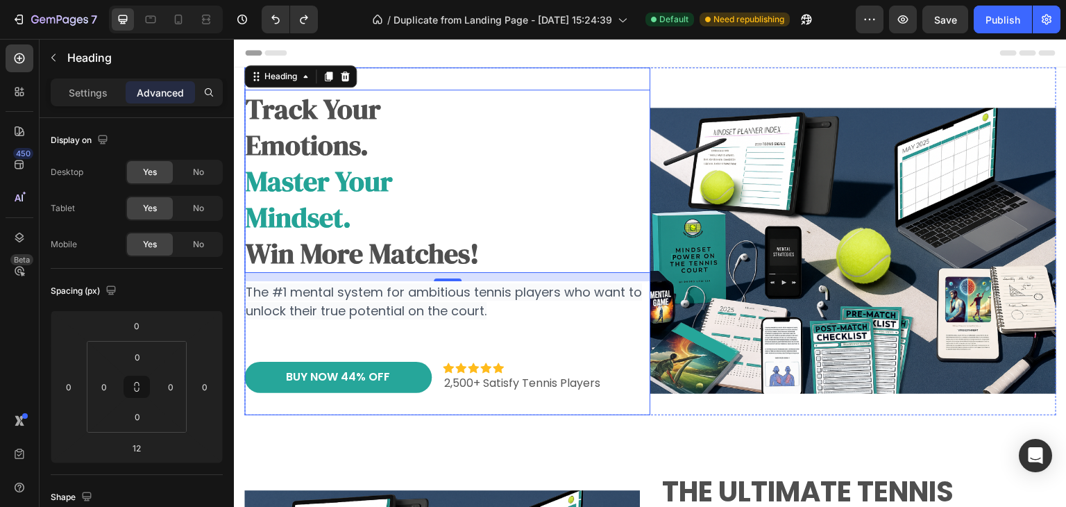
click at [403, 78] on div "track your emotions. master your mindset. win more matches! Heading 12 The #1 m…" at bounding box center [447, 241] width 406 height 348
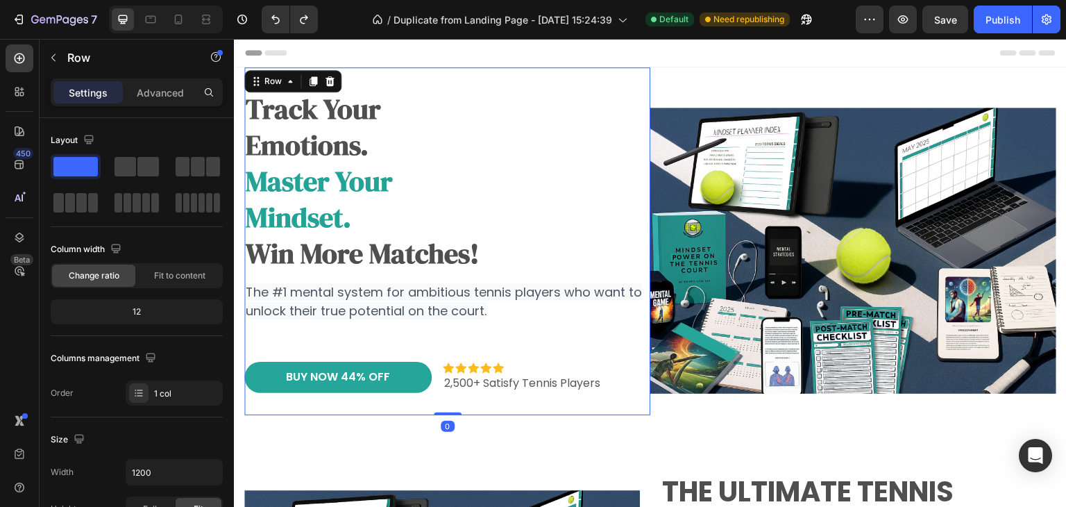
click at [664, 65] on div "Header" at bounding box center [650, 53] width 811 height 28
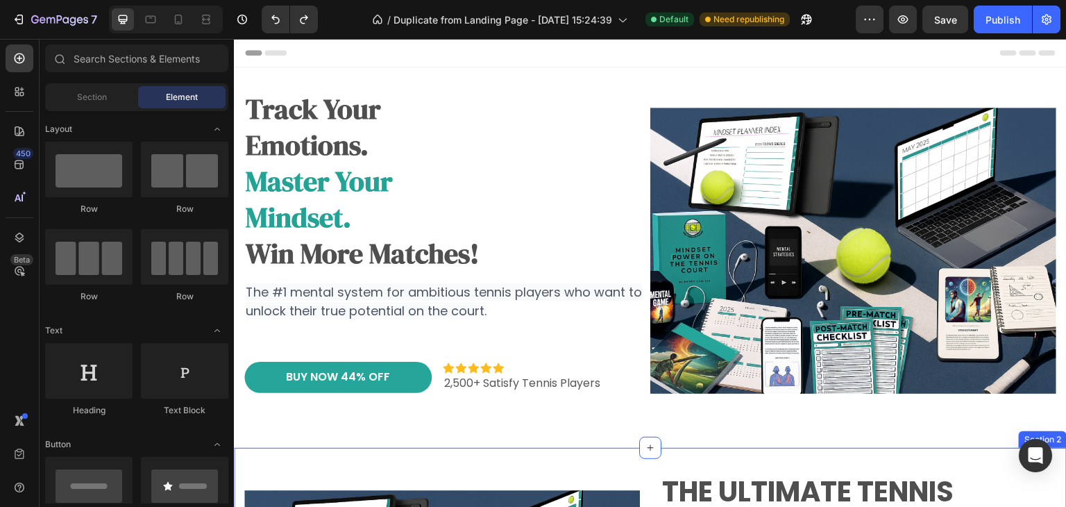
click at [345, 438] on div "track your emotions. master your mindset. win more matches! Heading The #1 ment…" at bounding box center [650, 257] width 812 height 380
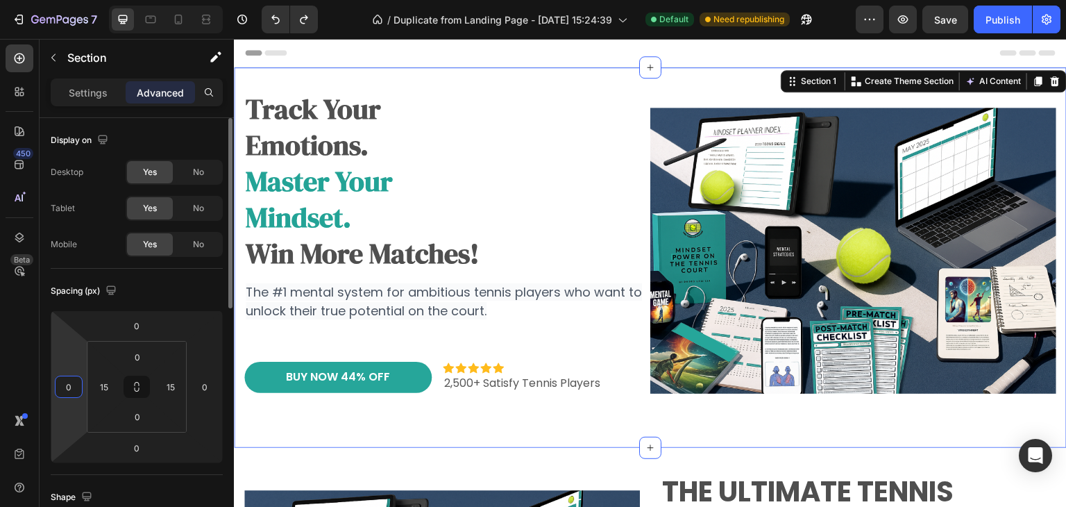
click at [70, 394] on input "0" at bounding box center [68, 386] width 21 height 21
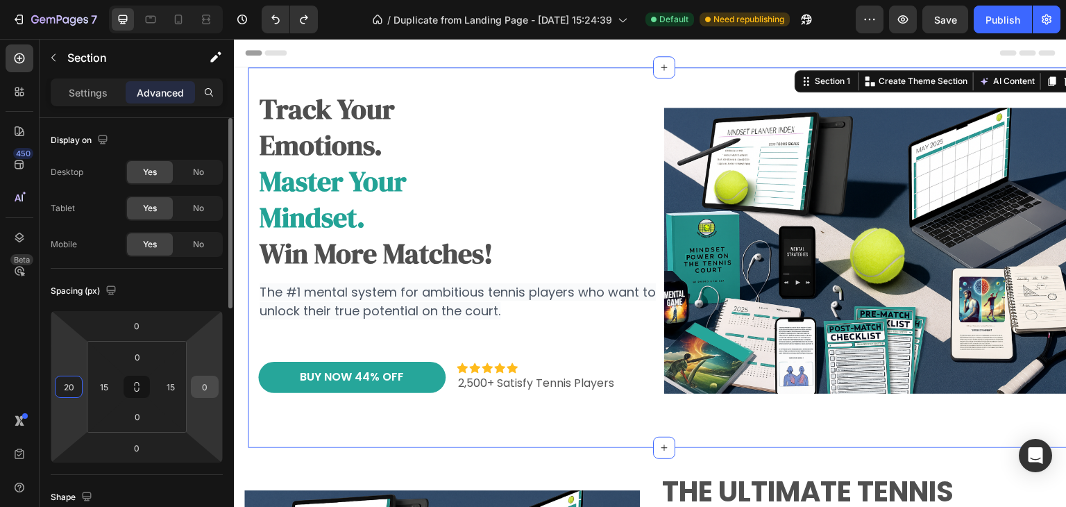
type input "20"
click at [212, 385] on input "0" at bounding box center [204, 386] width 21 height 21
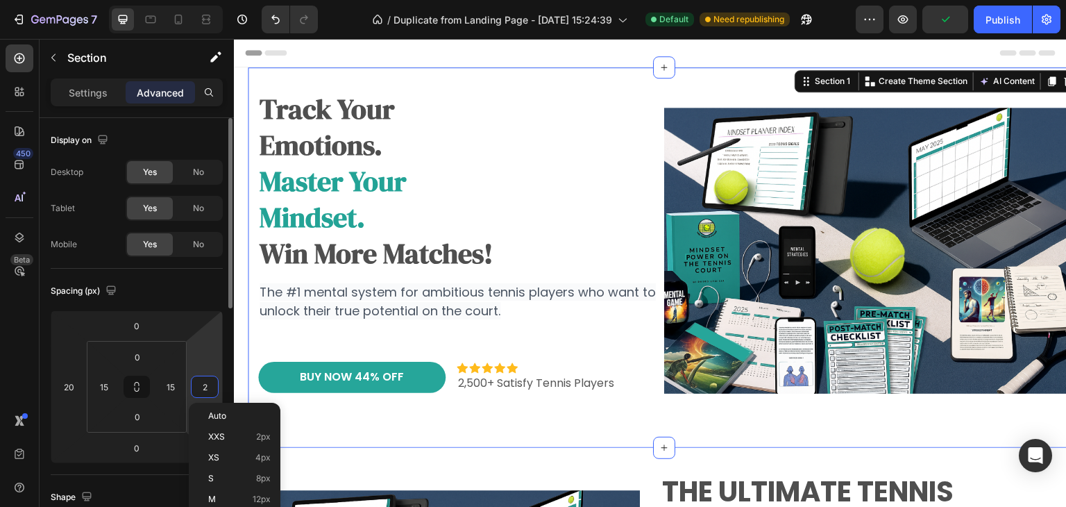
type input "20"
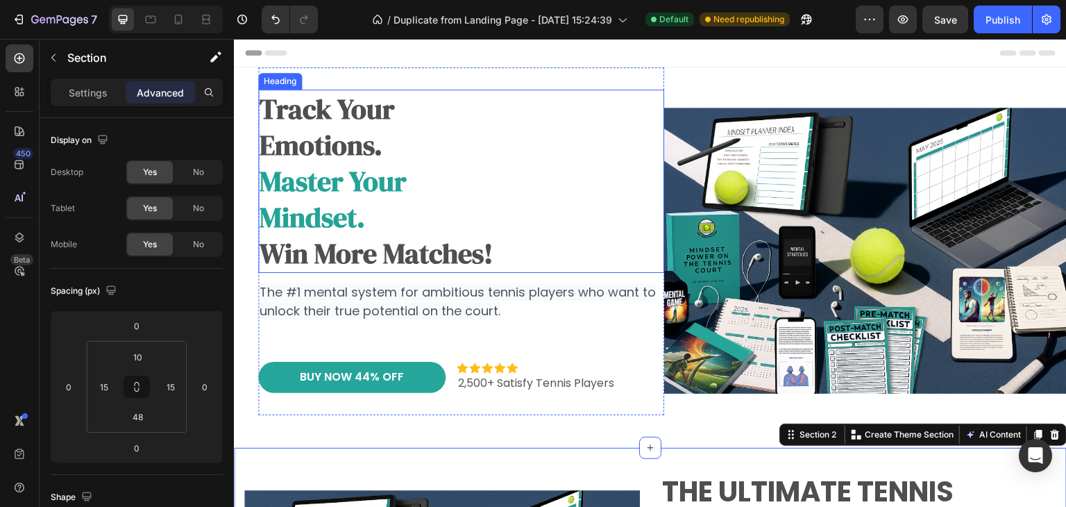
drag, startPoint x: 360, startPoint y: 112, endPoint x: 739, endPoint y: 119, distance: 379.1
click at [360, 112] on strong "track your" at bounding box center [327, 108] width 135 height 37
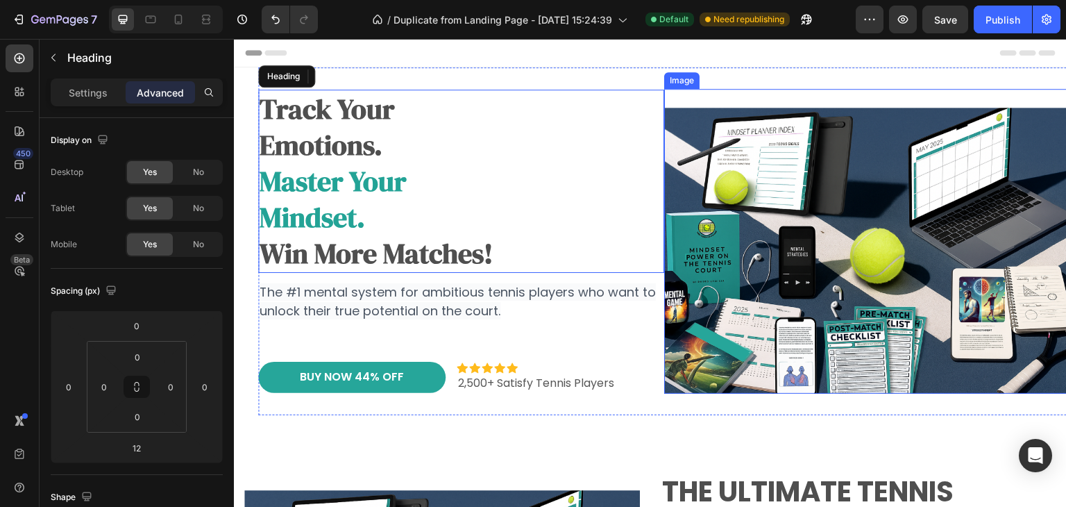
click at [738, 131] on img at bounding box center [867, 241] width 406 height 305
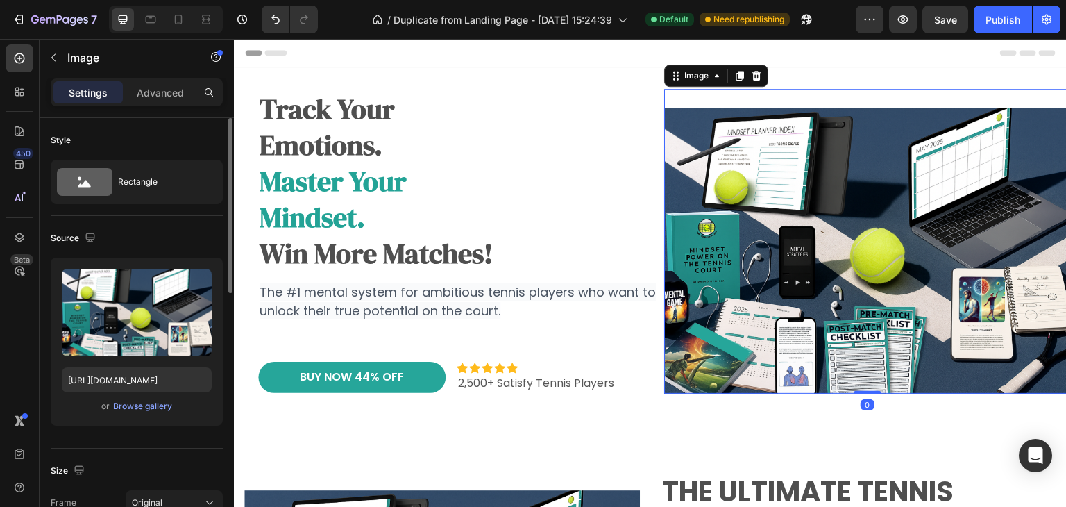
scroll to position [69, 0]
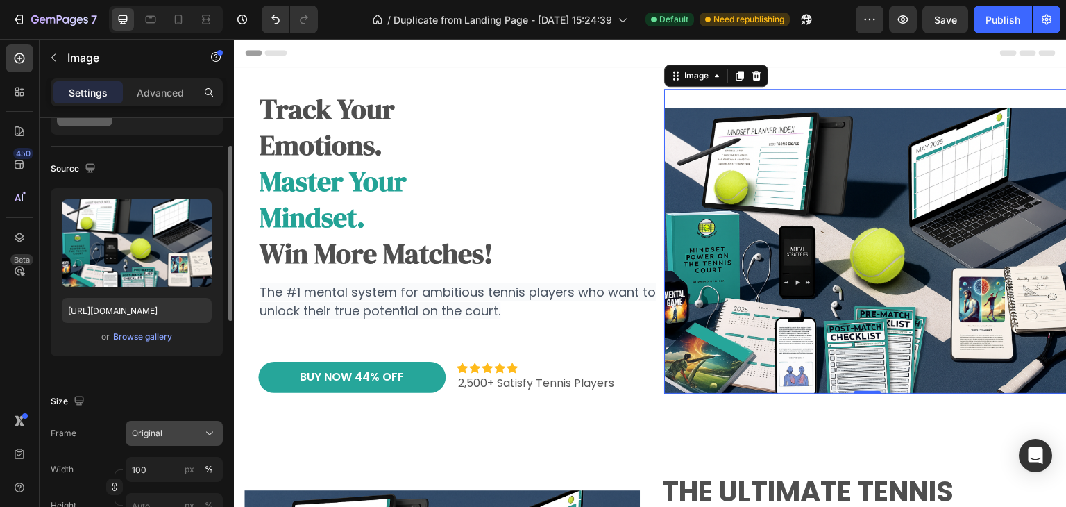
click at [153, 437] on span "Original" at bounding box center [147, 433] width 31 height 12
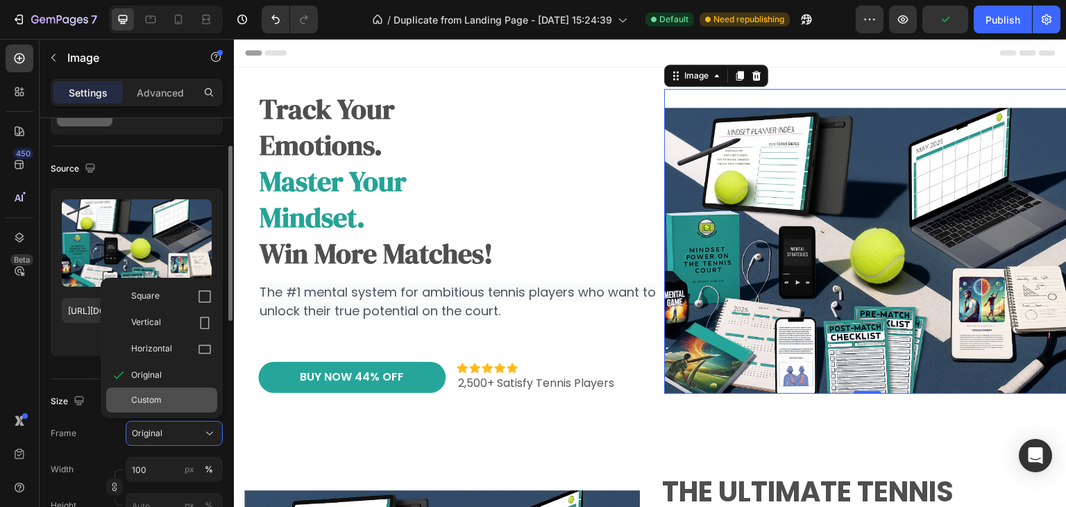
click at [165, 397] on div "Custom" at bounding box center [171, 400] width 81 height 12
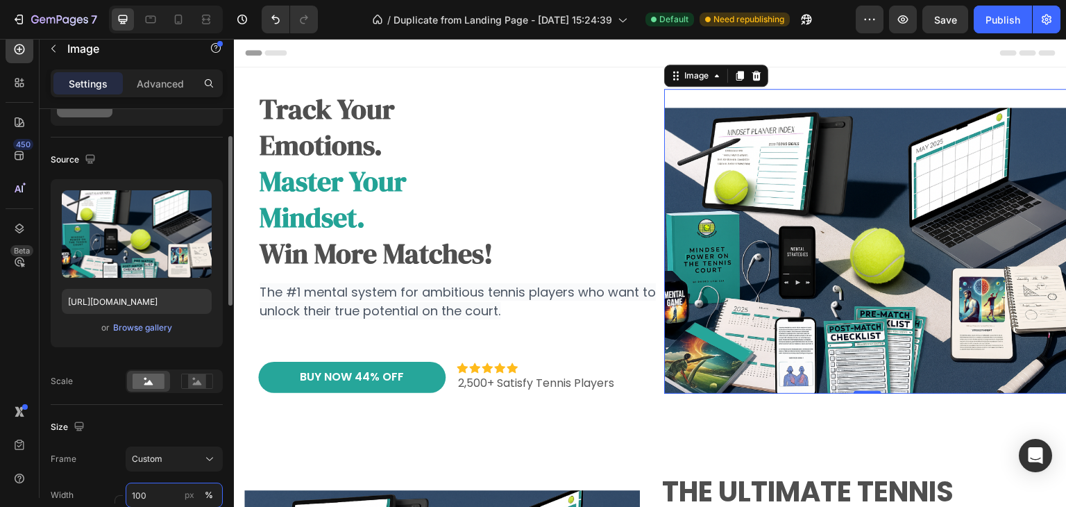
scroll to position [139, 0]
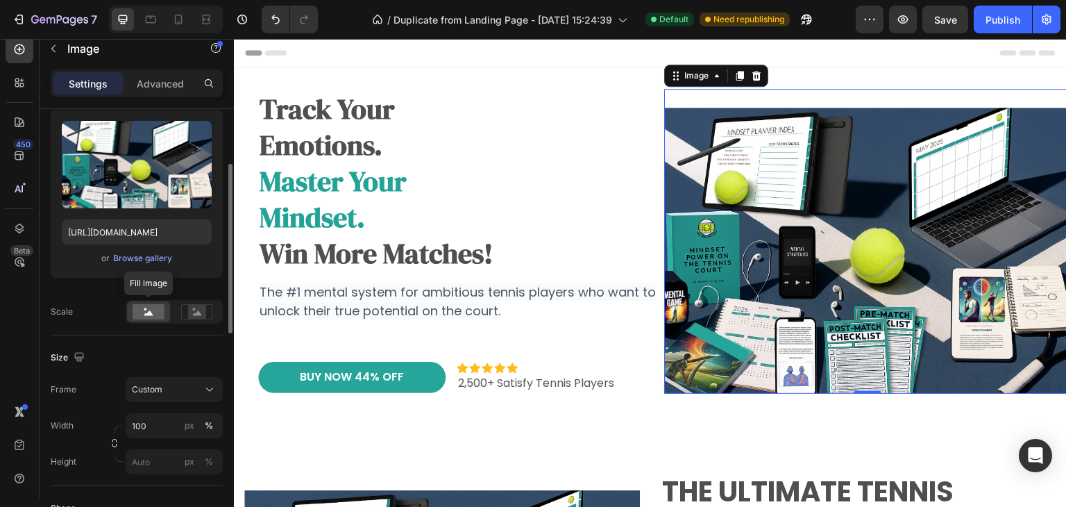
click at [158, 312] on rect at bounding box center [149, 311] width 32 height 15
click at [211, 313] on icon at bounding box center [197, 311] width 32 height 15
click at [153, 316] on rect at bounding box center [149, 311] width 32 height 15
click at [178, 392] on div "Custom" at bounding box center [166, 389] width 68 height 12
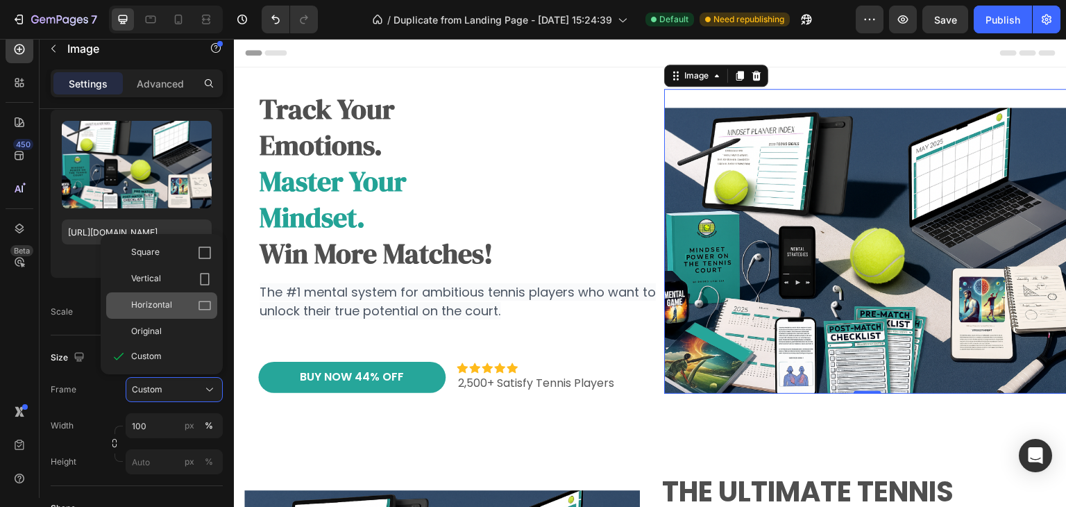
click at [145, 309] on span "Horizontal" at bounding box center [151, 305] width 41 height 14
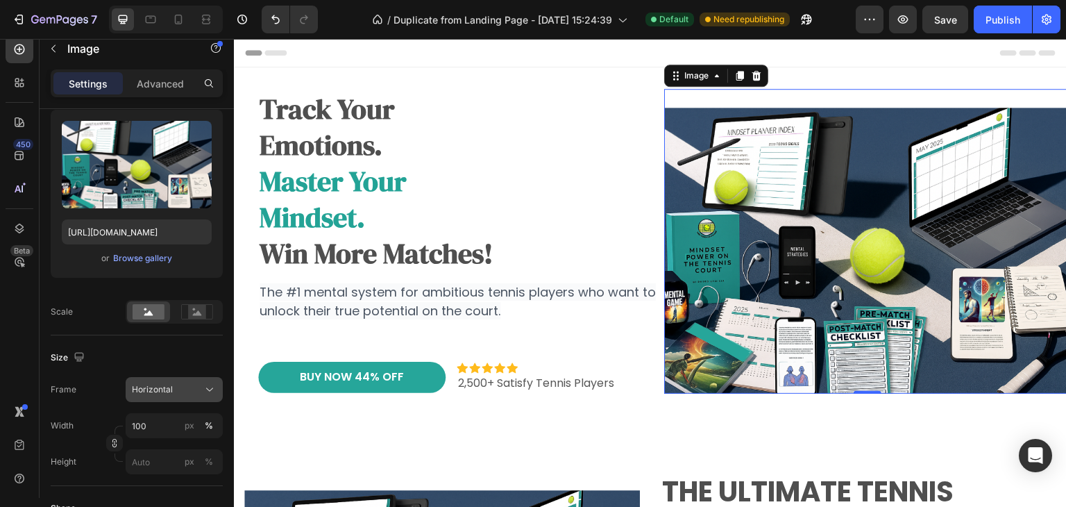
click at [166, 385] on span "Horizontal" at bounding box center [152, 389] width 41 height 12
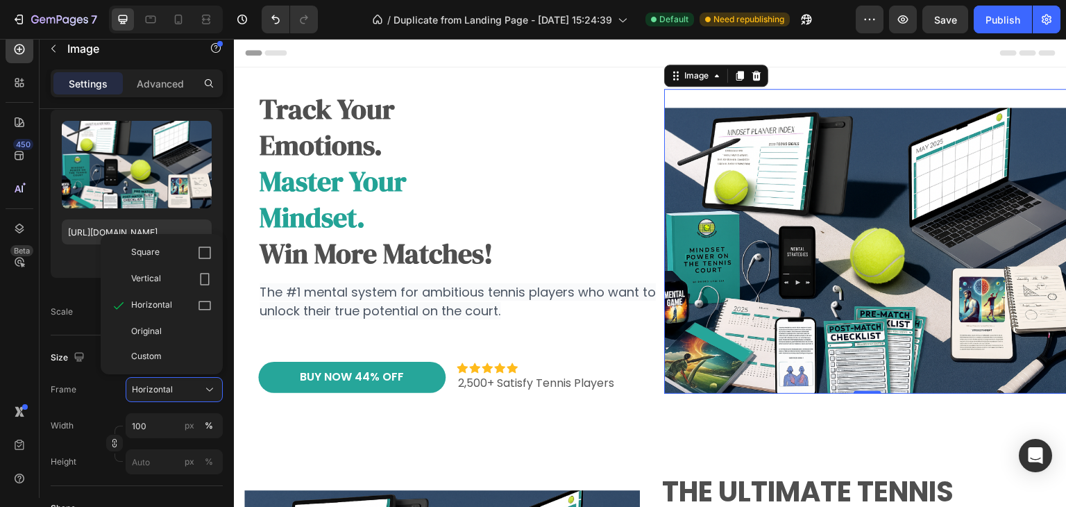
click at [165, 256] on div "Square" at bounding box center [171, 253] width 81 height 14
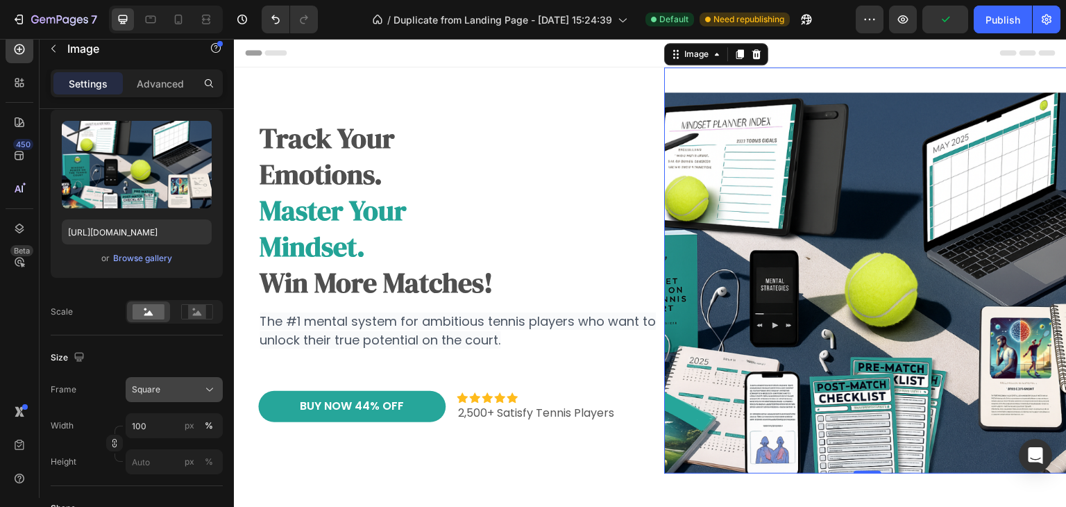
click at [163, 384] on div "Square" at bounding box center [166, 389] width 68 height 12
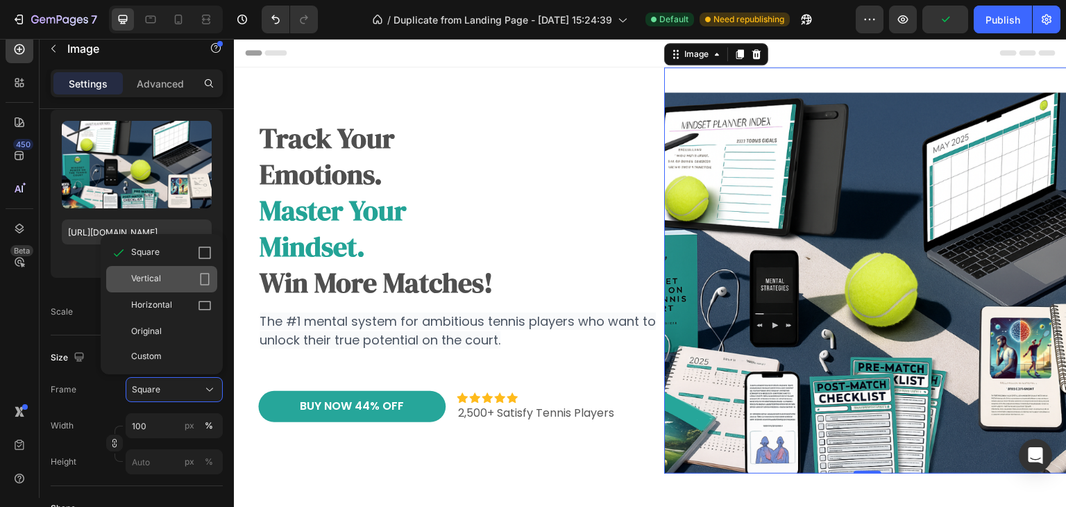
click at [159, 279] on span "Vertical" at bounding box center [146, 279] width 30 height 14
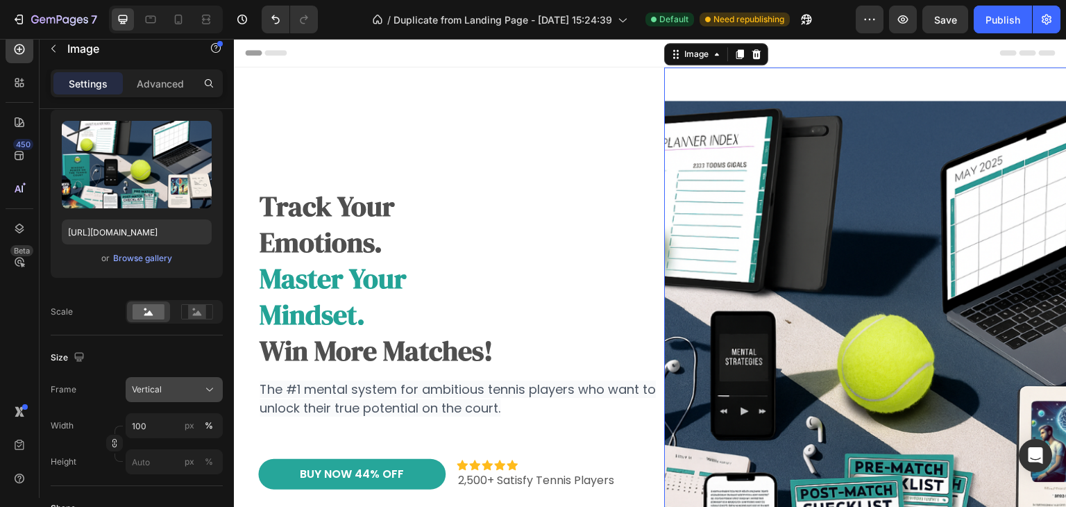
click at [161, 388] on span "Vertical" at bounding box center [147, 389] width 30 height 12
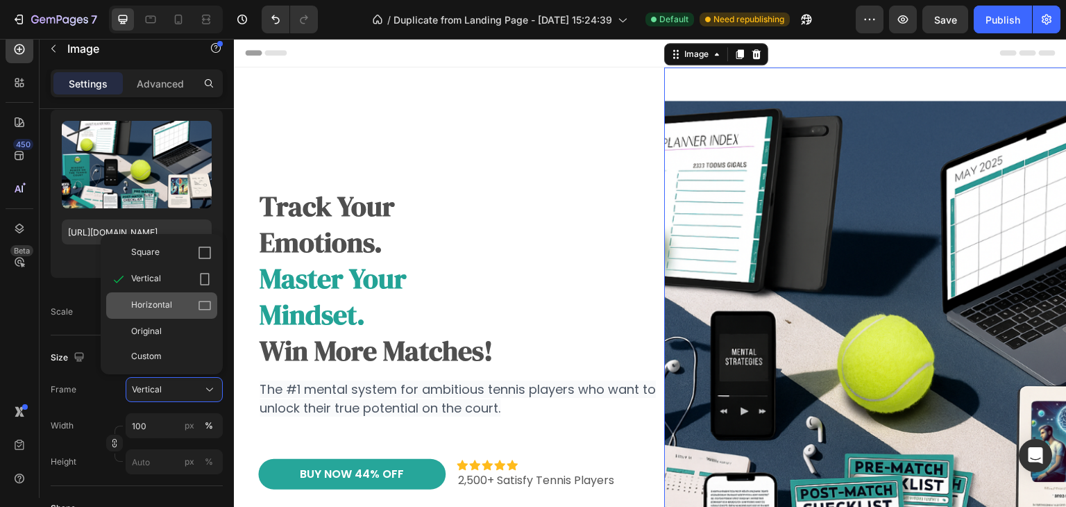
click at [150, 311] on span "Horizontal" at bounding box center [151, 305] width 41 height 14
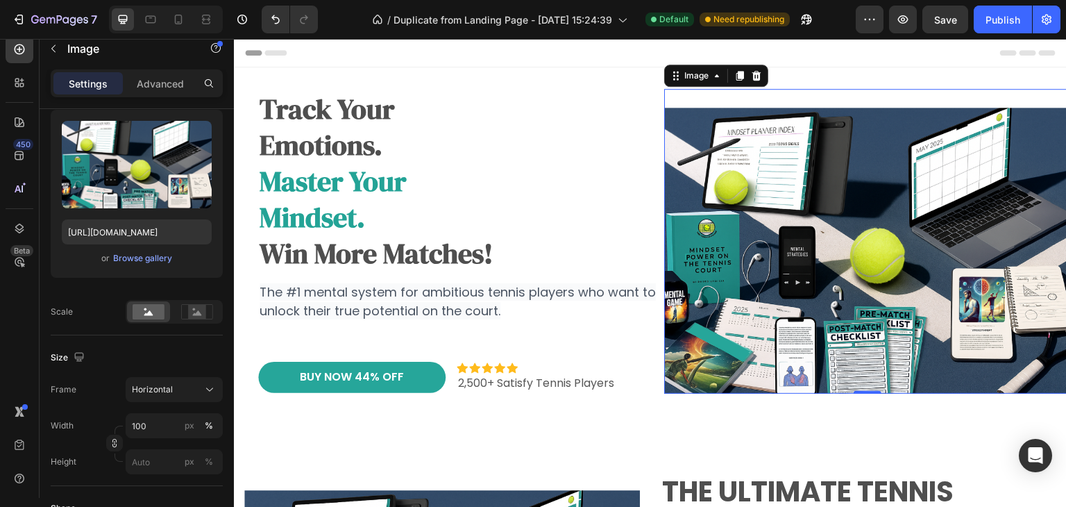
click at [802, 162] on img at bounding box center [867, 241] width 406 height 305
click at [634, 148] on h2 "track your emotions. master your mindset. win more matches!" at bounding box center [461, 181] width 406 height 183
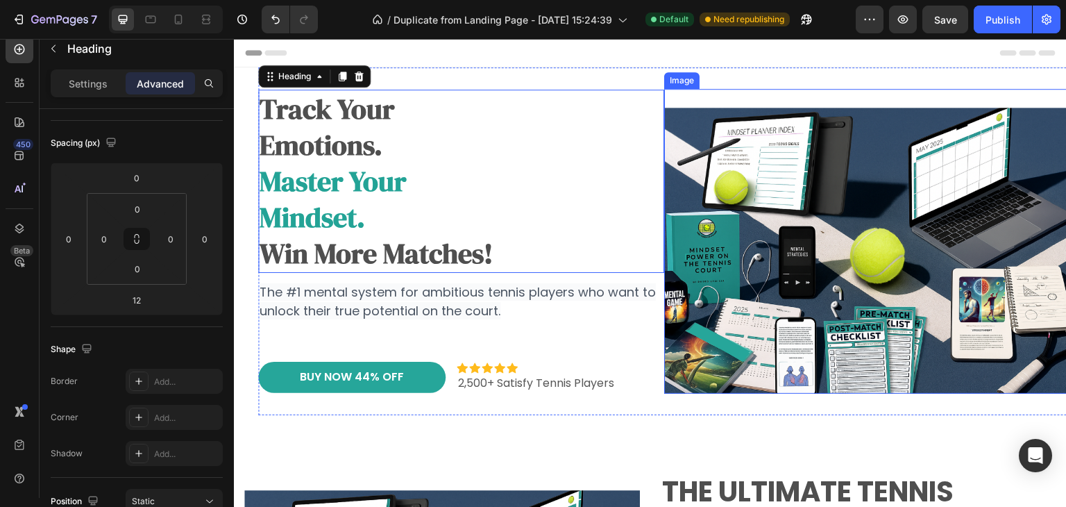
click at [712, 99] on img at bounding box center [867, 241] width 406 height 305
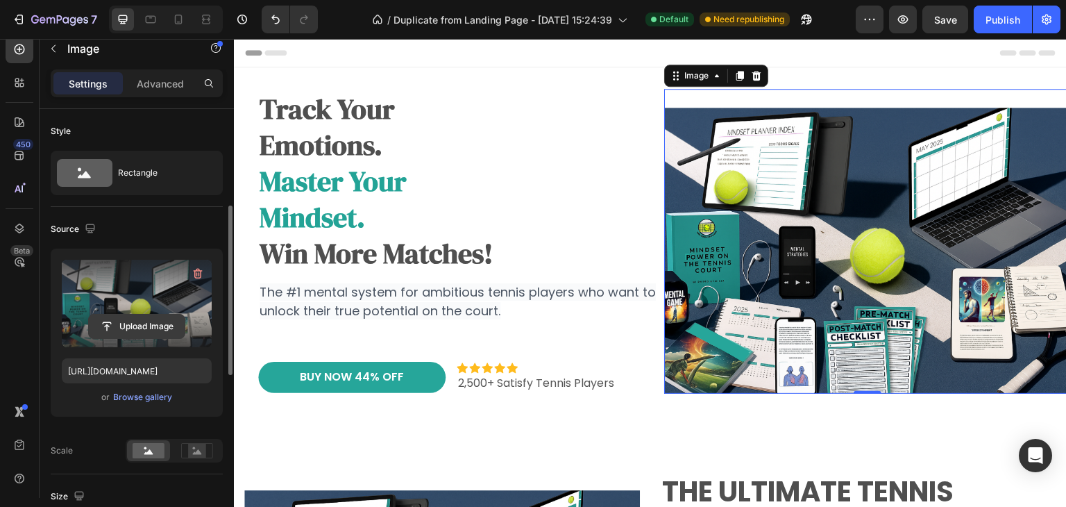
scroll to position [0, 0]
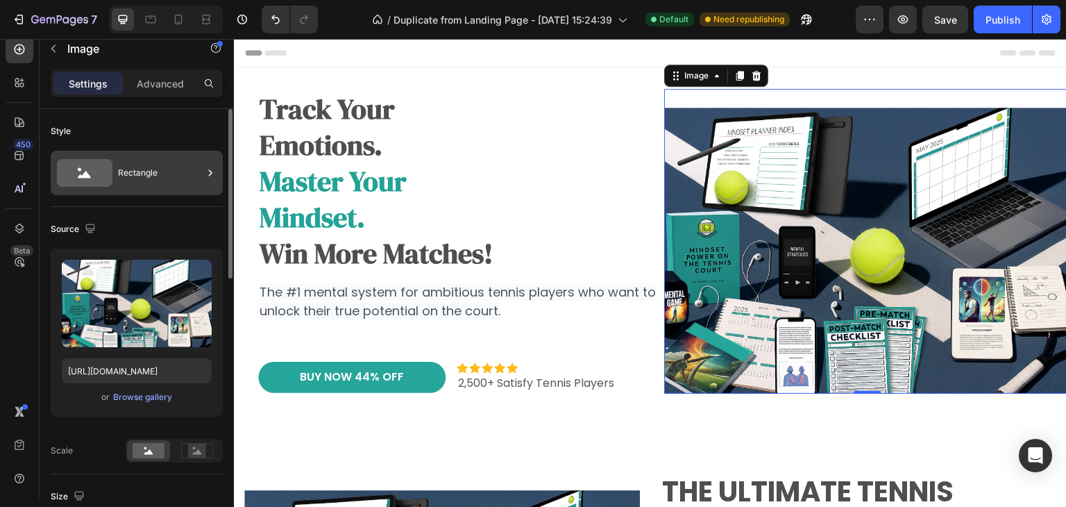
click at [142, 170] on div "Rectangle" at bounding box center [160, 173] width 85 height 32
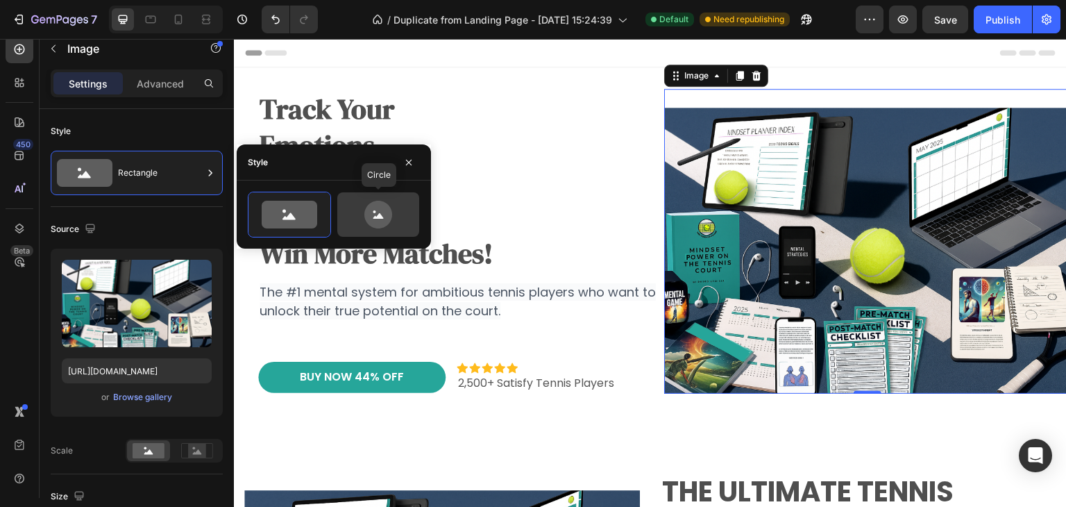
click at [375, 209] on icon at bounding box center [378, 215] width 28 height 28
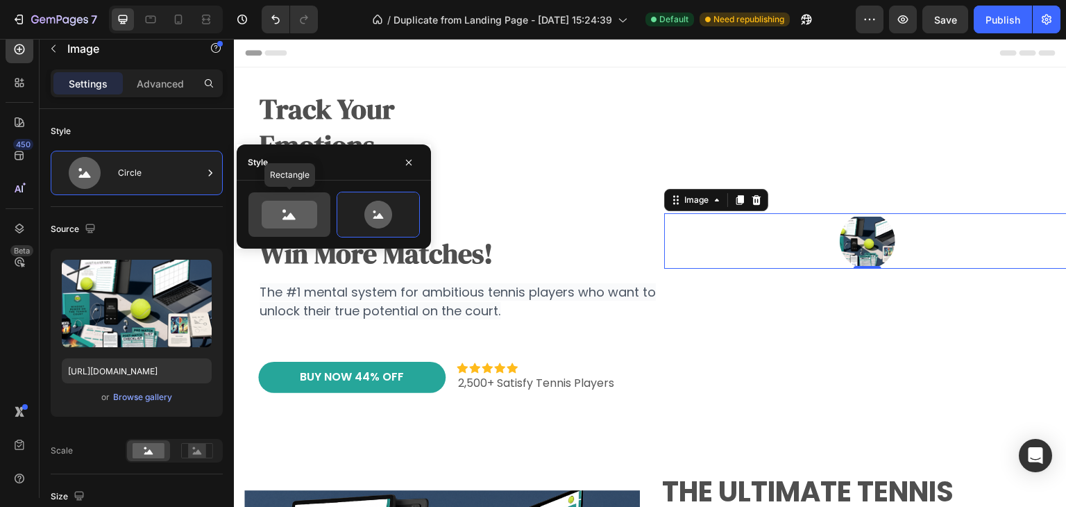
click at [300, 223] on icon at bounding box center [290, 215] width 56 height 28
type input "100"
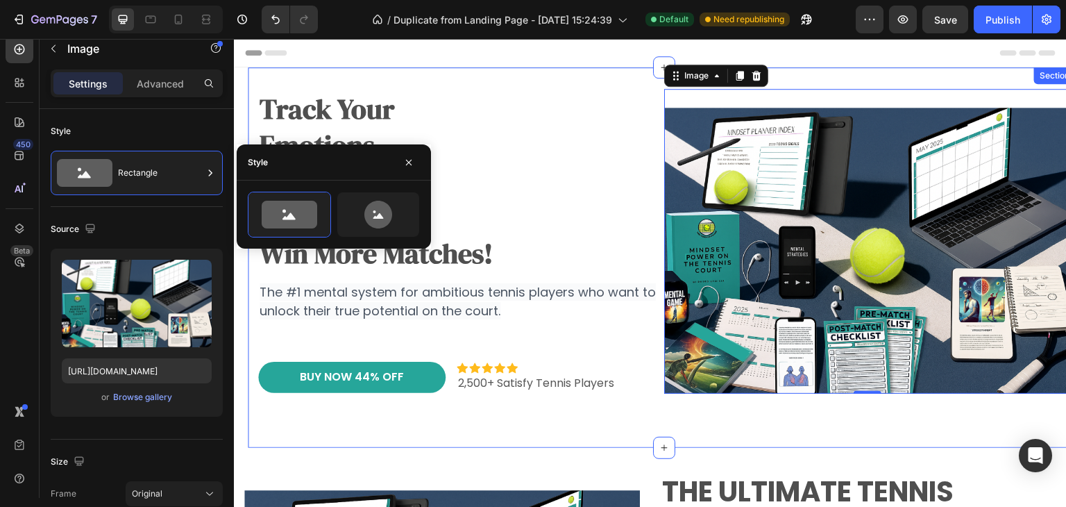
click at [619, 438] on div "track your emotions. master your mindset. win more matches! Heading The #1 ment…" at bounding box center [664, 257] width 812 height 380
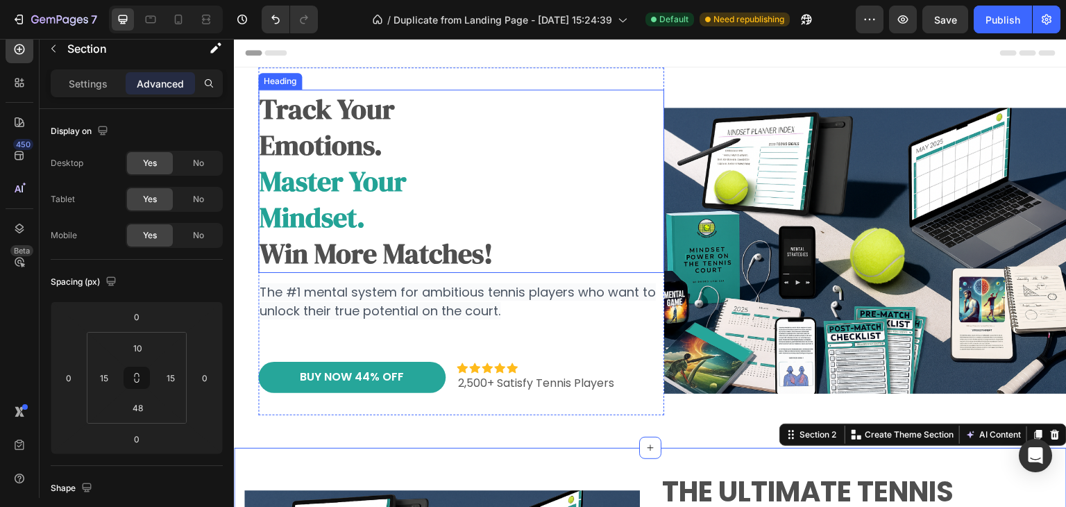
click at [345, 153] on strong "emotions." at bounding box center [321, 144] width 123 height 37
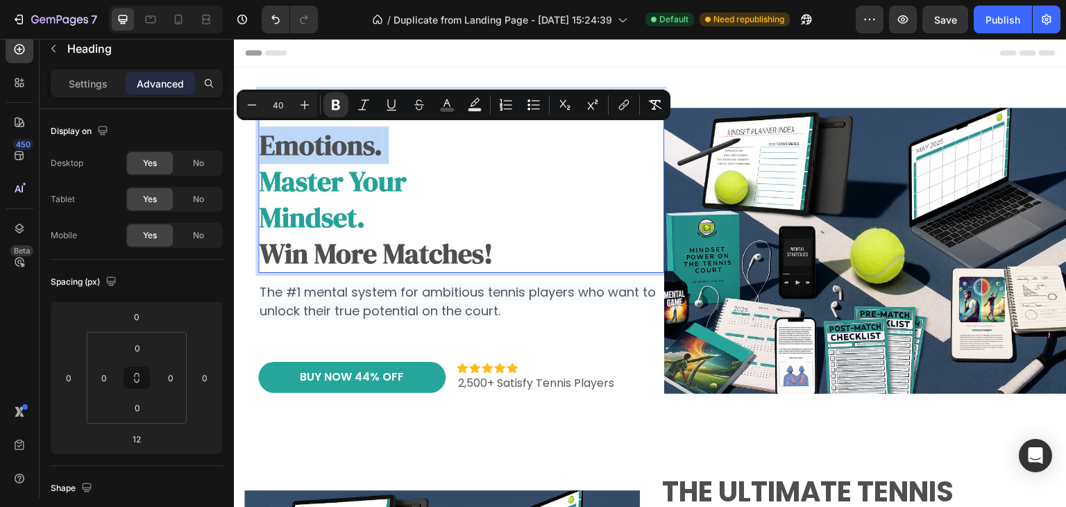
click at [375, 135] on strong "emotions." at bounding box center [321, 144] width 123 height 37
click at [389, 140] on p "track your emotions. master your mindset. win more matches!" at bounding box center [461, 181] width 403 height 180
click at [405, 153] on p "track your emotions. master your mindset. win more matches!" at bounding box center [461, 181] width 403 height 180
click at [446, 235] on p "track your emotions. master your mindset. win more matches!" at bounding box center [461, 181] width 403 height 180
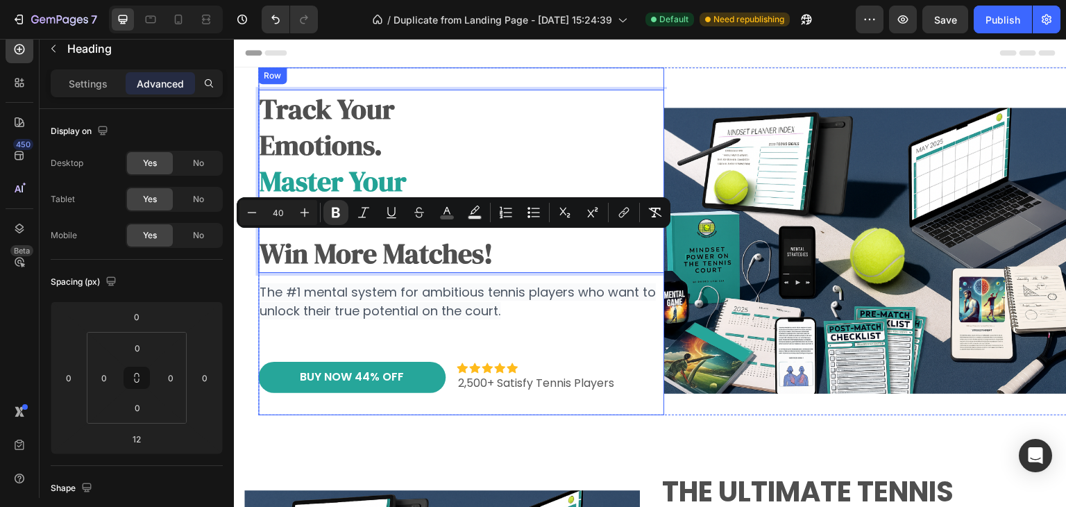
drag, startPoint x: 507, startPoint y: 246, endPoint x: 258, endPoint y: 276, distance: 251.0
click at [258, 276] on div "track your emotions. master your mindset. win more matches! Heading 12 The #1 m…" at bounding box center [461, 241] width 406 height 303
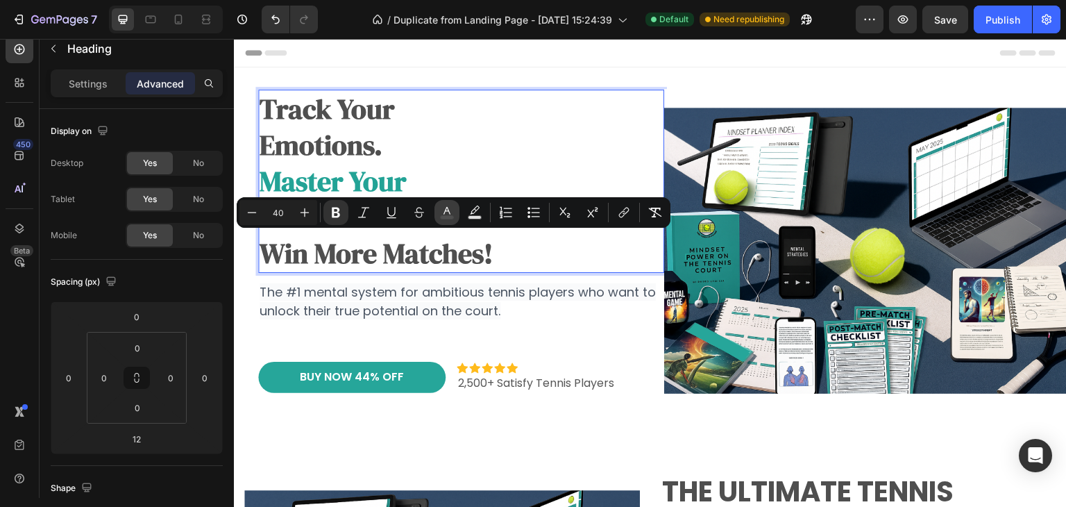
click at [446, 205] on icon "Editor contextual toolbar" at bounding box center [447, 212] width 14 height 14
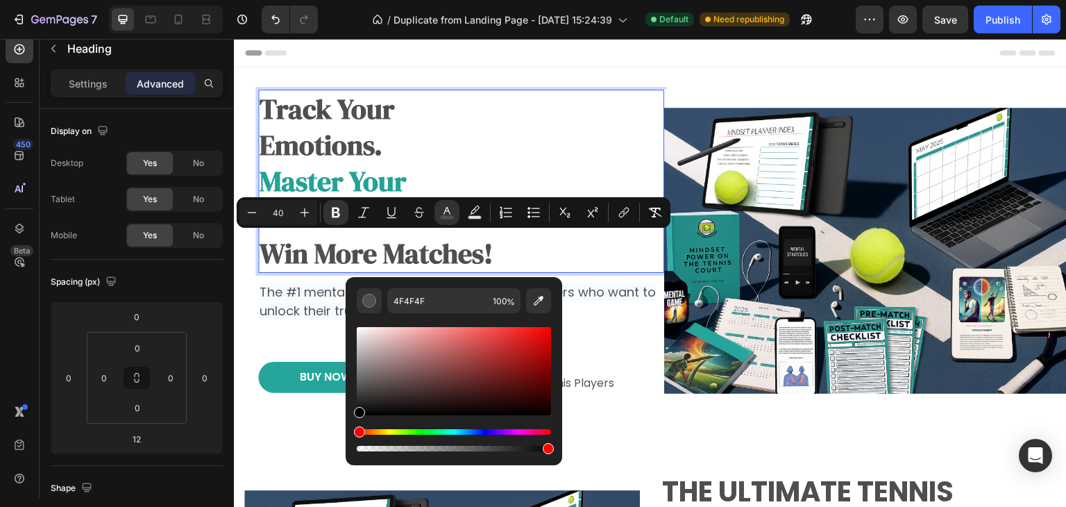
drag, startPoint x: 360, startPoint y: 389, endPoint x: 351, endPoint y: 426, distance: 37.7
click at [351, 424] on div "4F4F4F 100 %" at bounding box center [454, 365] width 217 height 177
type input "000000"
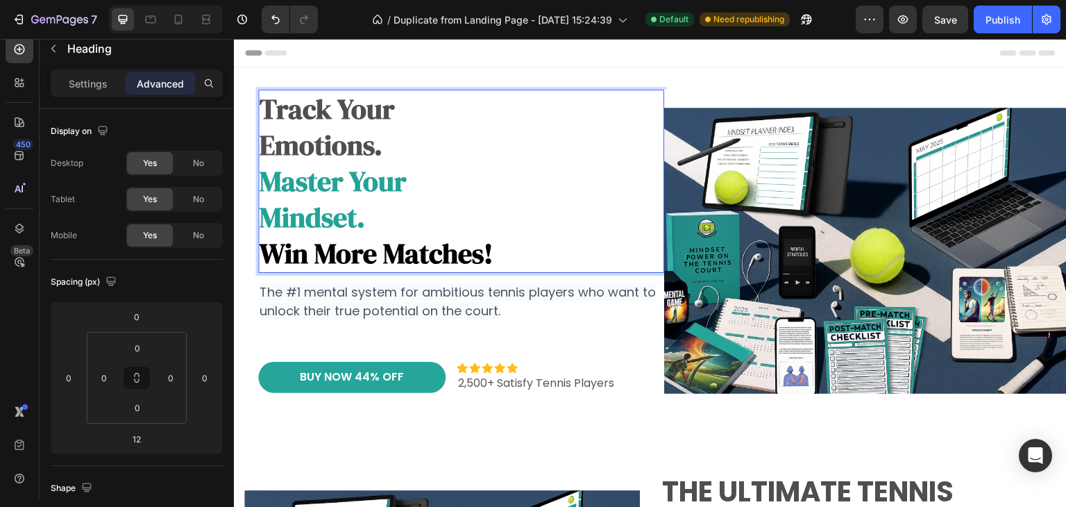
click at [384, 133] on p "track your emotions. master your mindset. win more matches!" at bounding box center [461, 181] width 403 height 180
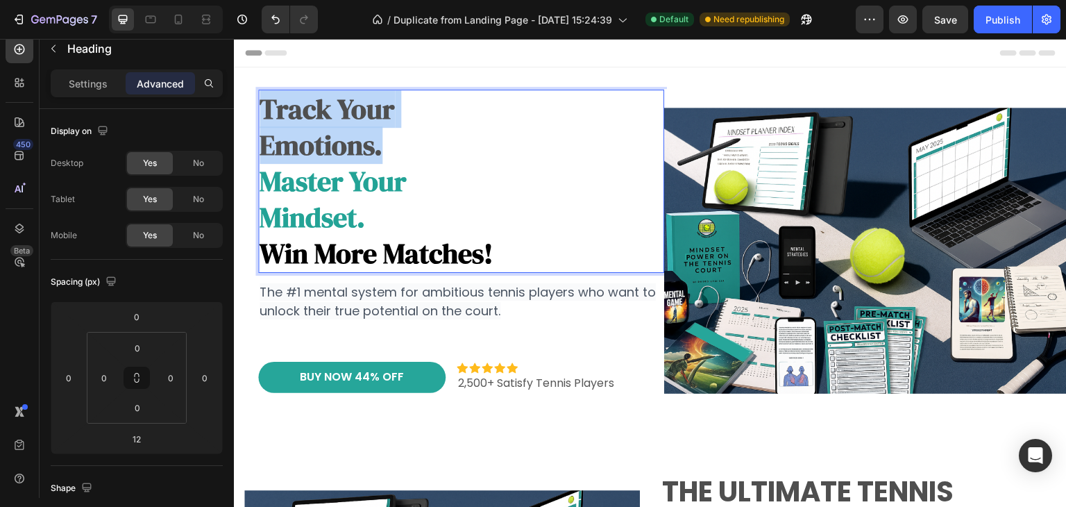
drag, startPoint x: 382, startPoint y: 148, endPoint x: 262, endPoint y: 105, distance: 127.6
click at [262, 105] on p "track your emotions. master your mindset. win more matches!" at bounding box center [461, 181] width 403 height 180
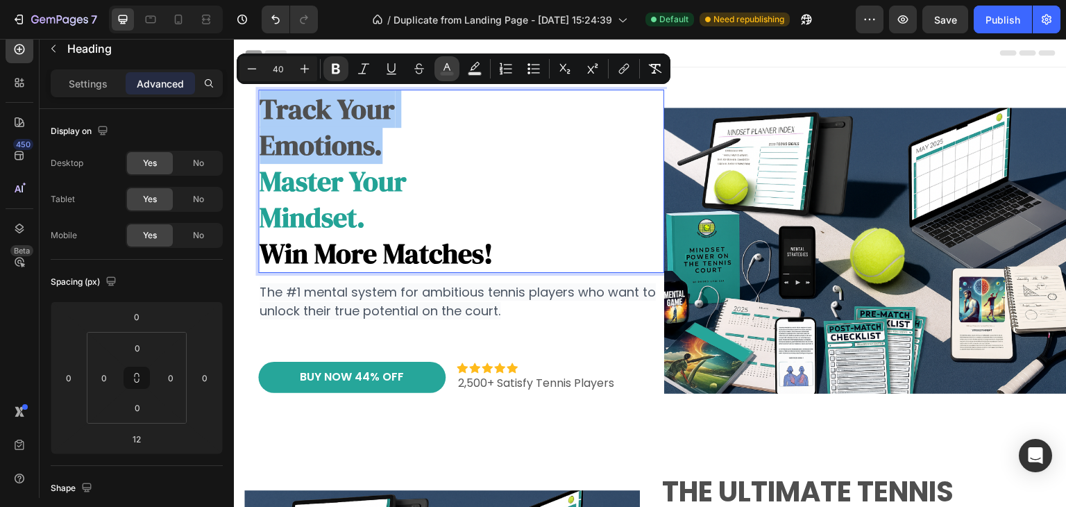
click at [445, 62] on icon "Editor contextual toolbar" at bounding box center [447, 69] width 14 height 14
type input "4F4F4F"
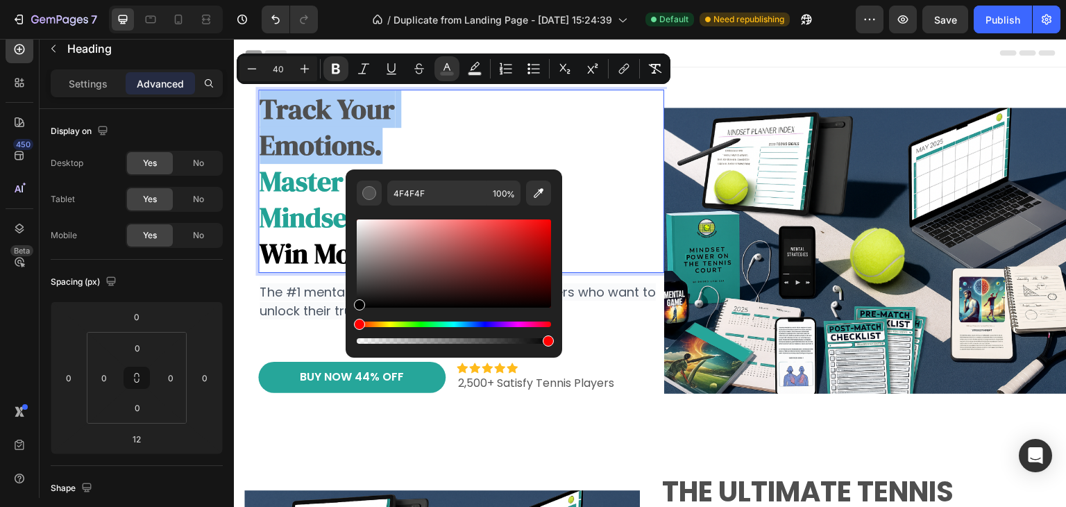
drag, startPoint x: 359, startPoint y: 292, endPoint x: 353, endPoint y: 314, distance: 23.1
click at [353, 312] on div "4F4F4F 100 %" at bounding box center [454, 257] width 217 height 177
type input "000000"
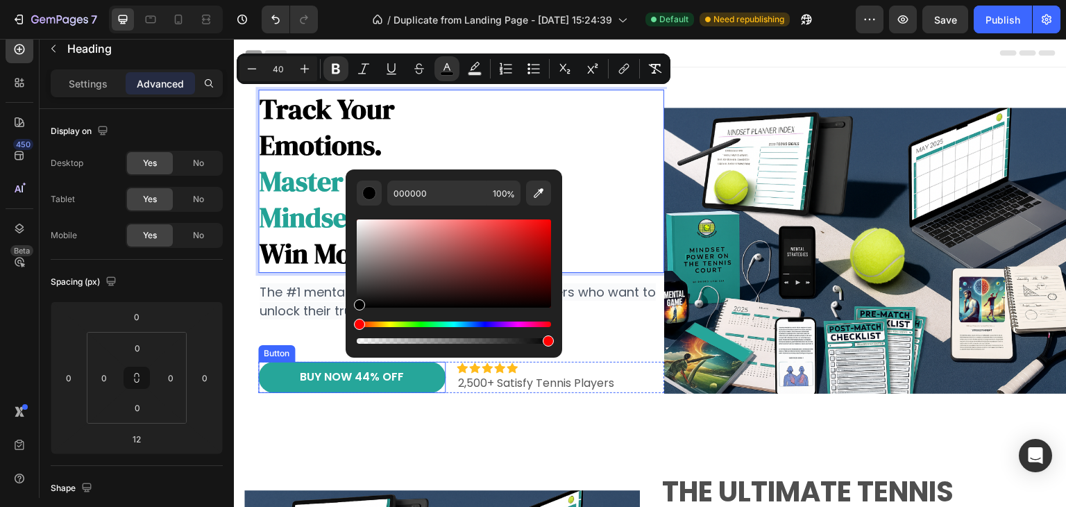
click at [274, 347] on div "Button" at bounding box center [276, 353] width 31 height 12
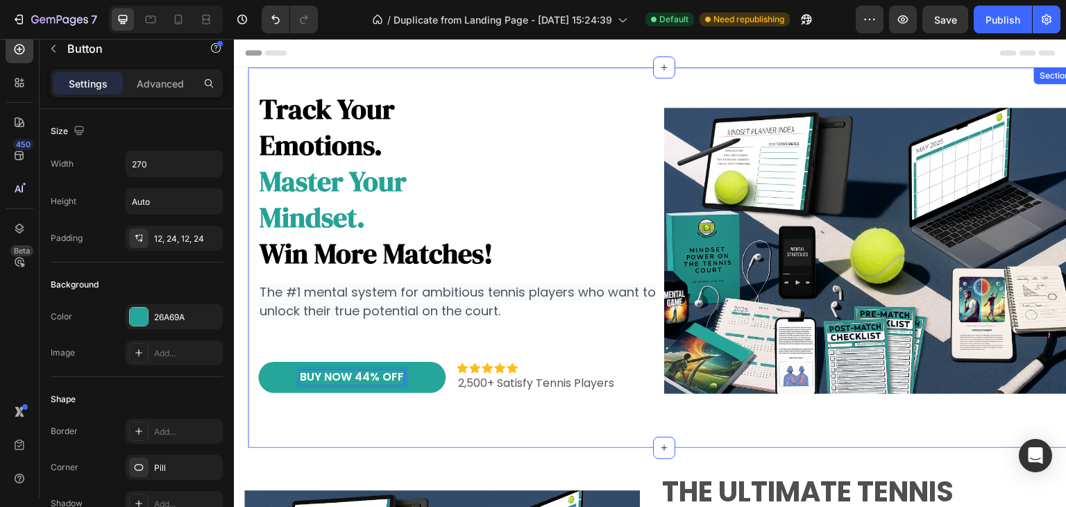
click at [267, 418] on div "⁠⁠⁠⁠⁠⁠⁠ track your emotions. master your mindset. win more matches! Heading The…" at bounding box center [664, 257] width 812 height 380
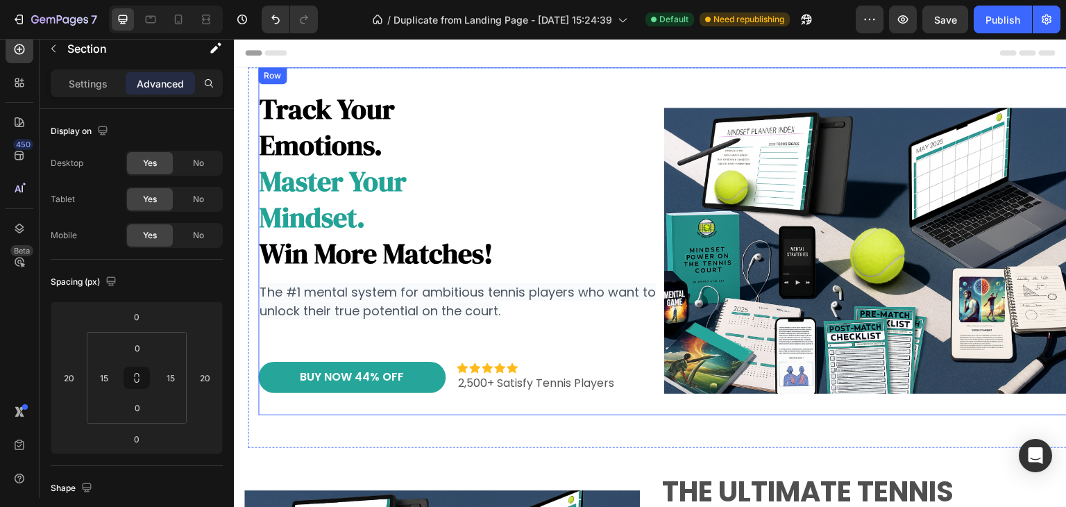
click at [673, 405] on div "Image" at bounding box center [867, 241] width 406 height 348
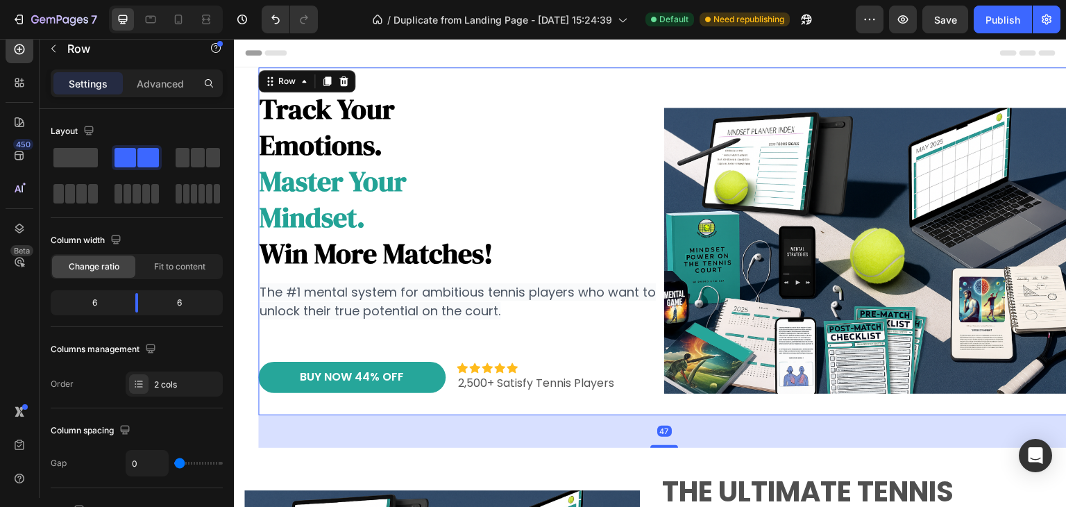
click at [679, 441] on div "47" at bounding box center [664, 431] width 812 height 33
click at [250, 435] on div "track your emotions. master your mindset. win more matches! Heading The #1 ment…" at bounding box center [664, 257] width 833 height 380
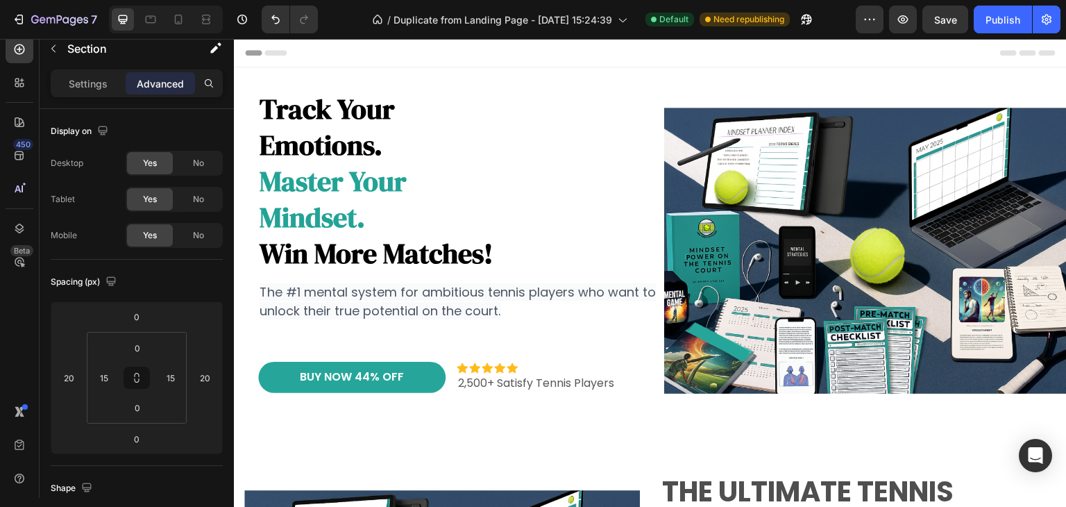
click at [242, 437] on section "track your emotions. master your mindset. win more matches! Heading The #1 ment…" at bounding box center [650, 257] width 833 height 380
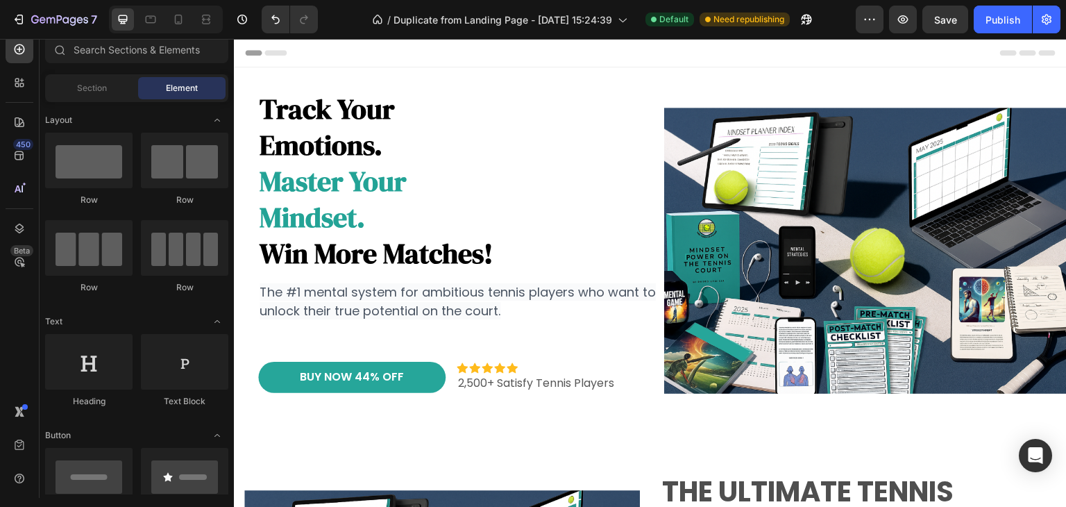
click at [242, 438] on section "track your emotions. master your mindset. win more matches! Heading The #1 ment…" at bounding box center [650, 257] width 833 height 380
click at [668, 430] on div "track your emotions. master your mindset. win more matches! Heading The #1 ment…" at bounding box center [664, 257] width 812 height 380
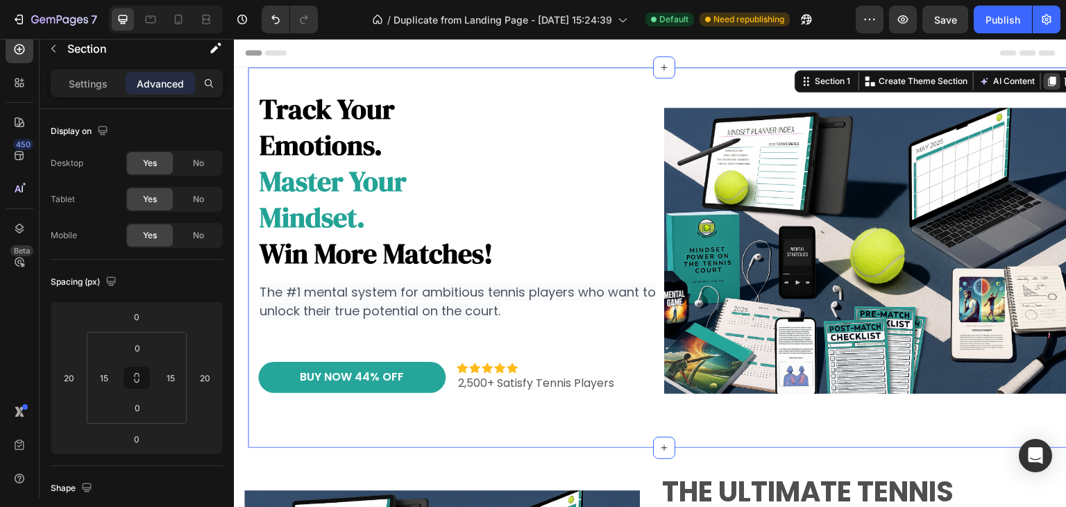
click at [1049, 80] on icon at bounding box center [1053, 81] width 8 height 10
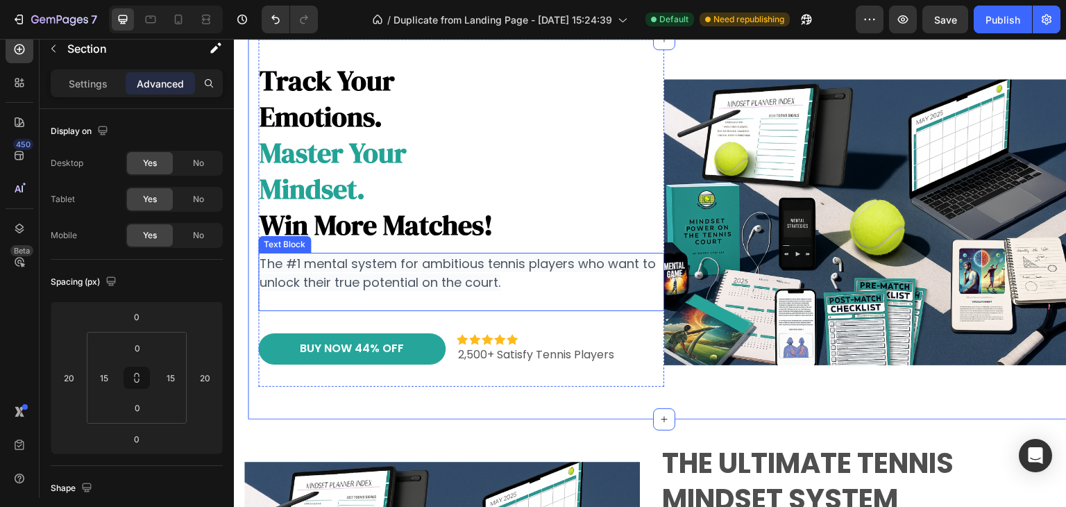
scroll to position [219, 0]
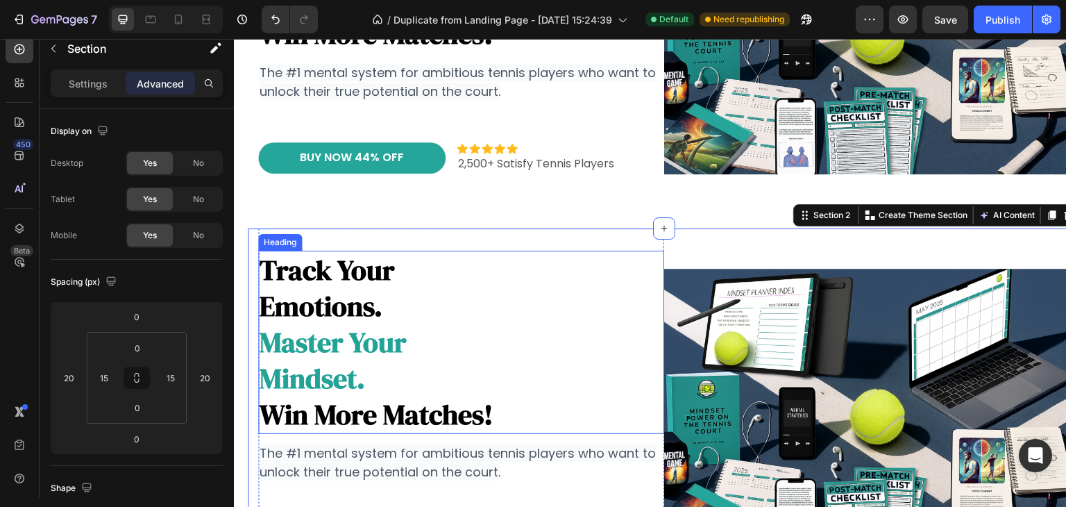
click at [478, 407] on strong "win more matches!" at bounding box center [376, 414] width 233 height 37
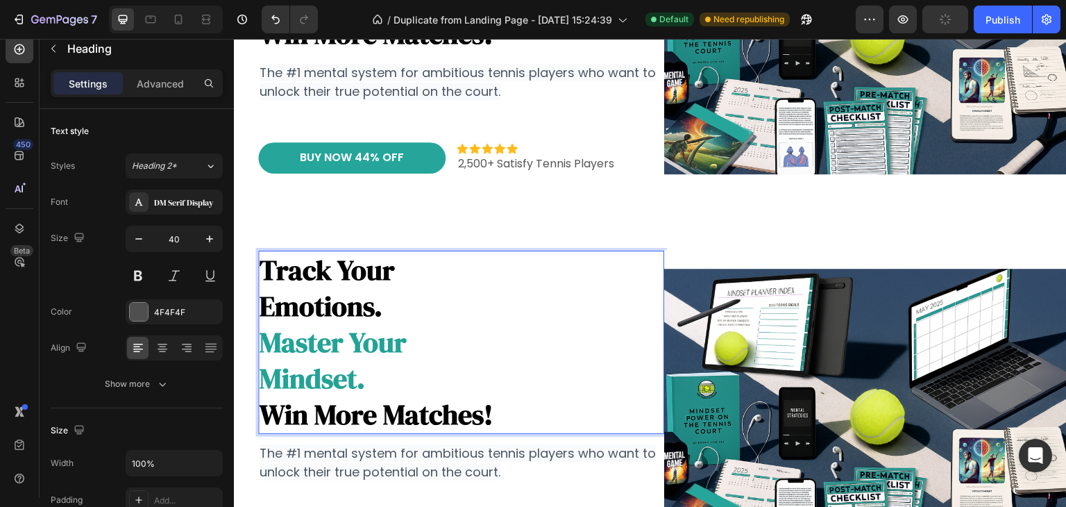
drag, startPoint x: 500, startPoint y: 407, endPoint x: 317, endPoint y: 303, distance: 211.7
click at [317, 303] on p "track your emotions. master your mindset. win more matches!" at bounding box center [461, 342] width 403 height 180
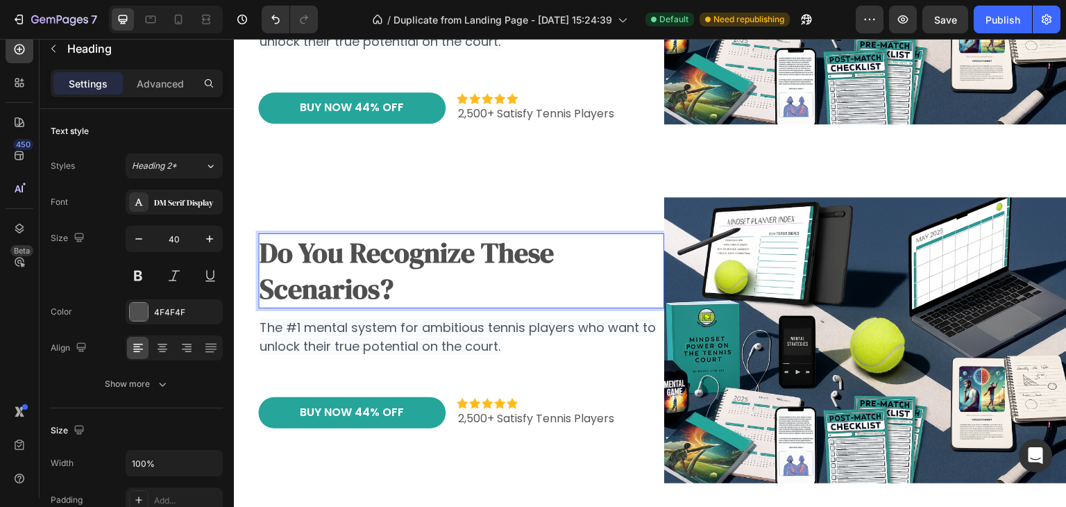
scroll to position [287, 0]
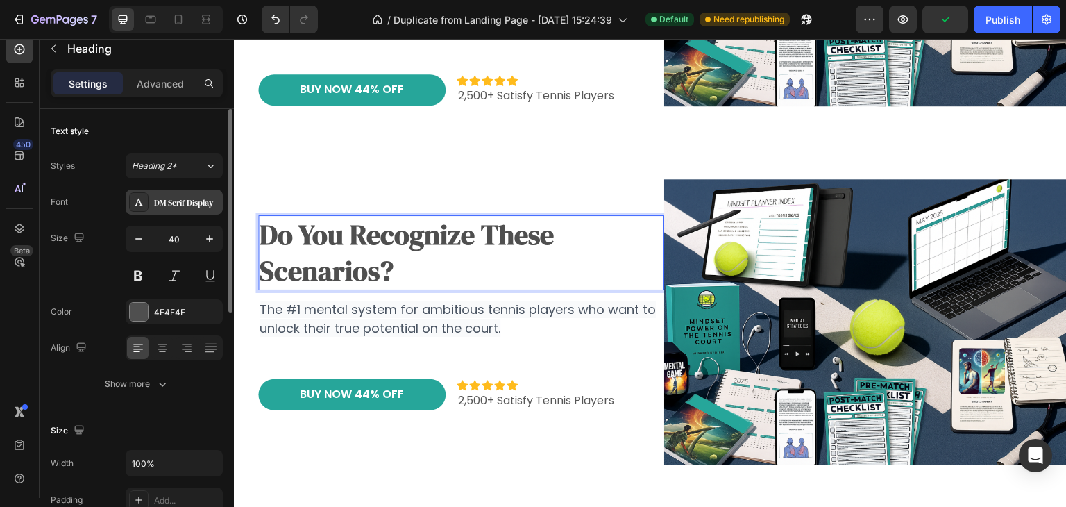
click at [195, 198] on div "DM Serif Display" at bounding box center [186, 202] width 65 height 12
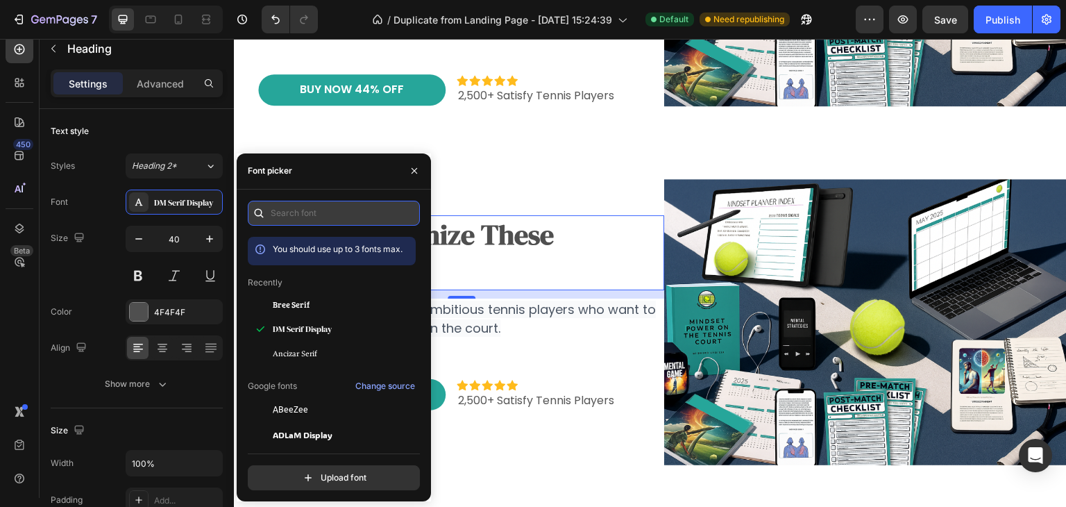
click at [318, 208] on input "text" at bounding box center [334, 213] width 172 height 25
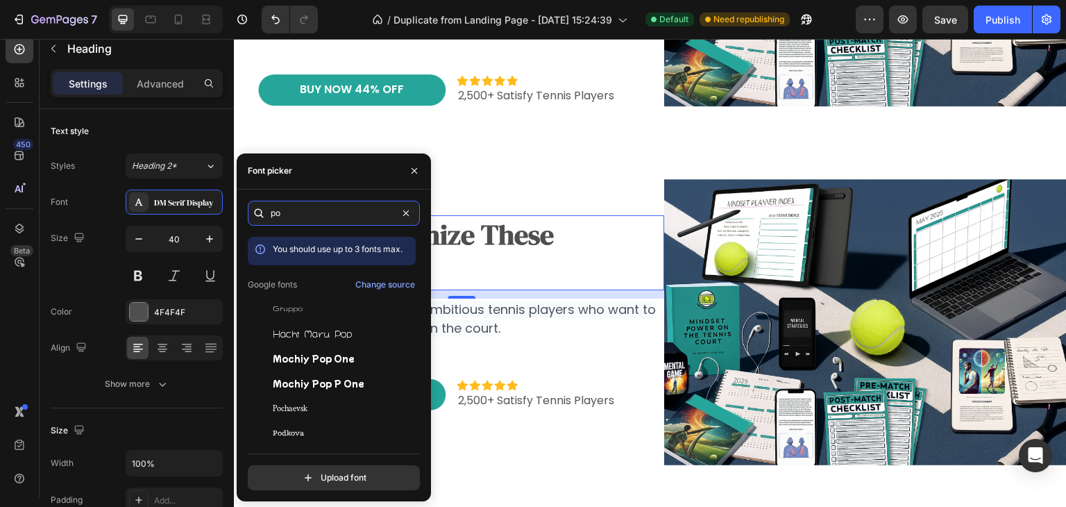
type input "p"
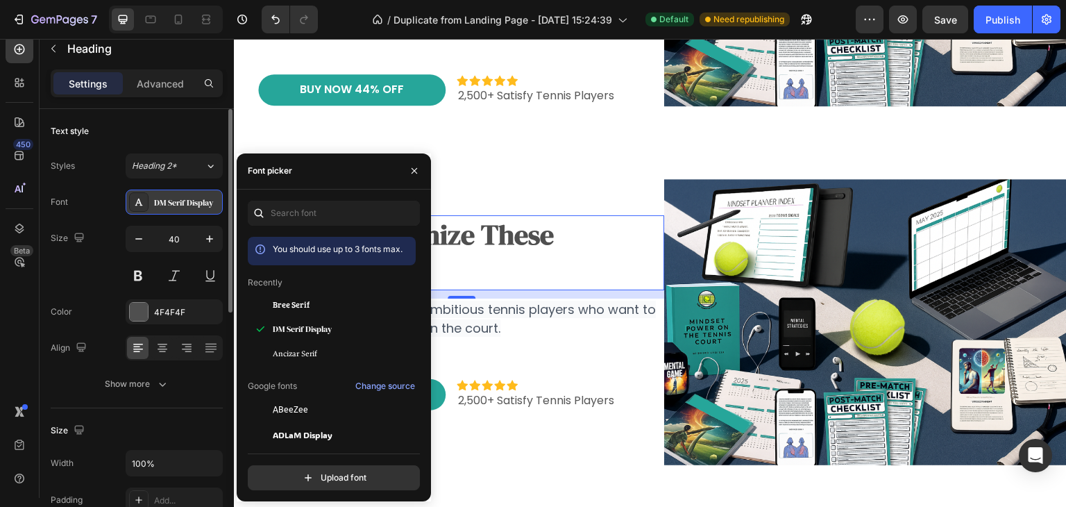
click at [180, 201] on div "DM Serif Display" at bounding box center [186, 202] width 65 height 12
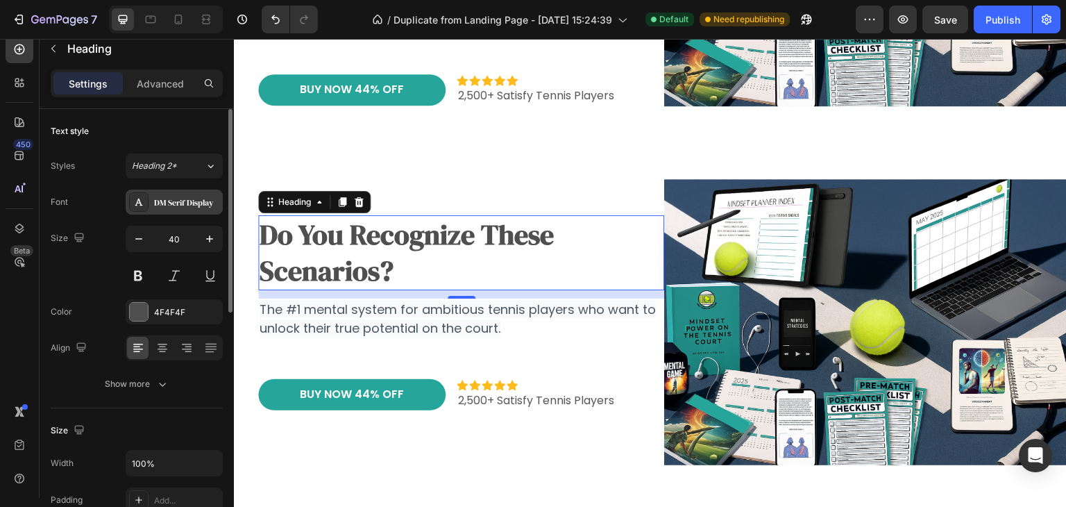
click at [137, 199] on icon at bounding box center [138, 201] width 11 height 11
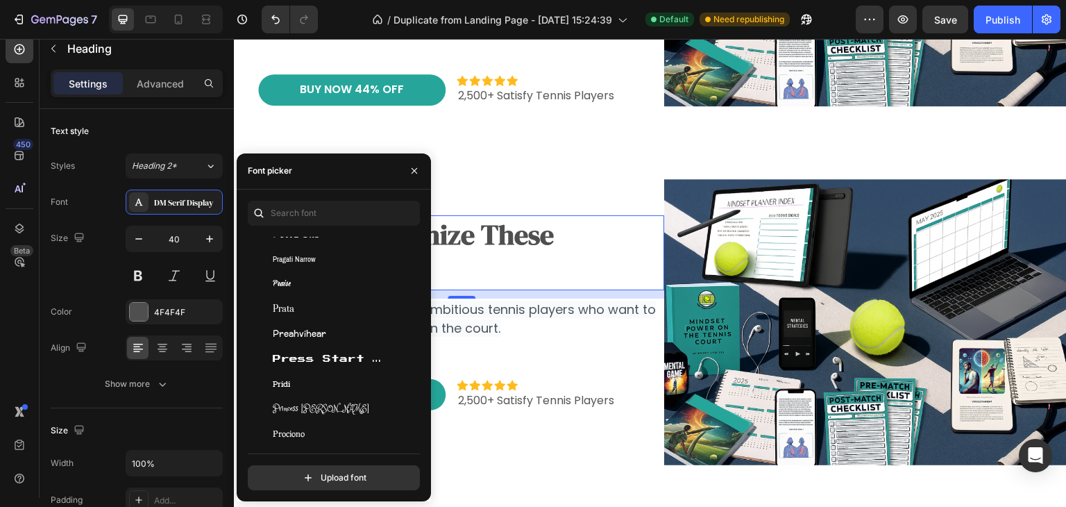
scroll to position [35991, 0]
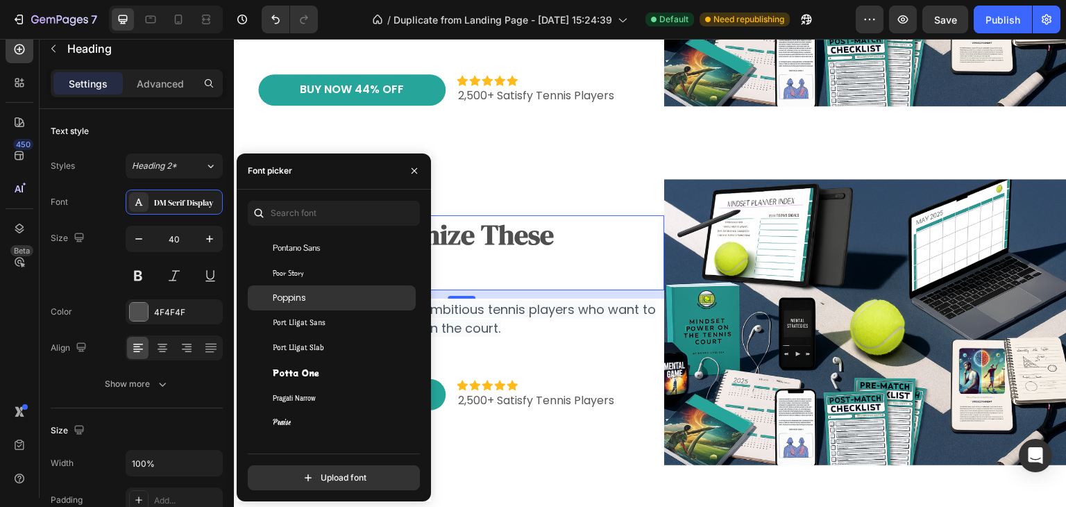
click at [289, 298] on span "Poppins" at bounding box center [289, 298] width 33 height 12
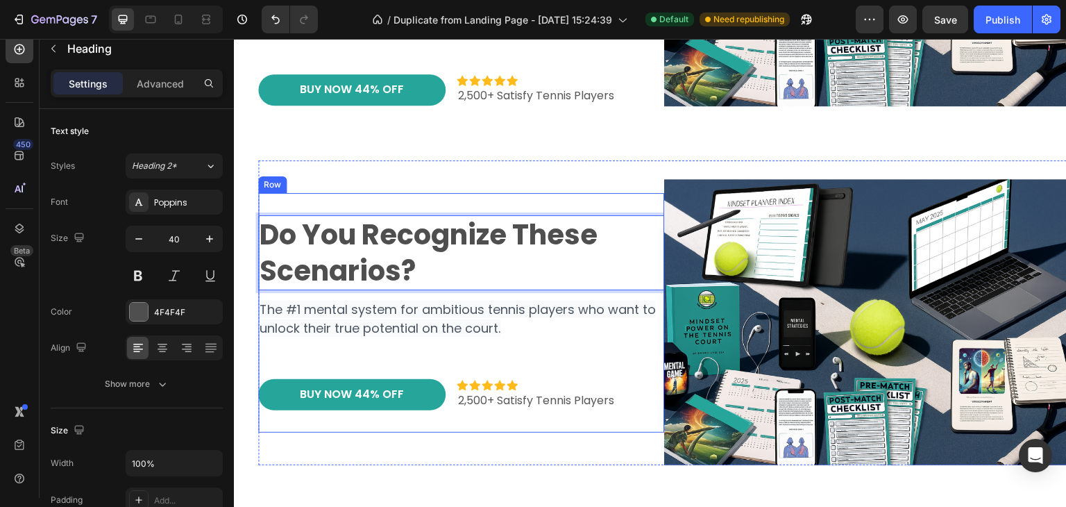
drag, startPoint x: 548, startPoint y: 355, endPoint x: 528, endPoint y: 285, distance: 72.9
click at [548, 355] on div "Do you recognize these scenarios? Heading 12 The #1 mental system for ambitious…" at bounding box center [461, 312] width 406 height 195
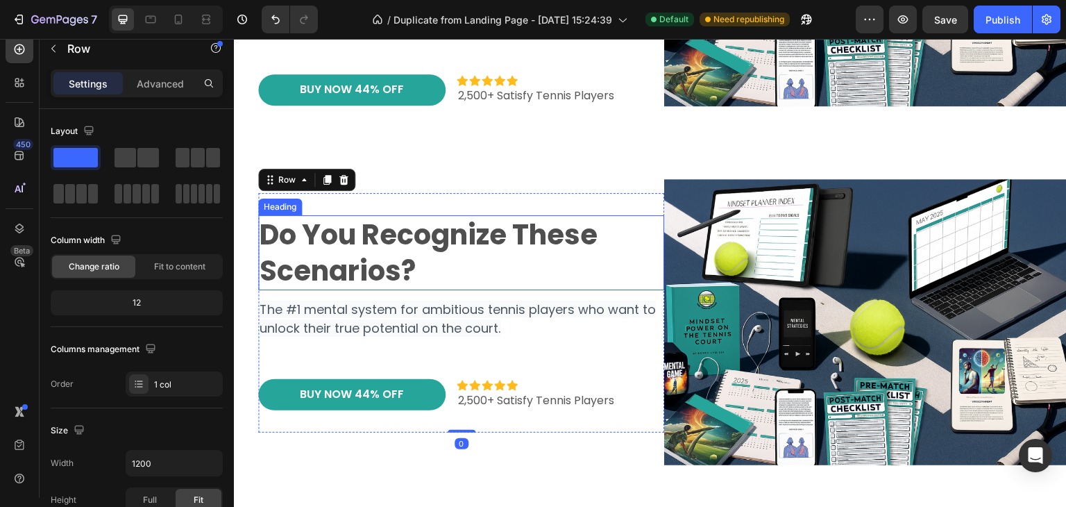
click at [520, 257] on p "⁠⁠⁠⁠⁠⁠⁠ Do you recognize these scenarios?" at bounding box center [461, 253] width 403 height 72
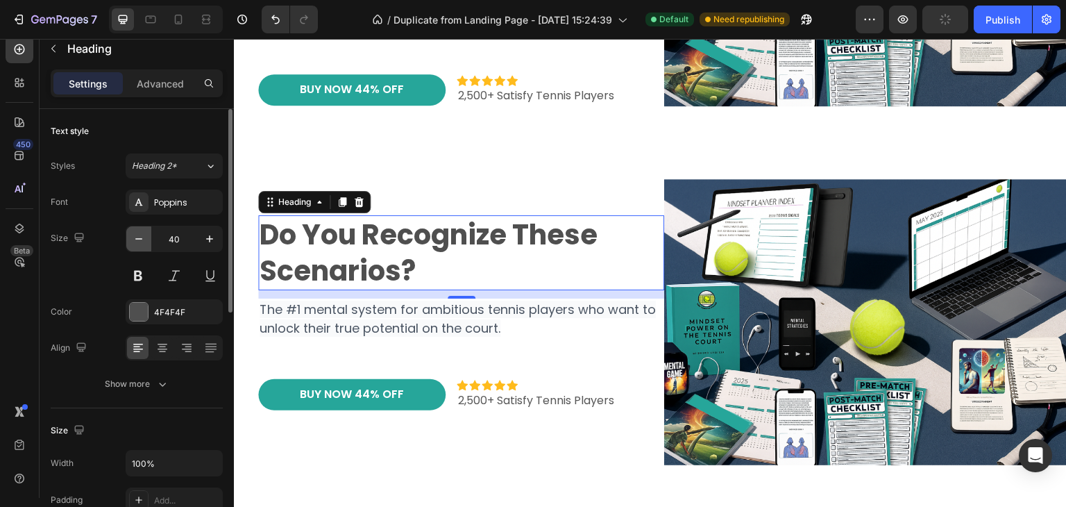
click at [140, 239] on icon "button" at bounding box center [139, 239] width 14 height 14
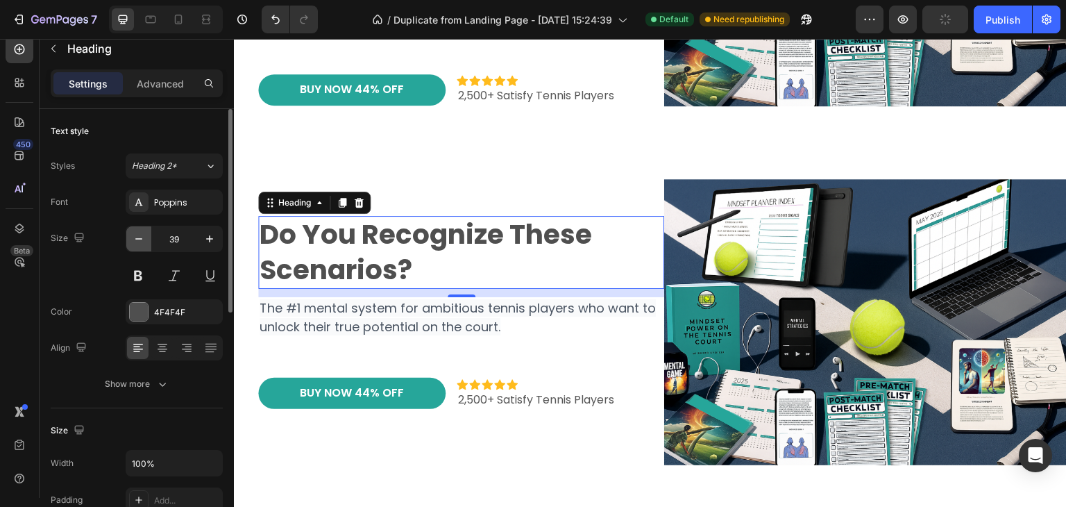
click at [140, 239] on icon "button" at bounding box center [139, 239] width 14 height 14
click at [139, 239] on icon "button" at bounding box center [139, 239] width 14 height 14
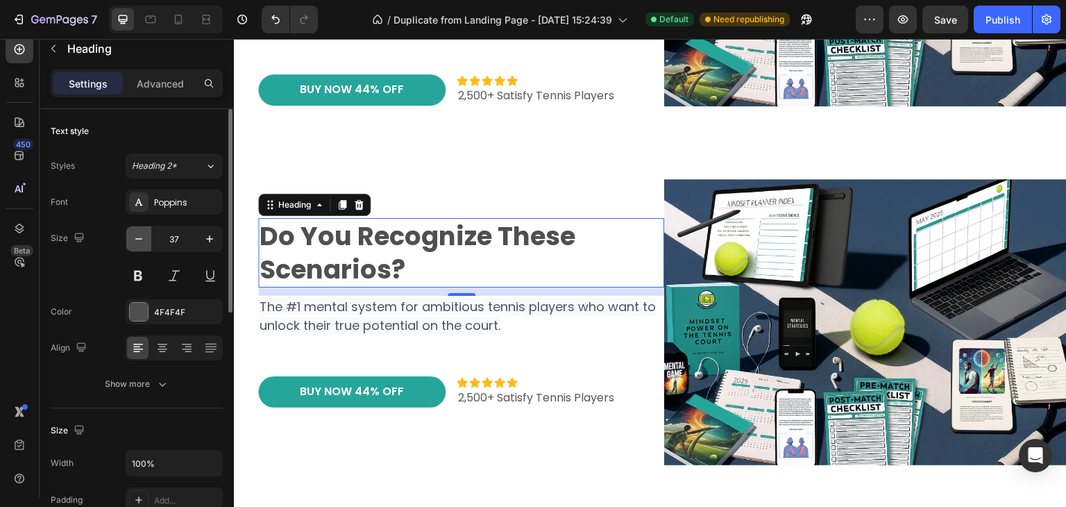
click at [139, 239] on icon "button" at bounding box center [139, 239] width 14 height 14
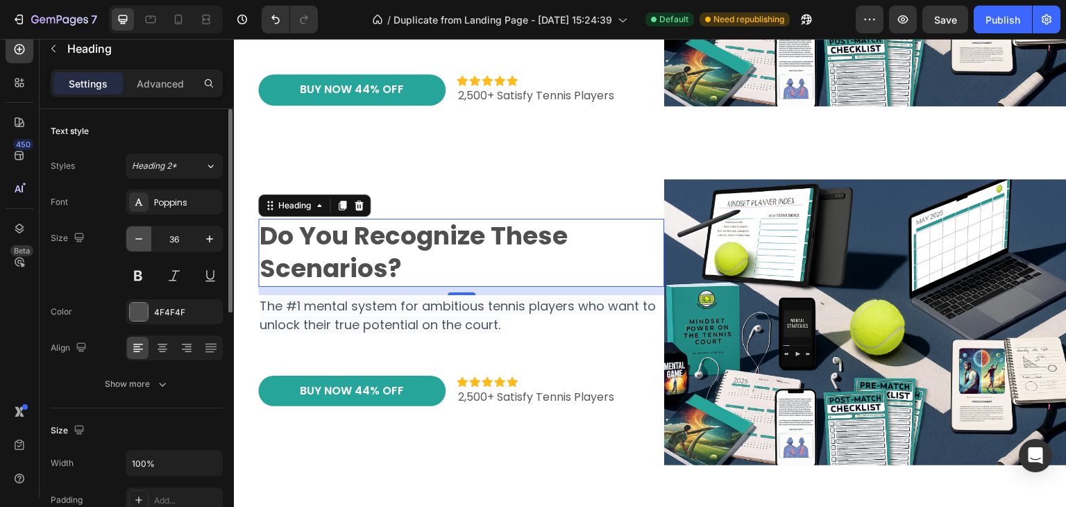
click at [139, 239] on icon "button" at bounding box center [139, 239] width 14 height 14
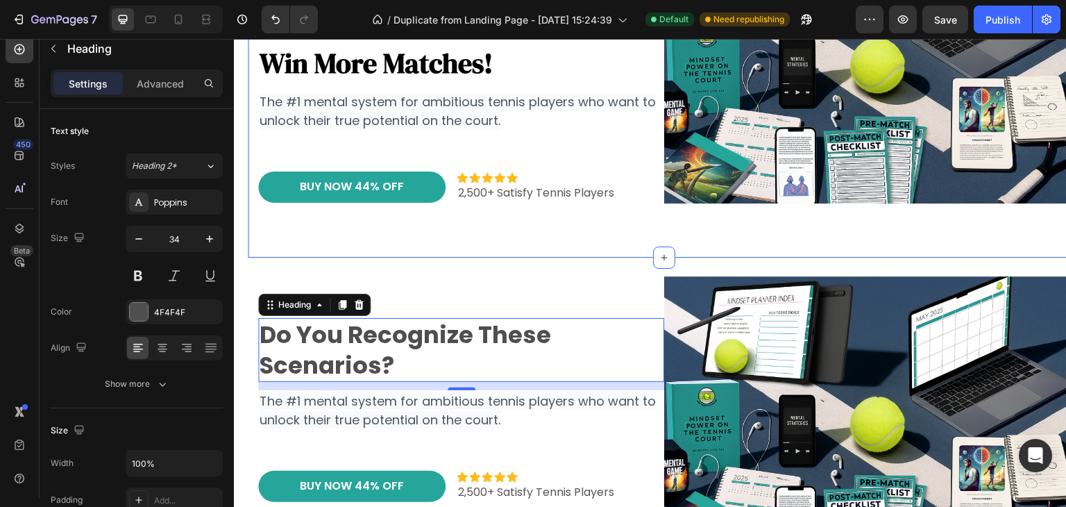
scroll to position [218, 0]
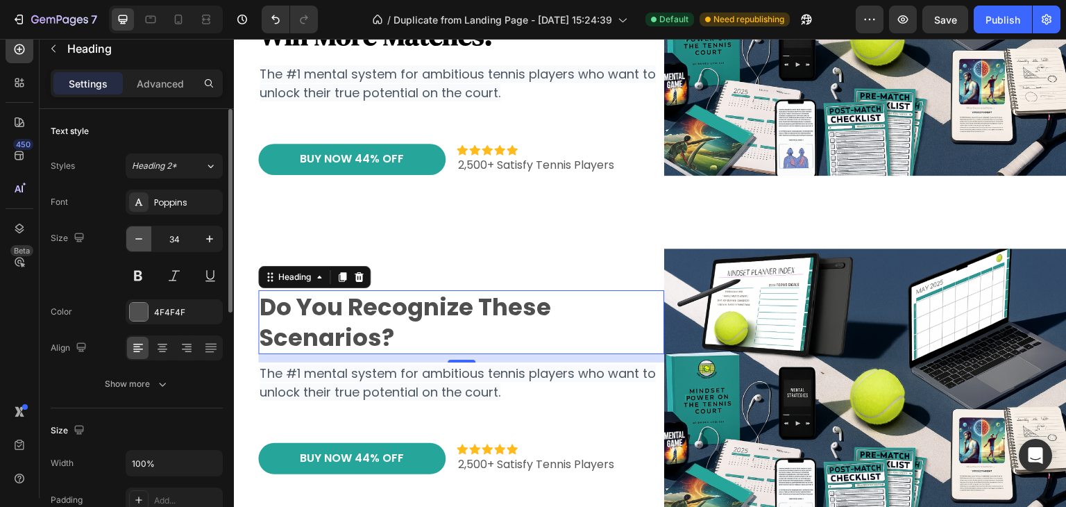
click at [139, 244] on icon "button" at bounding box center [139, 239] width 14 height 14
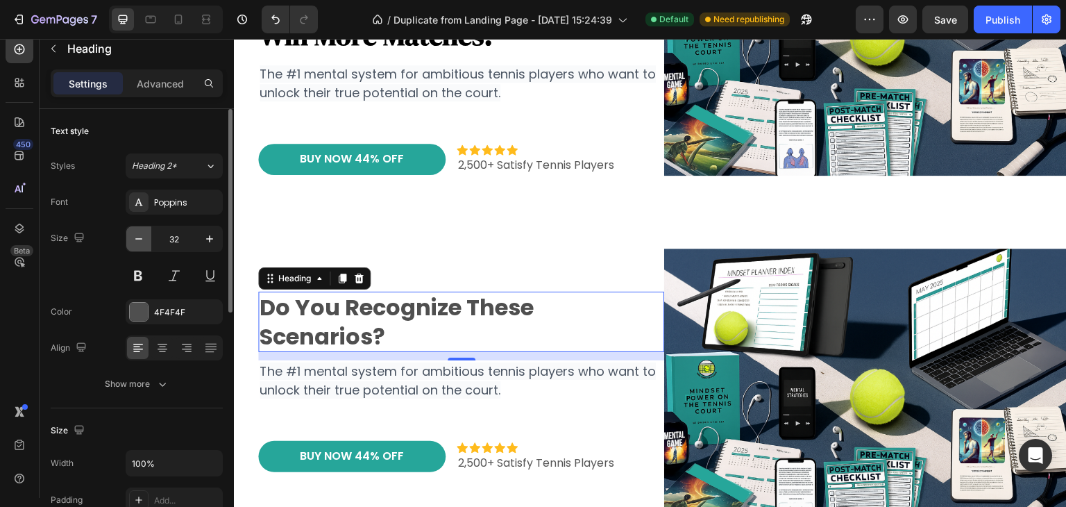
click at [139, 244] on icon "button" at bounding box center [139, 239] width 14 height 14
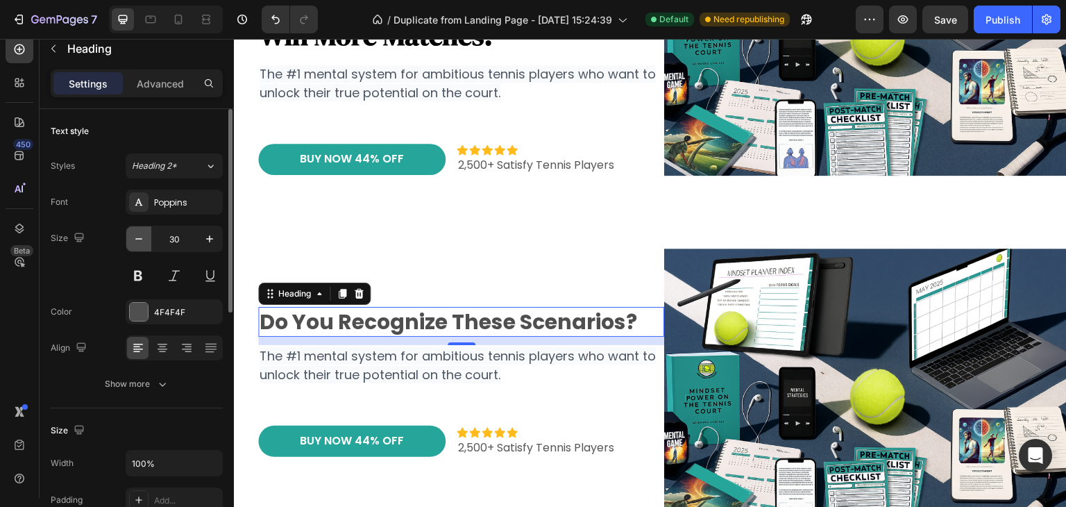
click at [144, 240] on icon "button" at bounding box center [139, 239] width 14 height 14
type input "29"
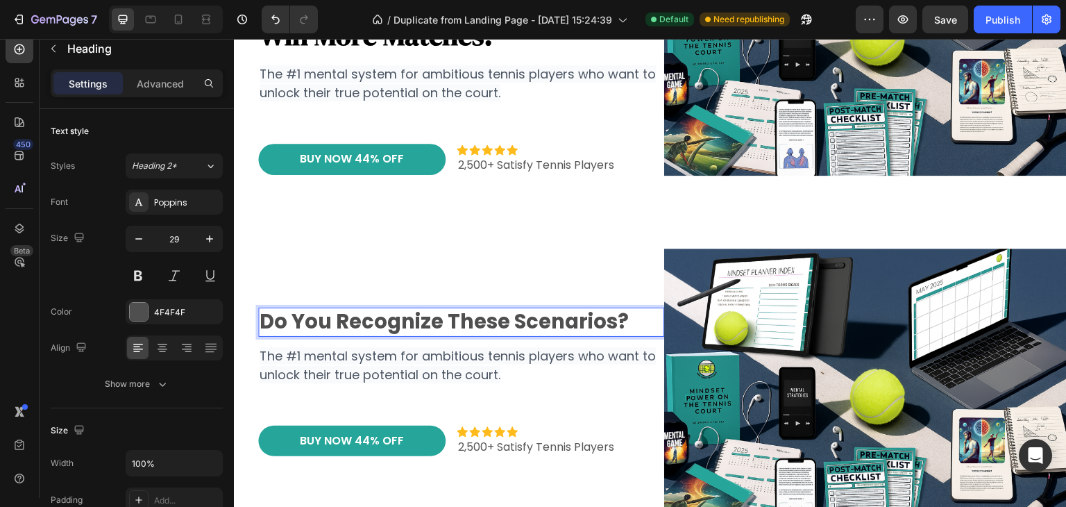
click at [514, 312] on strong "Do you recognize these scenarios?" at bounding box center [444, 322] width 369 height 28
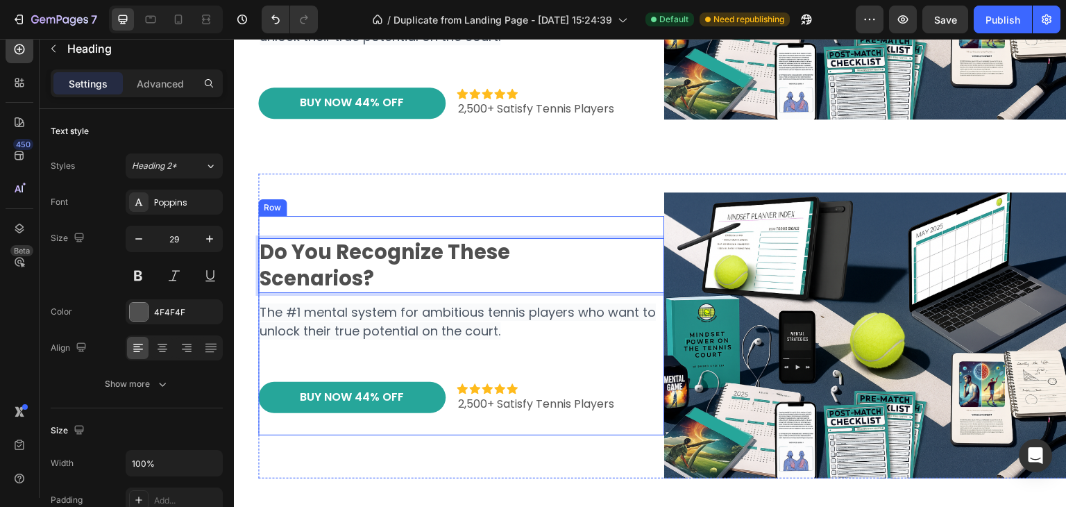
scroll to position [275, 0]
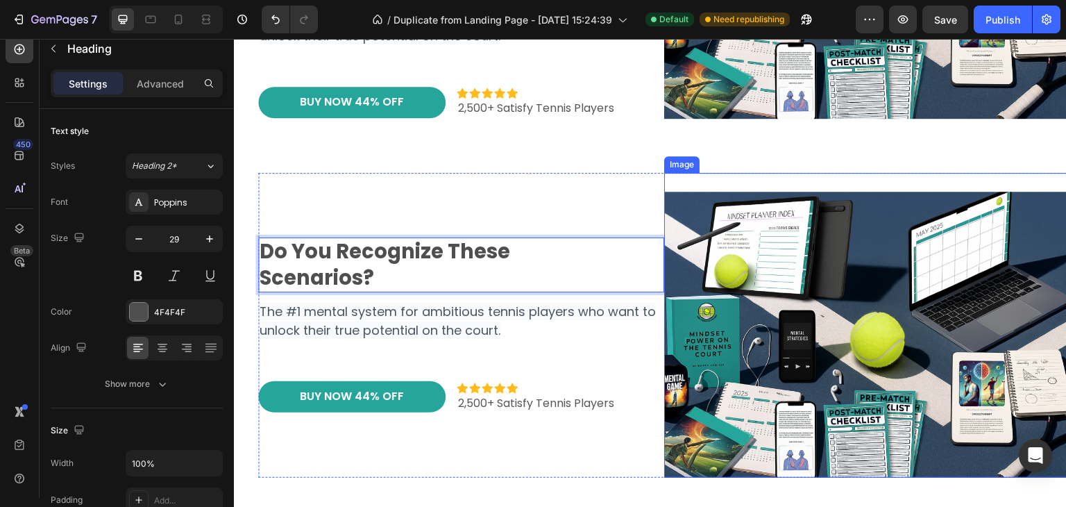
click at [766, 335] on img at bounding box center [867, 325] width 406 height 305
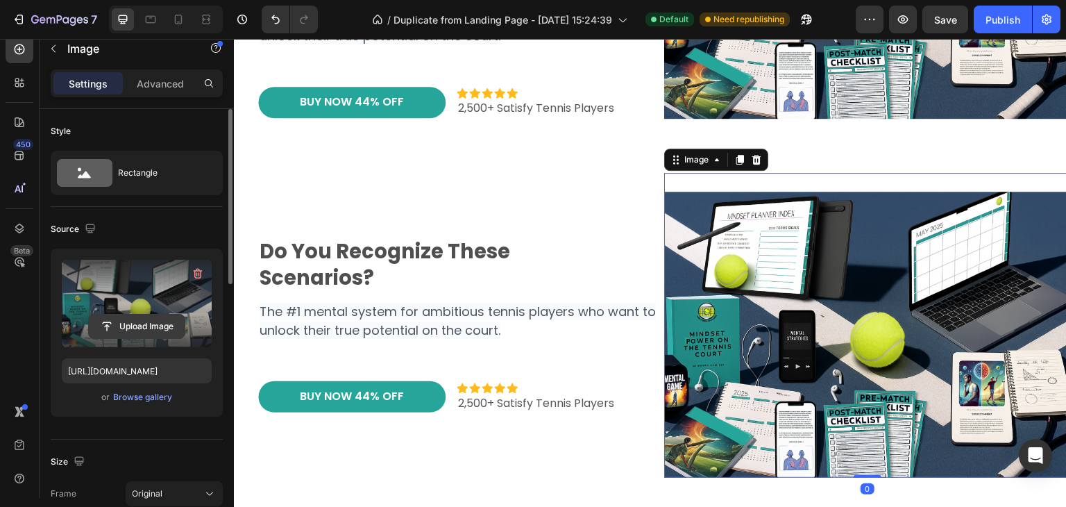
click at [149, 327] on input "file" at bounding box center [137, 326] width 96 height 24
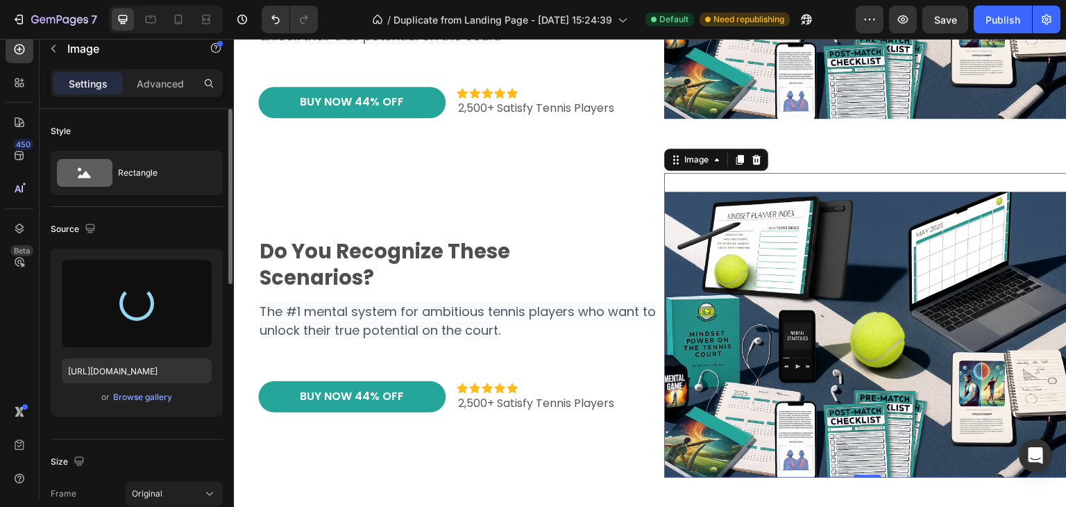
type input "[URL][DOMAIN_NAME]"
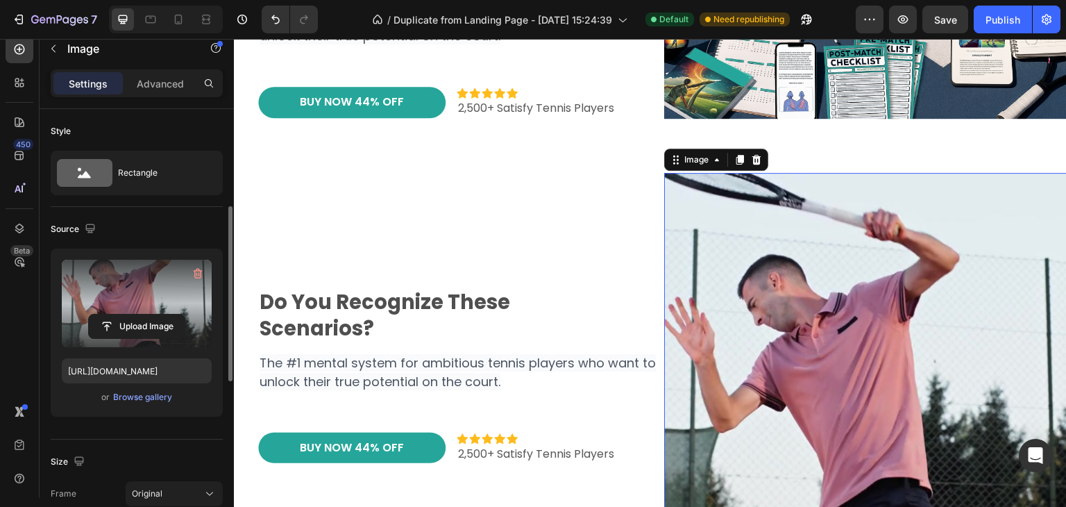
scroll to position [69, 0]
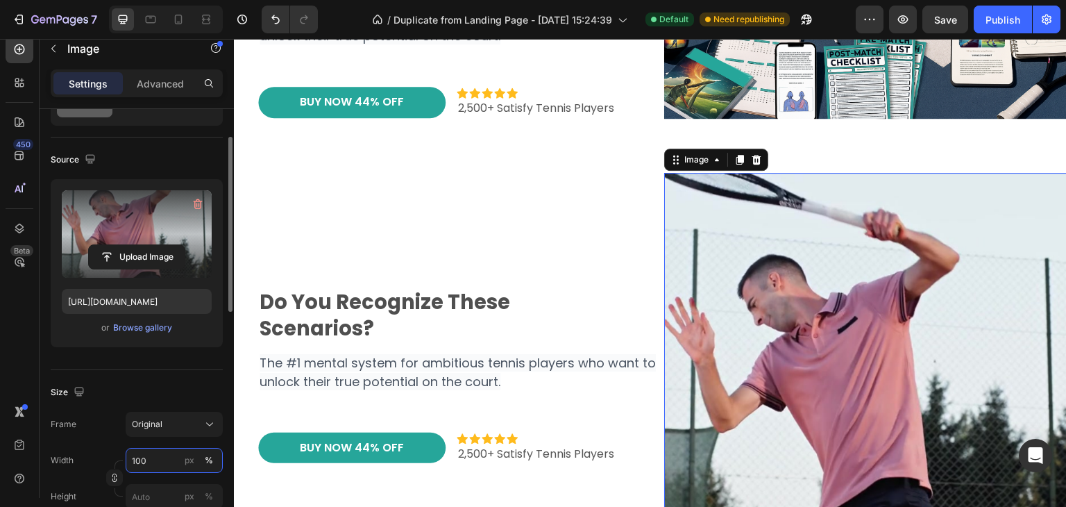
click at [153, 459] on input "100" at bounding box center [174, 460] width 97 height 25
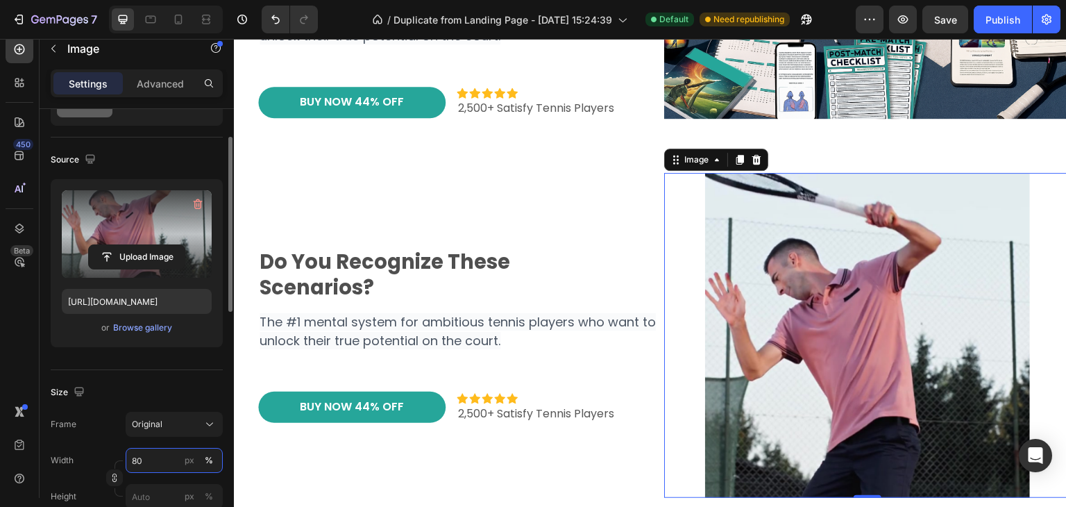
type input "8"
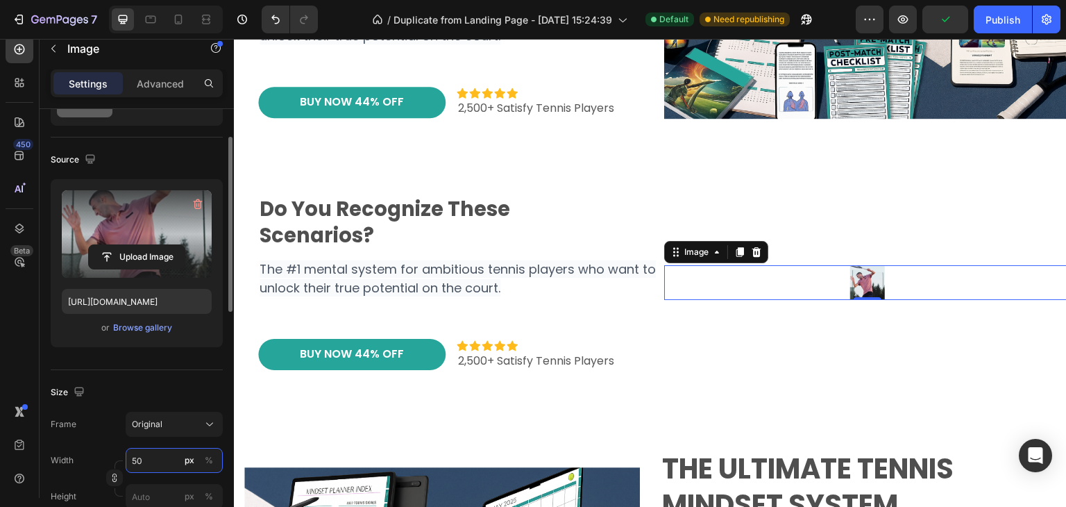
type input "5"
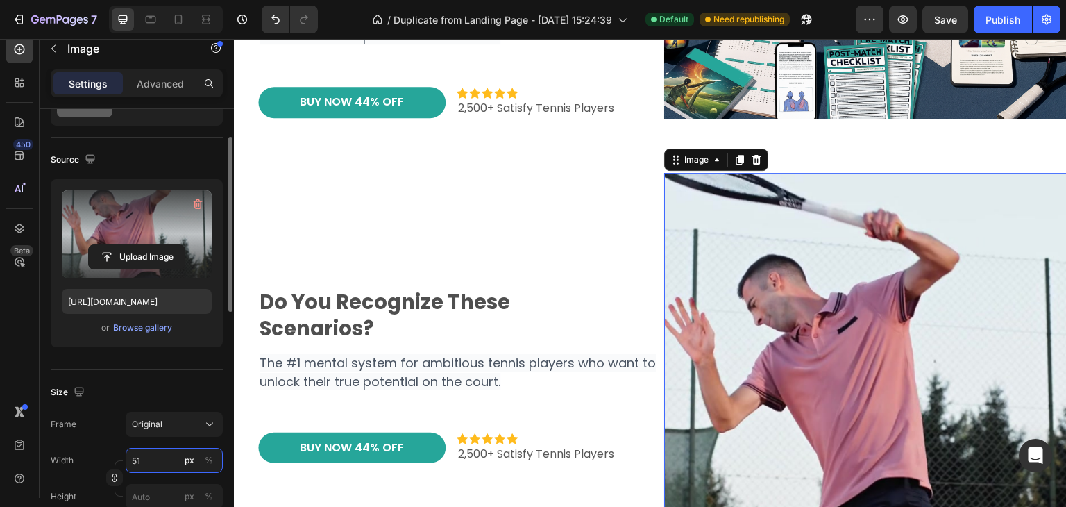
type input "5"
click at [153, 458] on input "px %" at bounding box center [174, 460] width 97 height 25
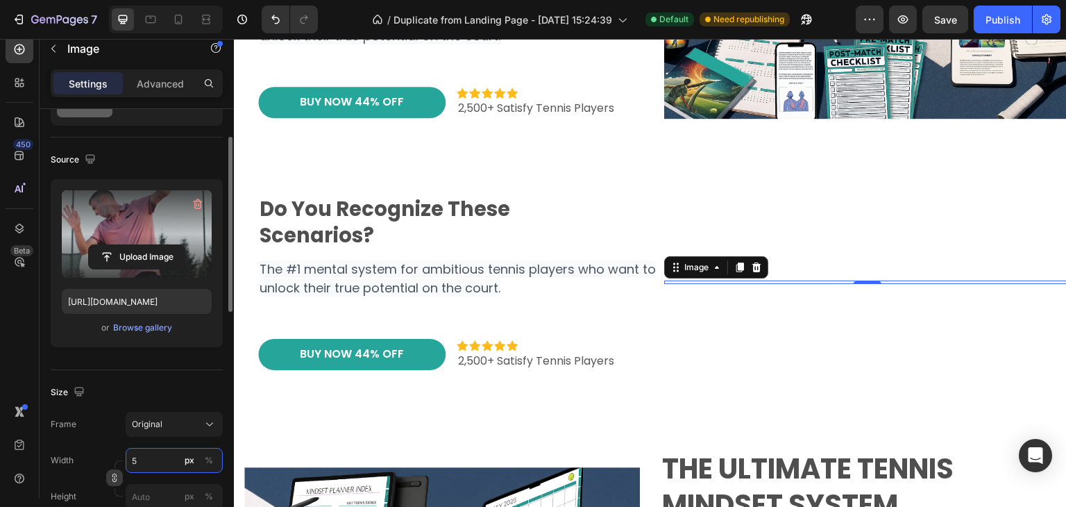
drag, startPoint x: 151, startPoint y: 459, endPoint x: 117, endPoint y: 473, distance: 36.7
click at [121, 470] on div "Width 5 px % Height px %" at bounding box center [137, 478] width 172 height 61
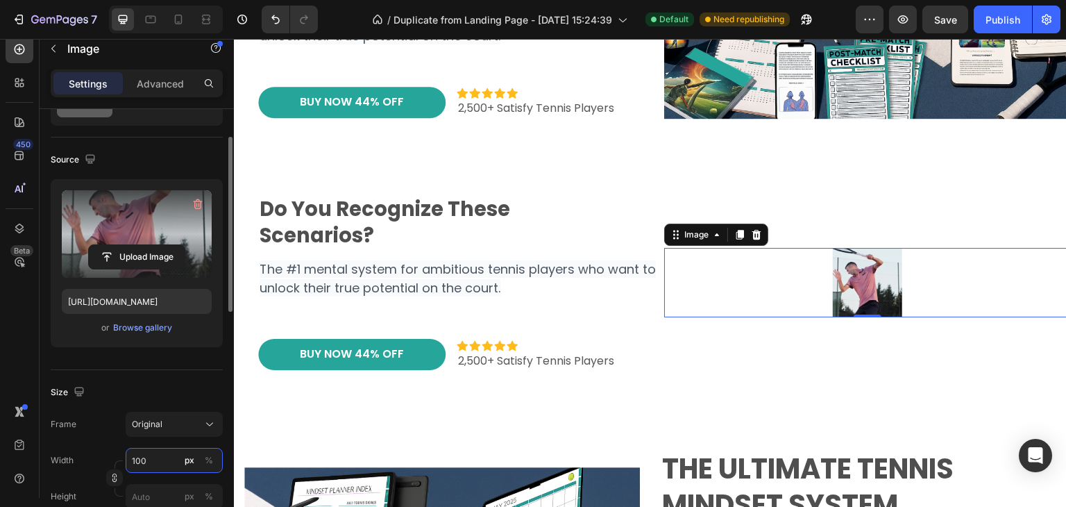
drag, startPoint x: 149, startPoint y: 466, endPoint x: 119, endPoint y: 467, distance: 29.9
click at [119, 467] on div "Width 100 px % Height px %" at bounding box center [137, 478] width 172 height 61
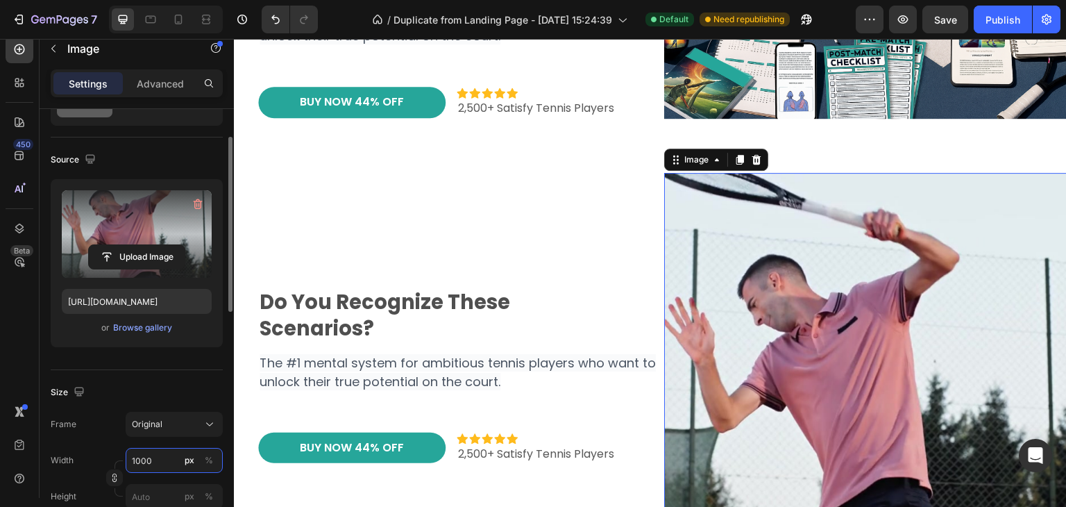
click at [141, 464] on input "1000" at bounding box center [174, 460] width 97 height 25
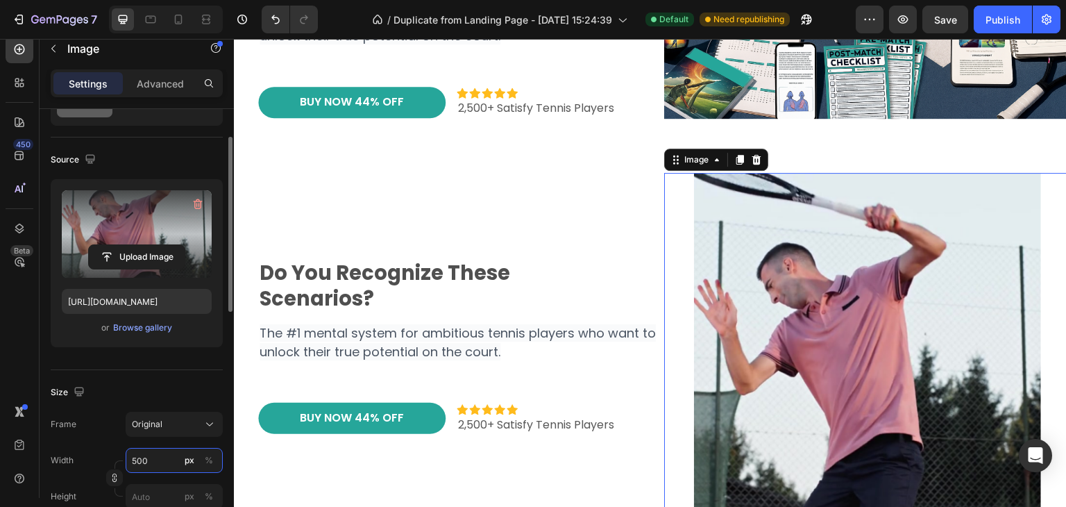
type input "500"
click at [160, 397] on div "Size" at bounding box center [137, 392] width 172 height 22
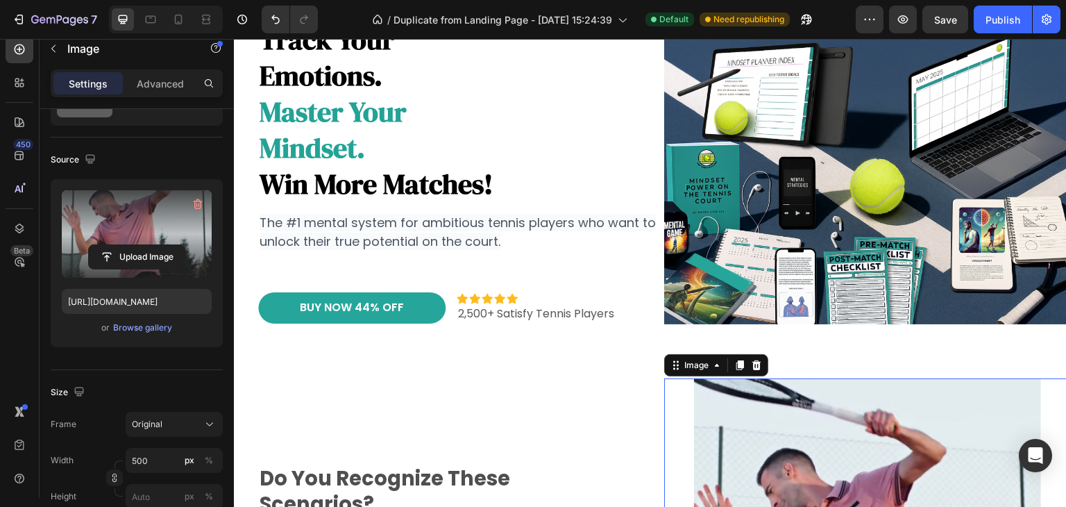
scroll to position [0, 0]
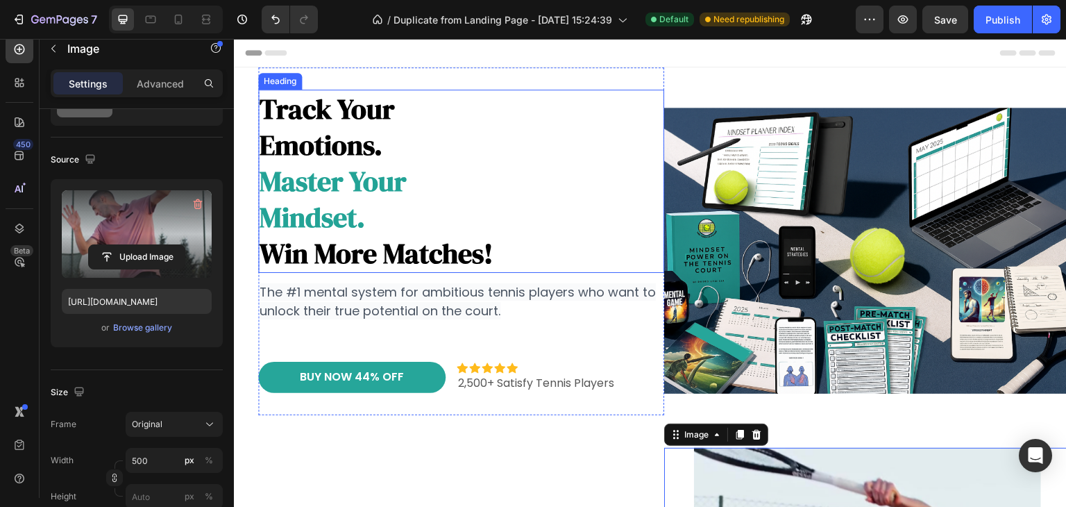
click at [333, 176] on strong "master your" at bounding box center [333, 180] width 147 height 37
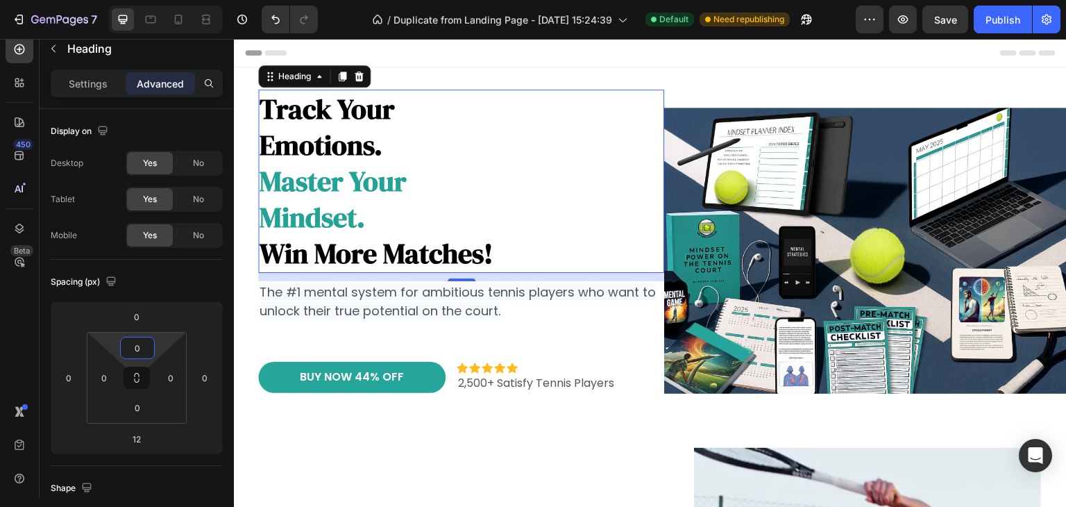
click at [131, 349] on input "0" at bounding box center [138, 347] width 28 height 21
type input "1"
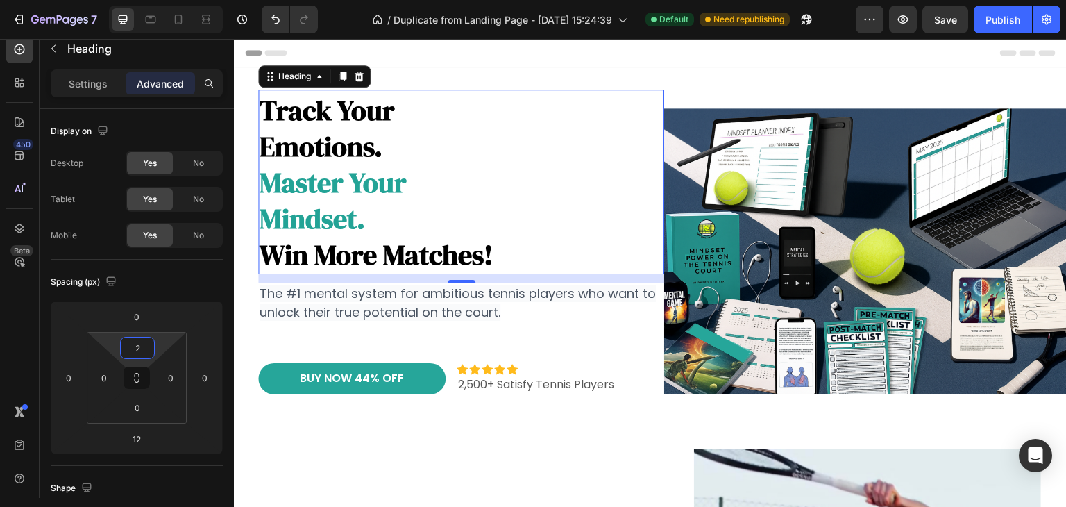
type input "20"
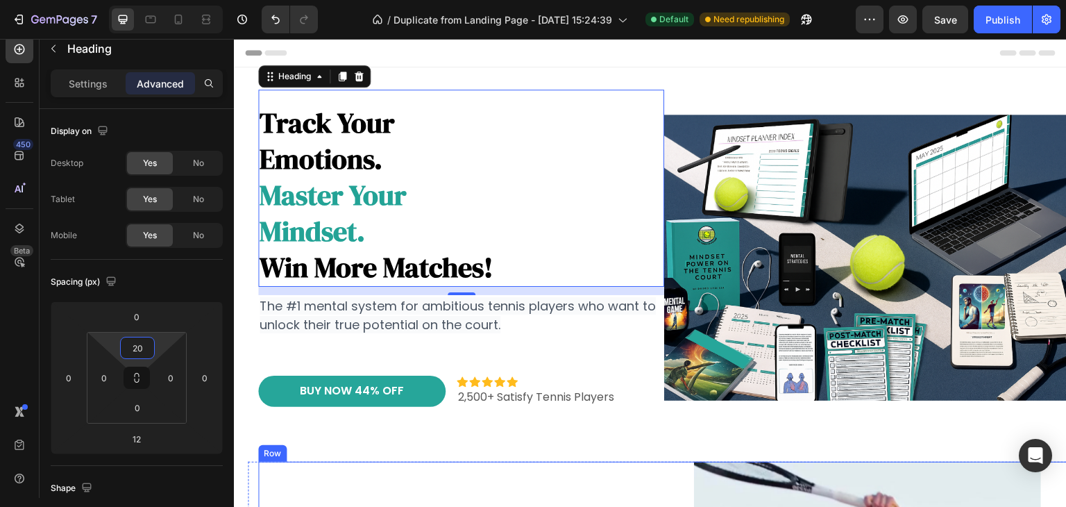
drag, startPoint x: 383, startPoint y: 483, endPoint x: 392, endPoint y: 470, distance: 15.6
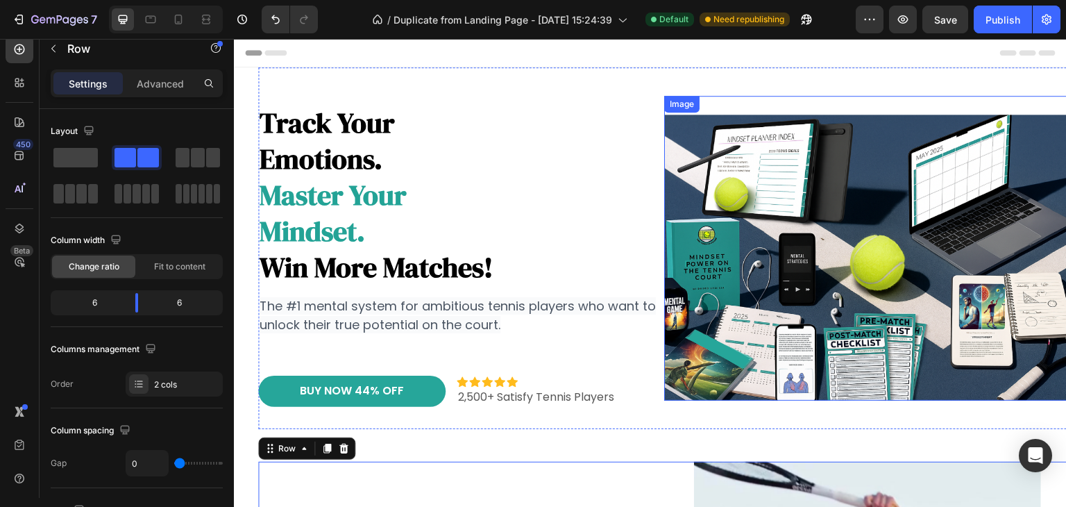
click at [809, 188] on img at bounding box center [867, 248] width 406 height 305
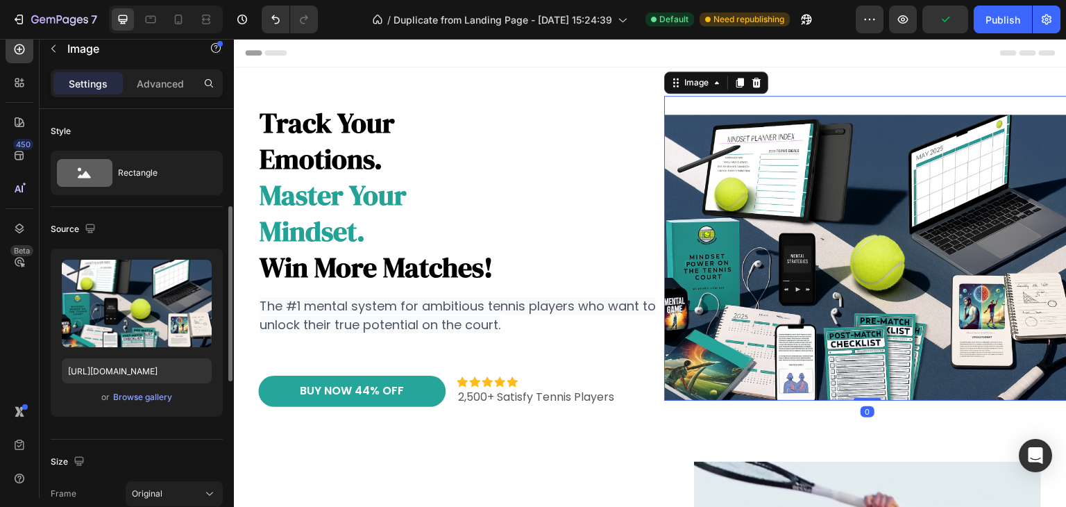
scroll to position [139, 0]
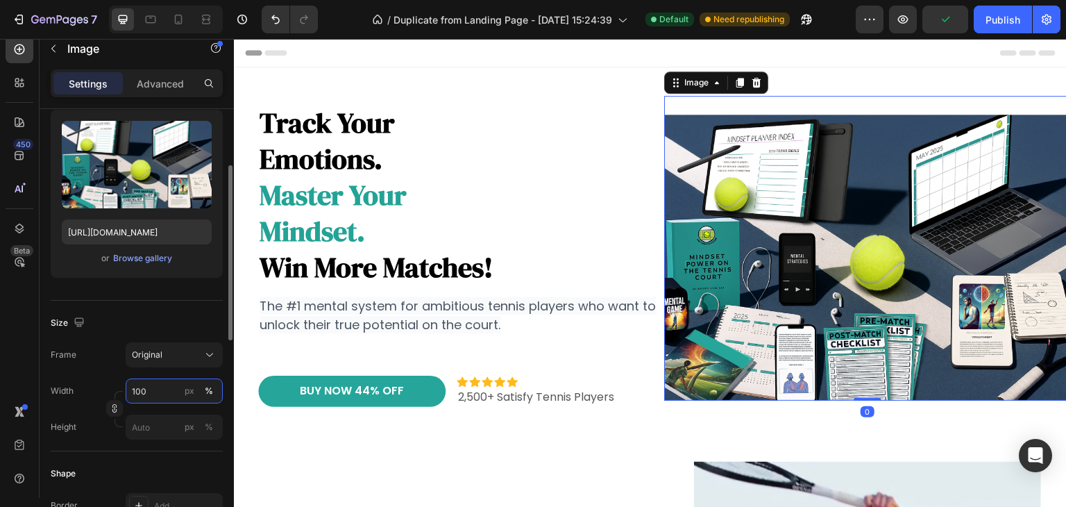
click at [144, 384] on input "100" at bounding box center [174, 390] width 97 height 25
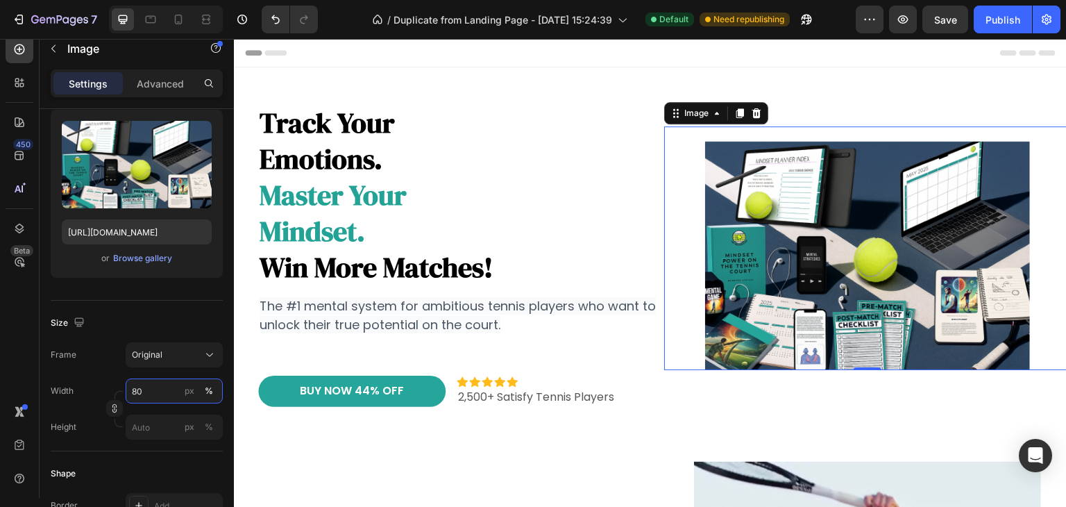
type input "80"
click at [185, 320] on div "Size" at bounding box center [137, 323] width 172 height 22
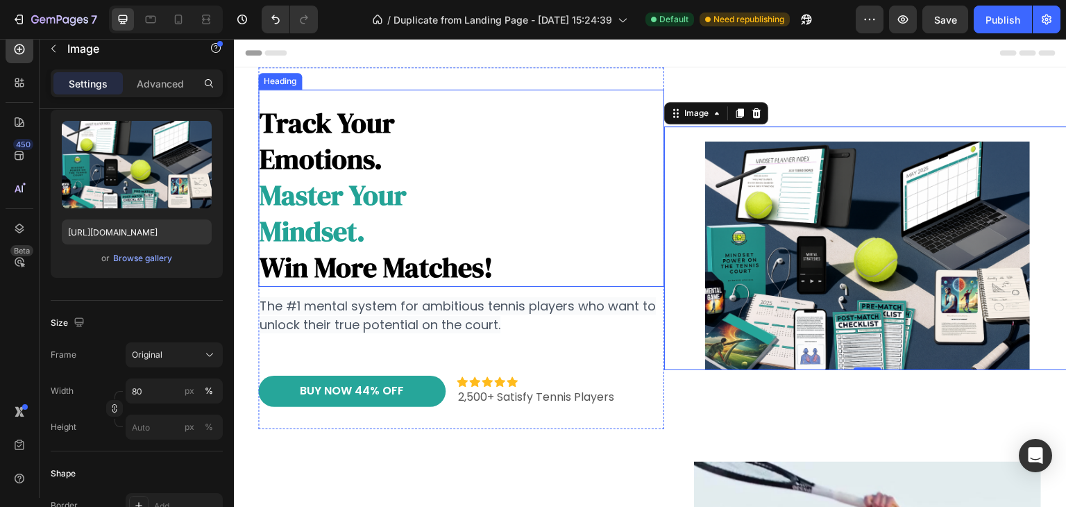
click at [619, 136] on h2 "track your emotions. master your mindset. win more matches!" at bounding box center [461, 194] width 406 height 183
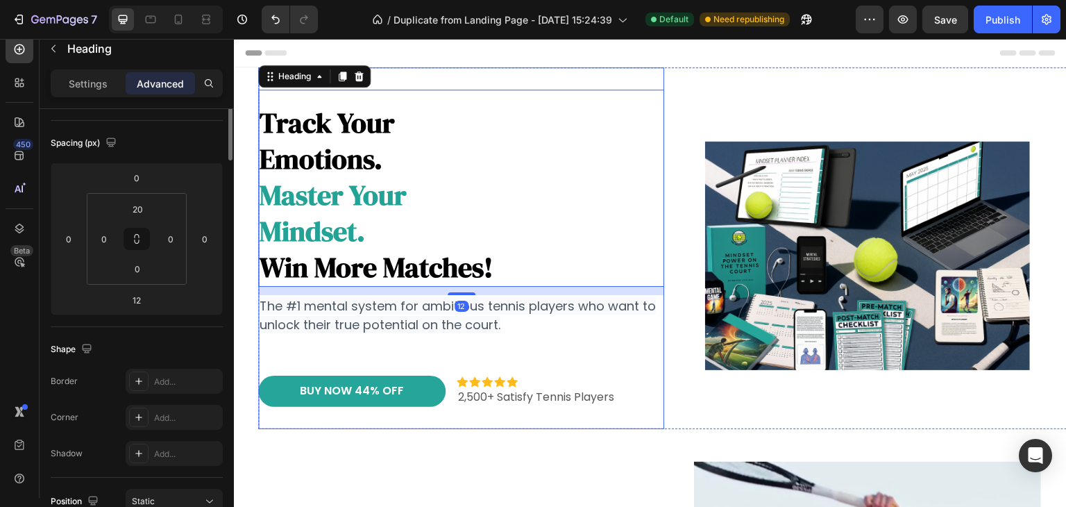
scroll to position [0, 0]
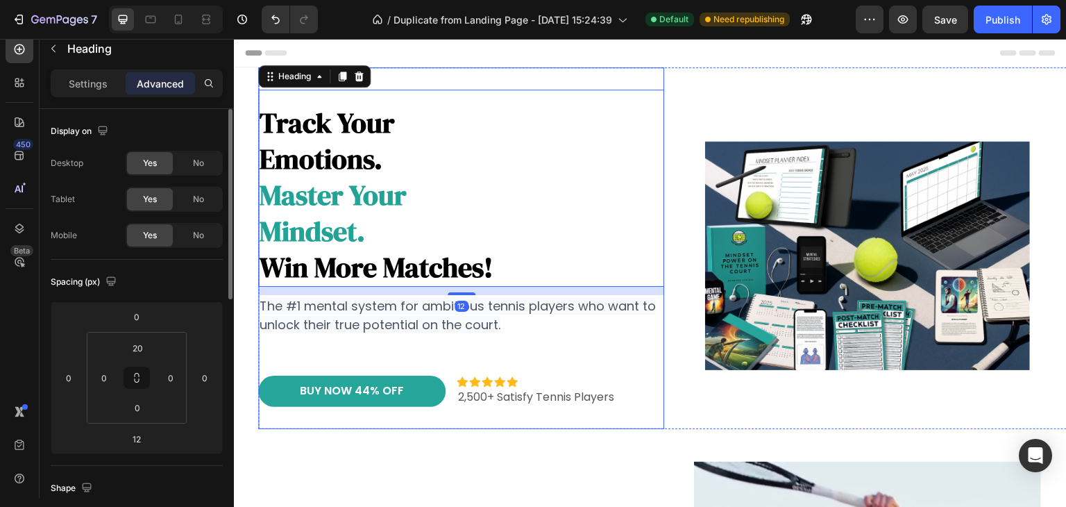
click at [623, 73] on div "track your emotions. master your mindset. win more matches! Heading 12 The #1 m…" at bounding box center [461, 248] width 406 height 362
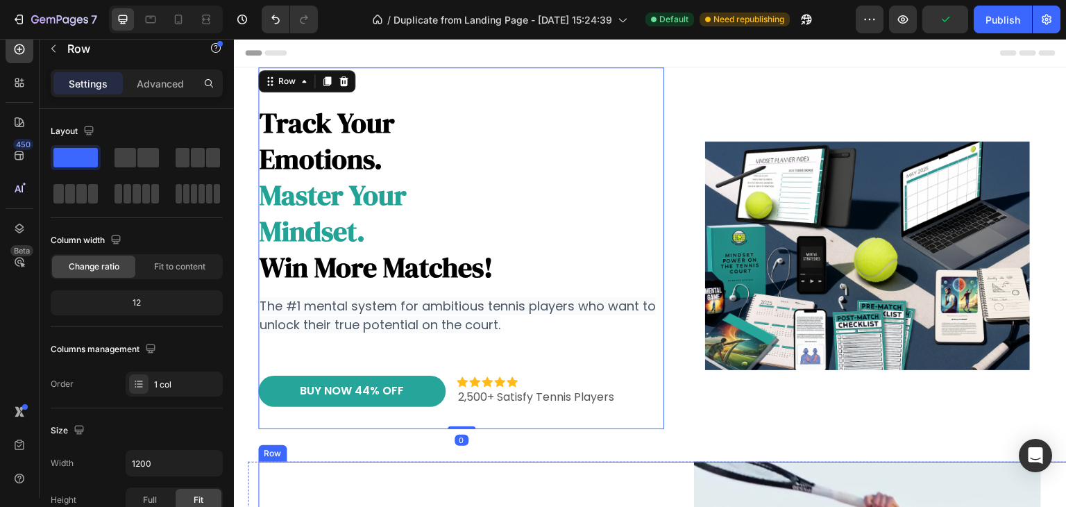
click at [547, 213] on h2 "track your emotions. master your mindset. win more matches!" at bounding box center [461, 194] width 406 height 183
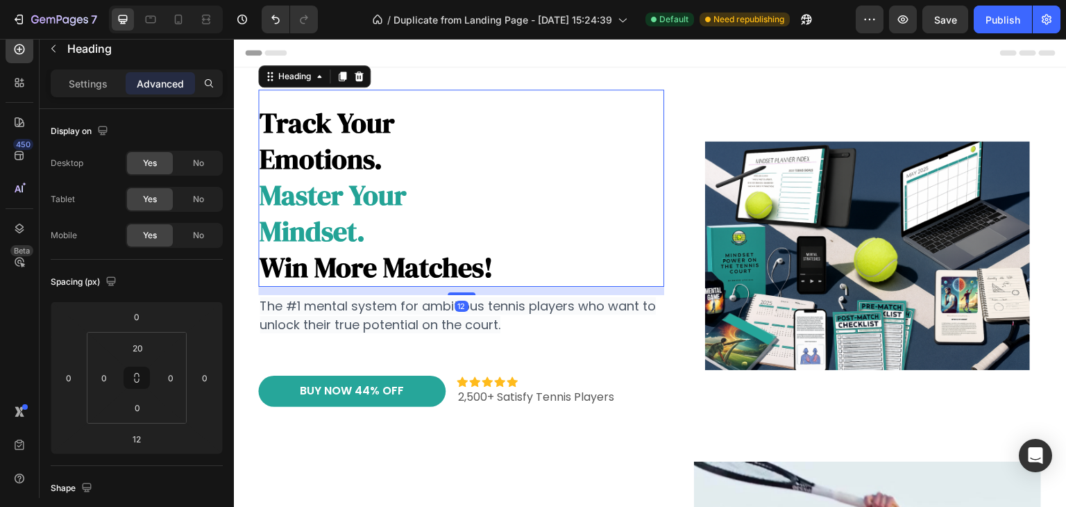
click at [167, 89] on p "Advanced" at bounding box center [160, 83] width 47 height 15
click at [127, 348] on input "20" at bounding box center [138, 347] width 28 height 21
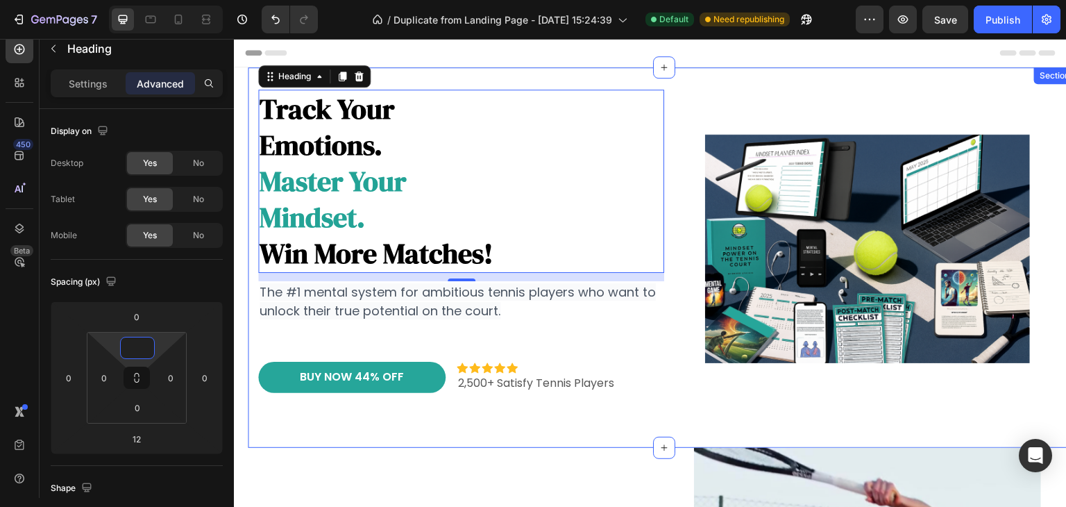
click at [550, 416] on div "track your emotions. master your mindset. win more matches! Heading 12 The #1 m…" at bounding box center [664, 257] width 812 height 380
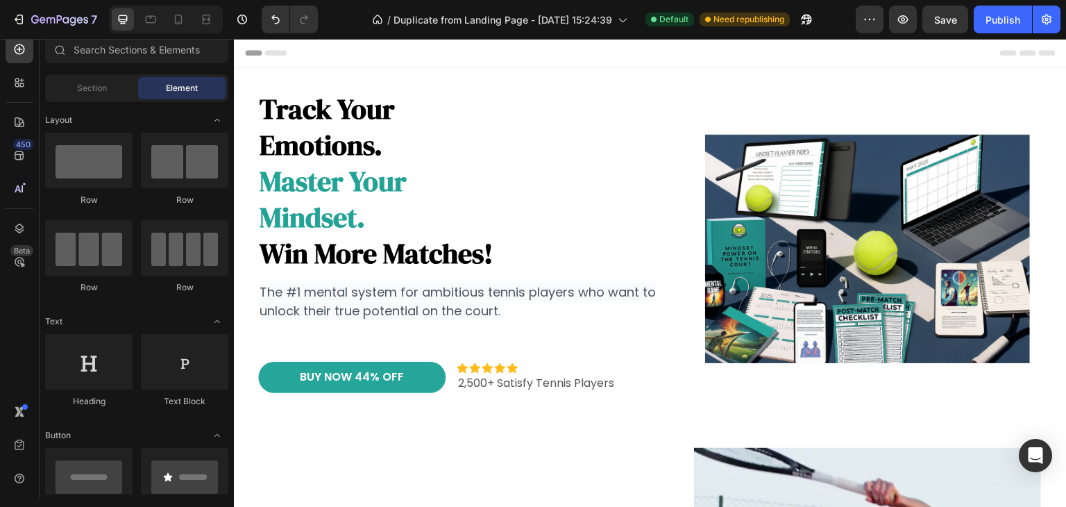
click at [619, 51] on div "Header" at bounding box center [650, 53] width 811 height 28
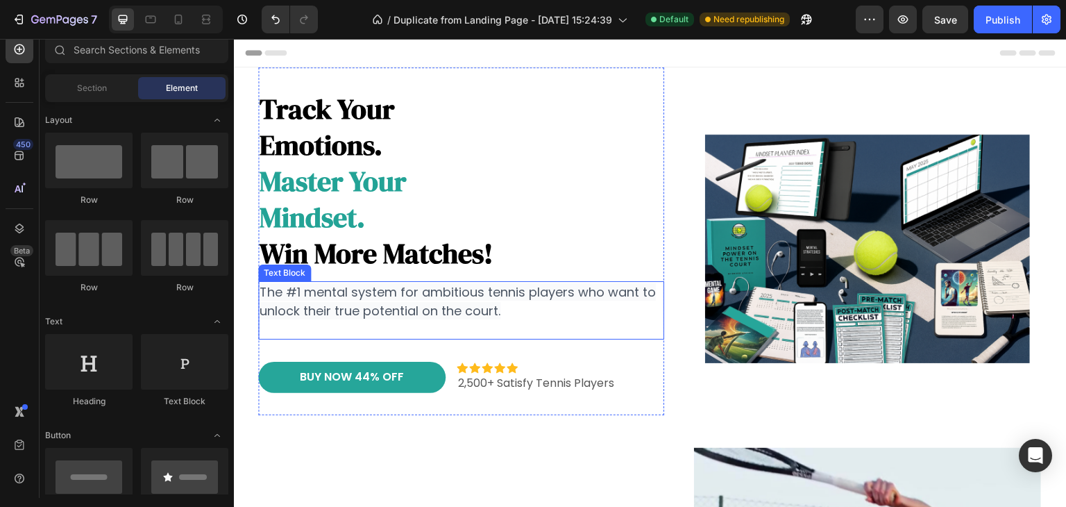
click at [462, 311] on span "The #1 mental system for ambitious tennis players who want to unlock their true…" at bounding box center [458, 301] width 396 height 36
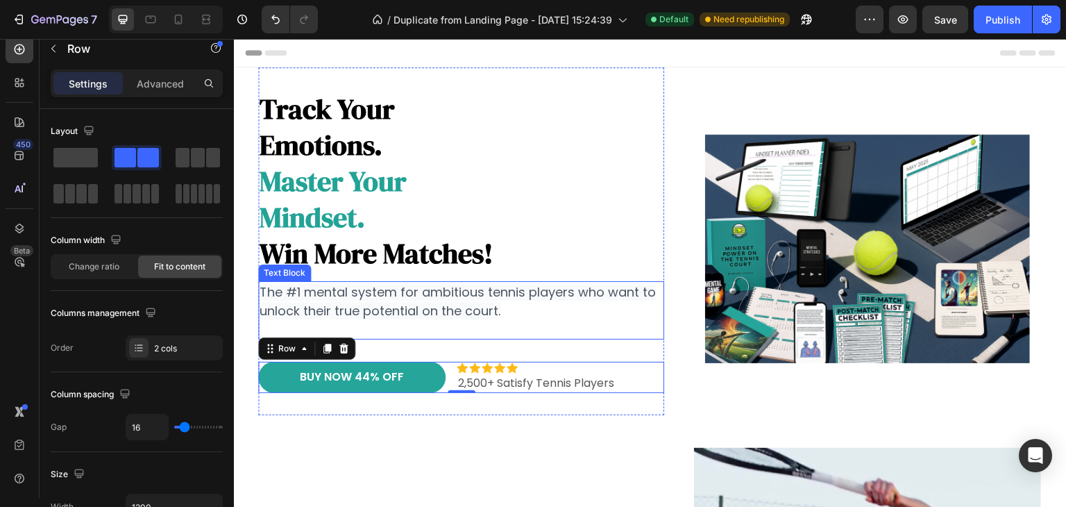
drag, startPoint x: 469, startPoint y: 333, endPoint x: 451, endPoint y: 352, distance: 26.5
click at [471, 323] on div "track your emotions. master your mindset. win more matches! Heading The #1 ment…" at bounding box center [461, 241] width 406 height 303
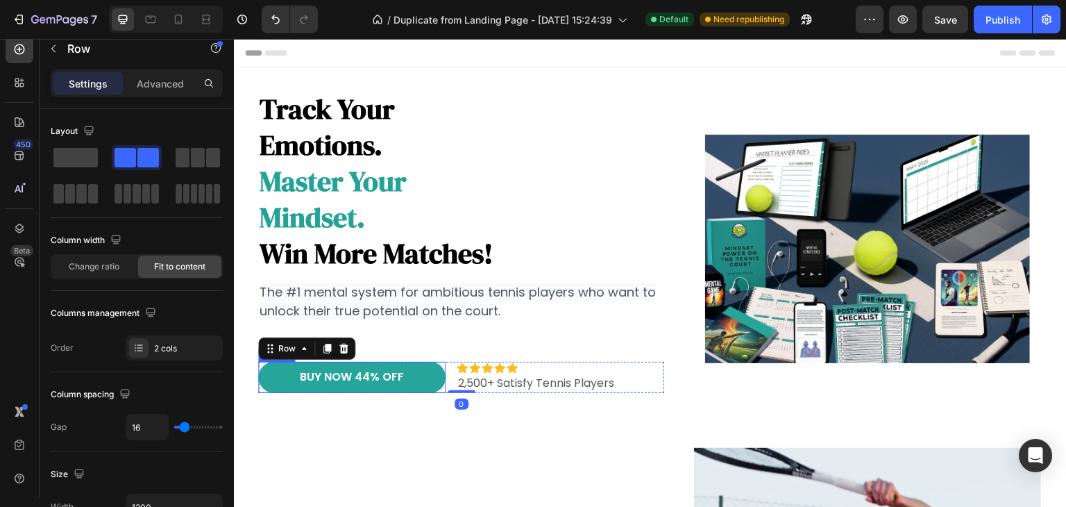
click at [442, 362] on div "BUY NOW 44% OFF Button" at bounding box center [351, 377] width 187 height 31
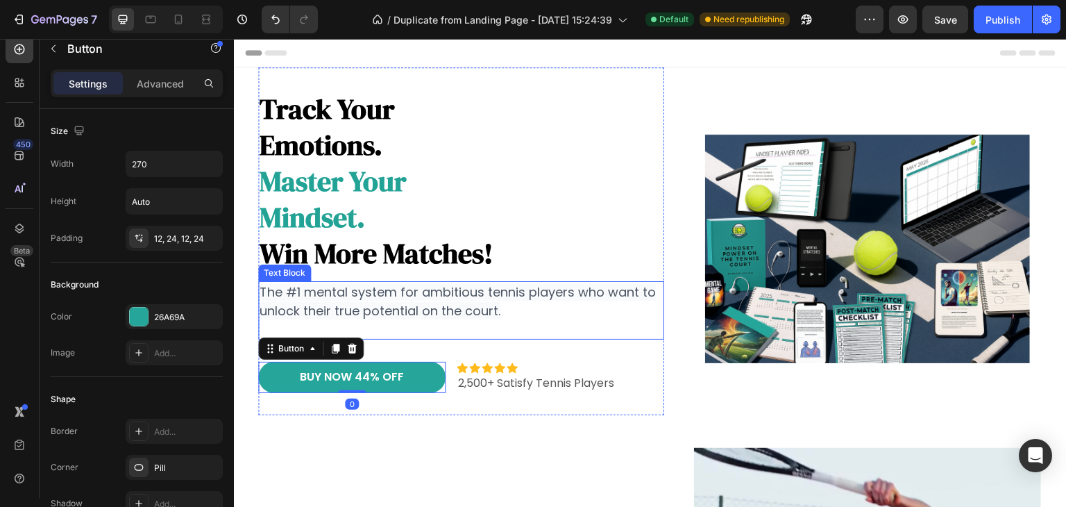
drag, startPoint x: 458, startPoint y: 318, endPoint x: 451, endPoint y: 334, distance: 17.7
click at [458, 318] on p "The #1 mental system for ambitious tennis players who want to unlock their true…" at bounding box center [461, 311] width 403 height 56
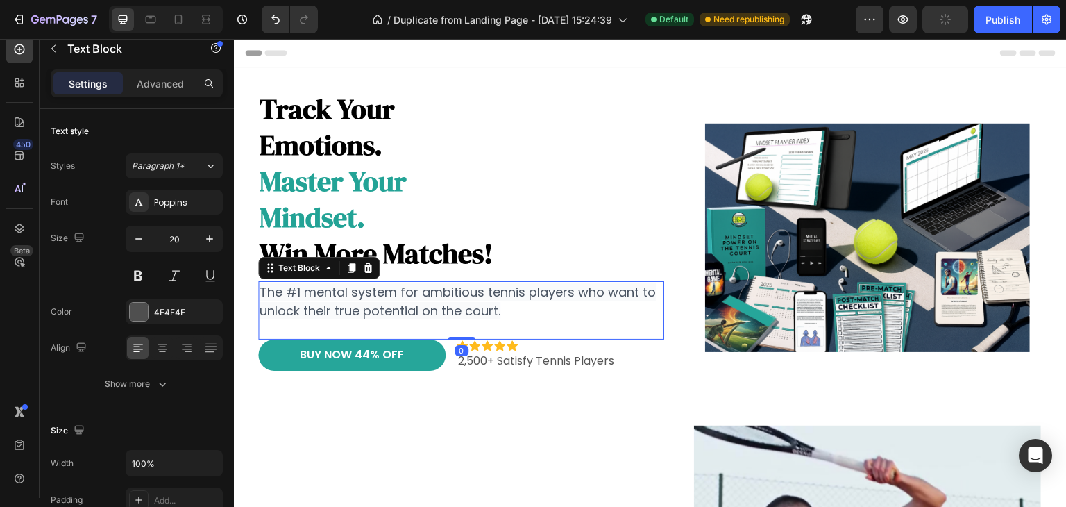
drag, startPoint x: 457, startPoint y: 357, endPoint x: 465, endPoint y: 327, distance: 31.7
click at [465, 327] on div "The #1 mental system for ambitious tennis players who want to unlock their true…" at bounding box center [461, 310] width 406 height 58
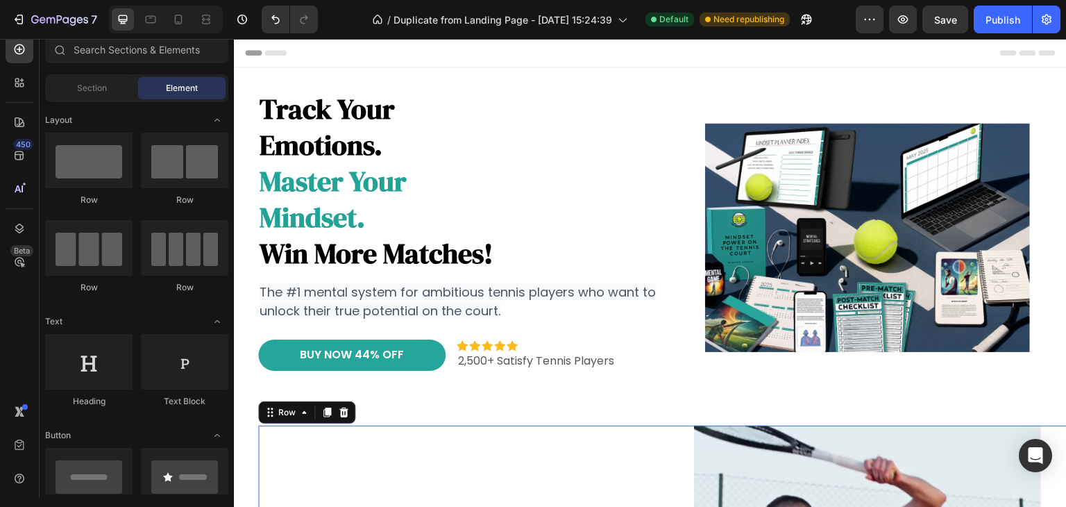
click at [239, 259] on section "track your emotions. master your mindset. win more matches! Heading The #1 ment…" at bounding box center [650, 246] width 833 height 358
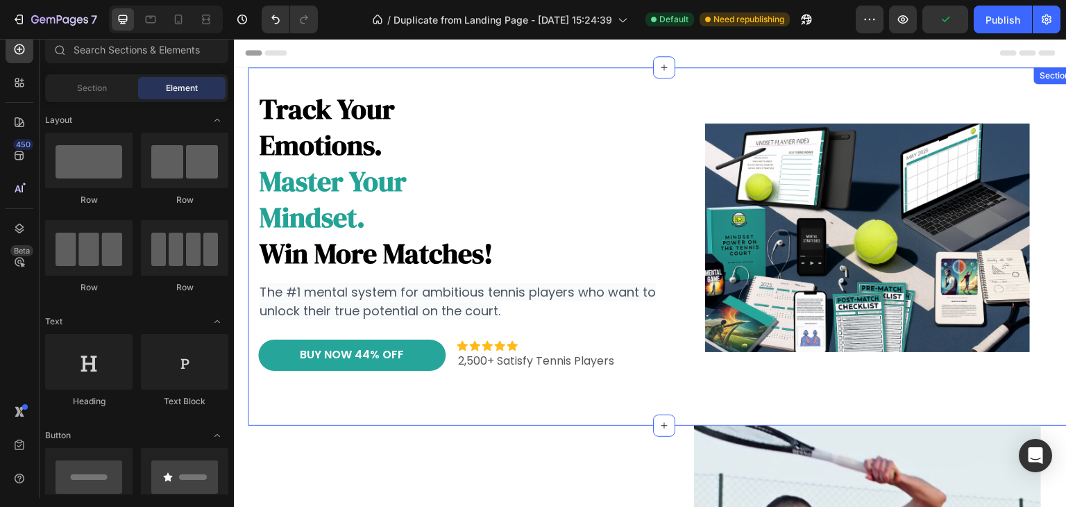
click at [419, 405] on div "track your emotions. master your mindset. win more matches! Heading The #1 ment…" at bounding box center [664, 246] width 812 height 358
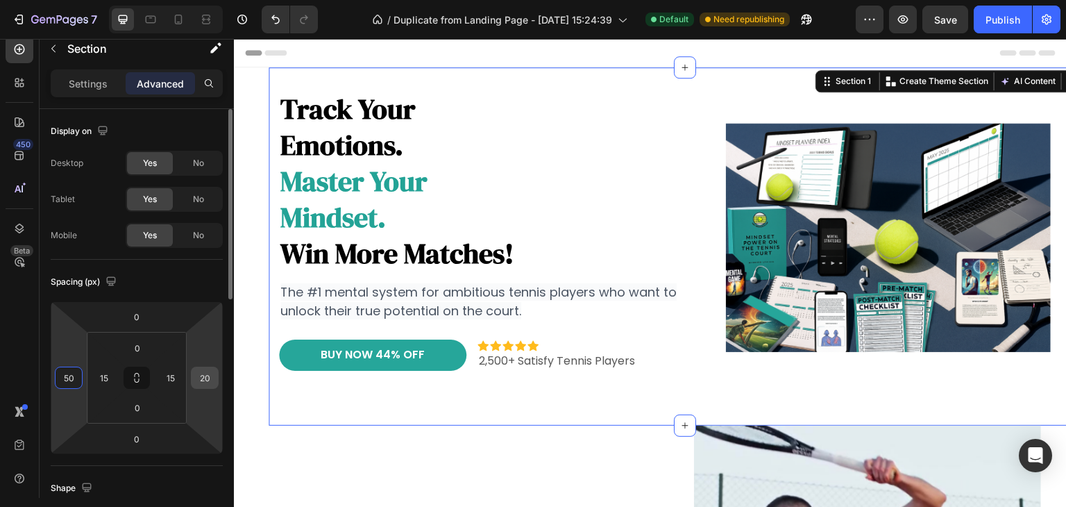
type input "50"
click at [202, 369] on input "20" at bounding box center [204, 377] width 21 height 21
type input "50"
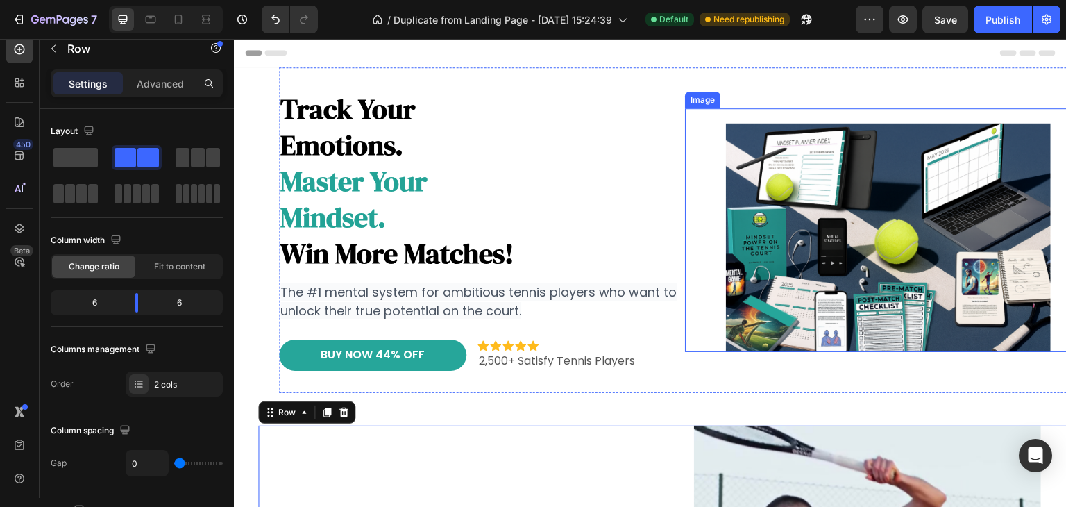
click at [771, 264] on img at bounding box center [888, 230] width 325 height 244
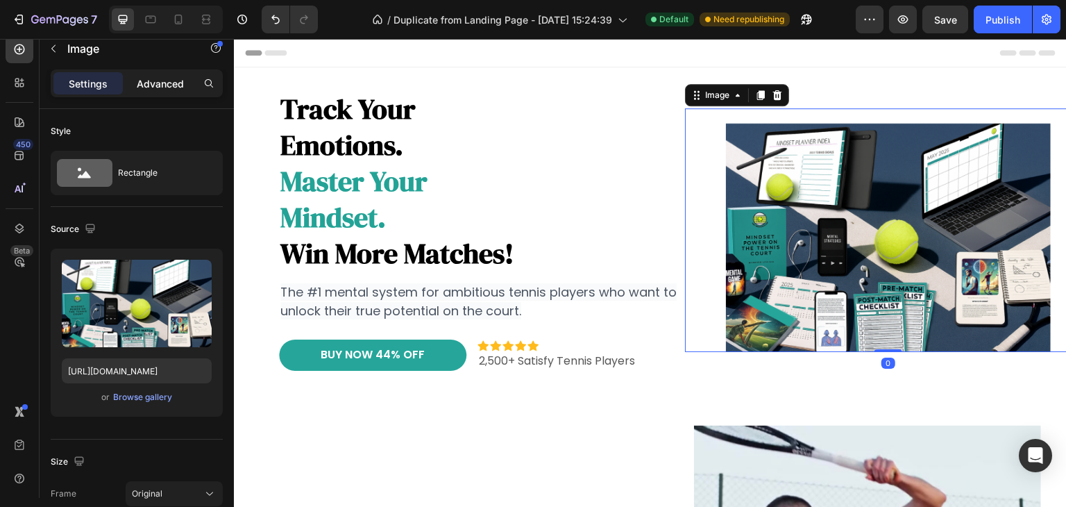
click at [174, 85] on p "Advanced" at bounding box center [160, 83] width 47 height 15
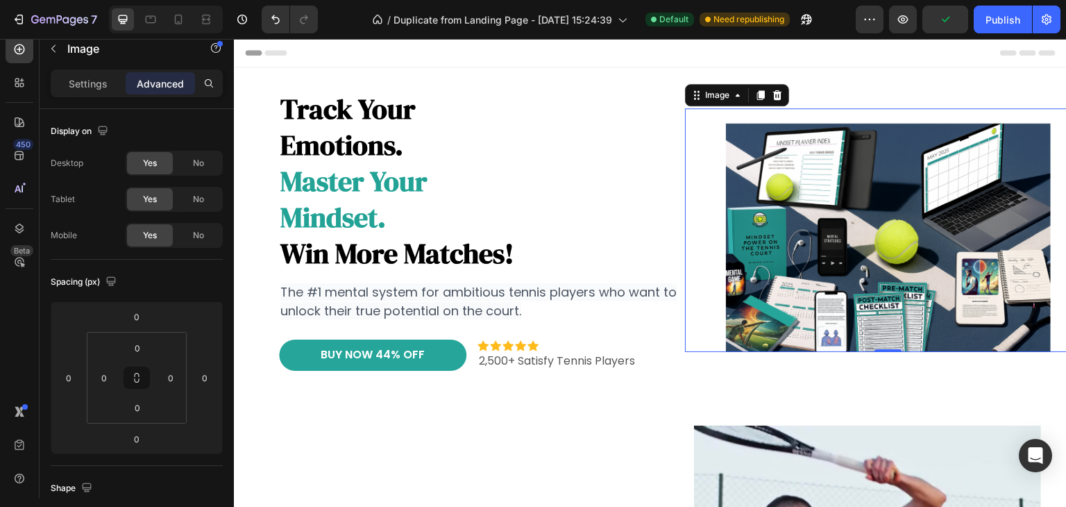
click at [248, 417] on section "track your emotions. master your mindset. win more matches! Heading The #1 ment…" at bounding box center [650, 246] width 833 height 358
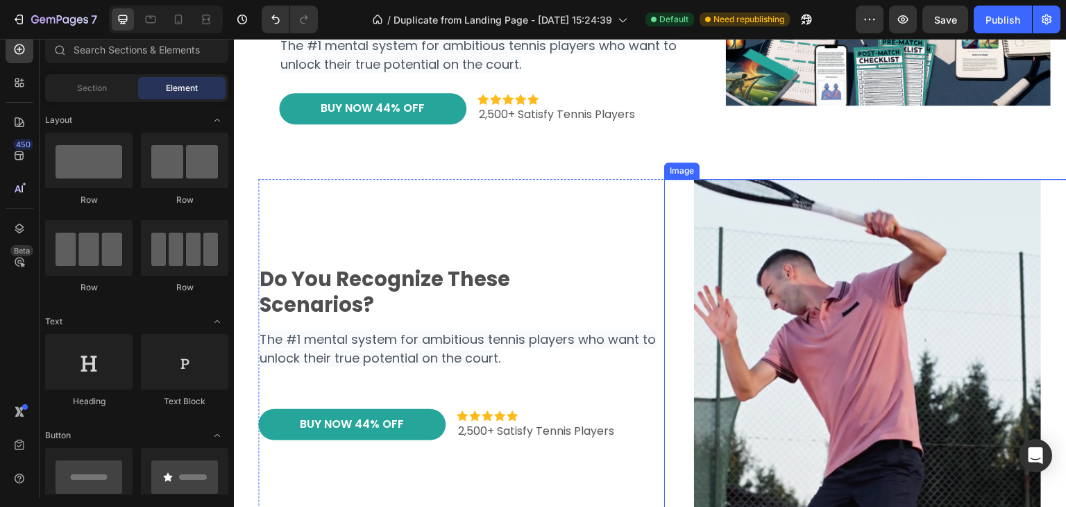
scroll to position [347, 0]
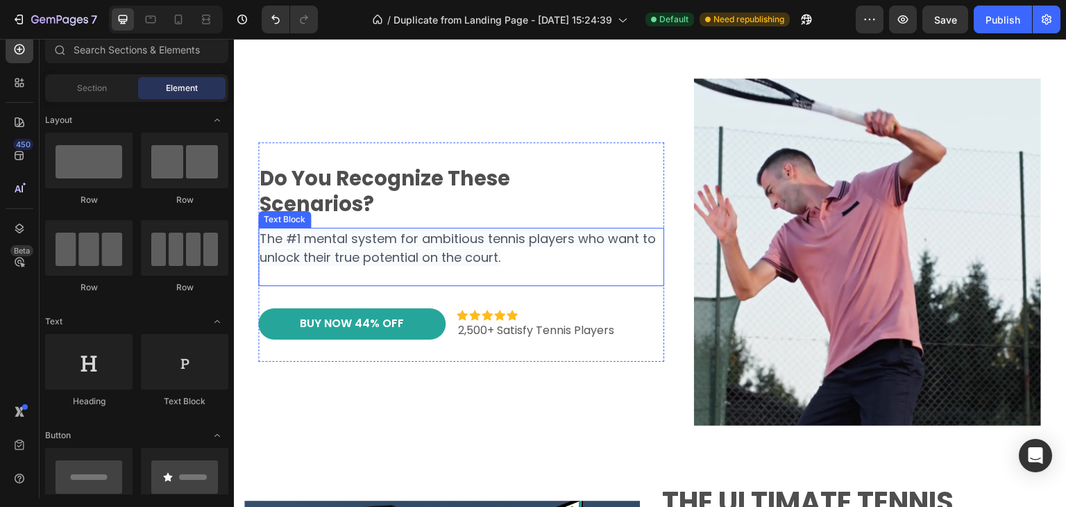
click at [500, 254] on p "The #1 mental system for ambitious tennis players who want to unlock their true…" at bounding box center [461, 257] width 403 height 56
click at [501, 257] on p "The #1 mental system for ambitious tennis players who want to unlock their true…" at bounding box center [461, 257] width 403 height 56
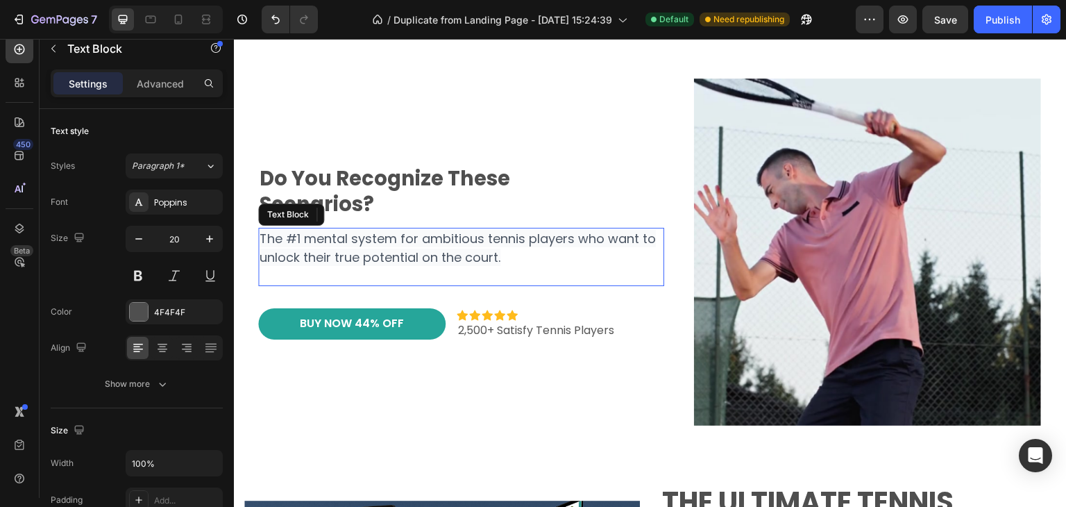
click at [498, 258] on span "The #1 mental system for ambitious tennis players who want to unlock their true…" at bounding box center [458, 248] width 396 height 36
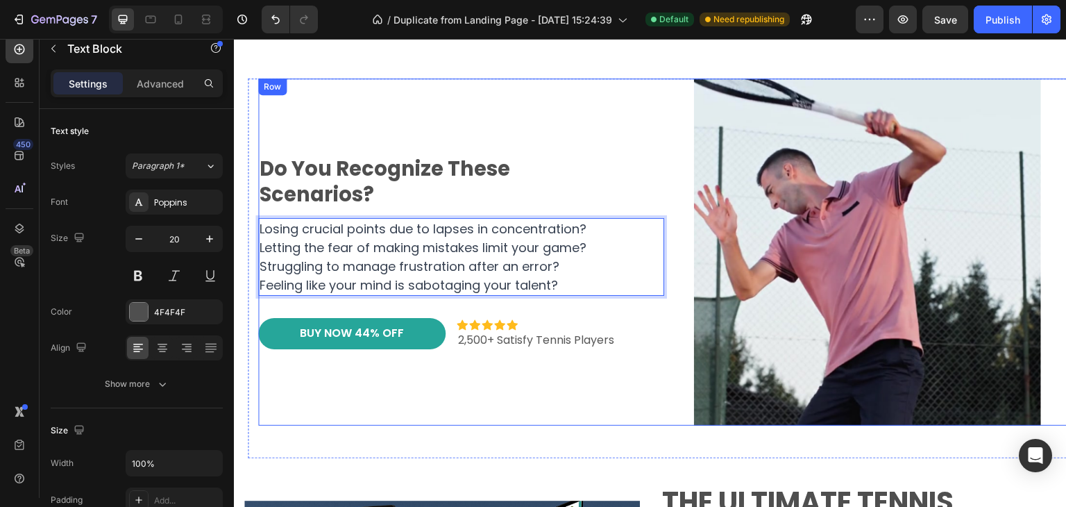
click at [396, 405] on div "⁠⁠⁠⁠⁠⁠⁠ Do you recognize these scenarios? Heading Losing crucial points due to …" at bounding box center [461, 251] width 406 height 347
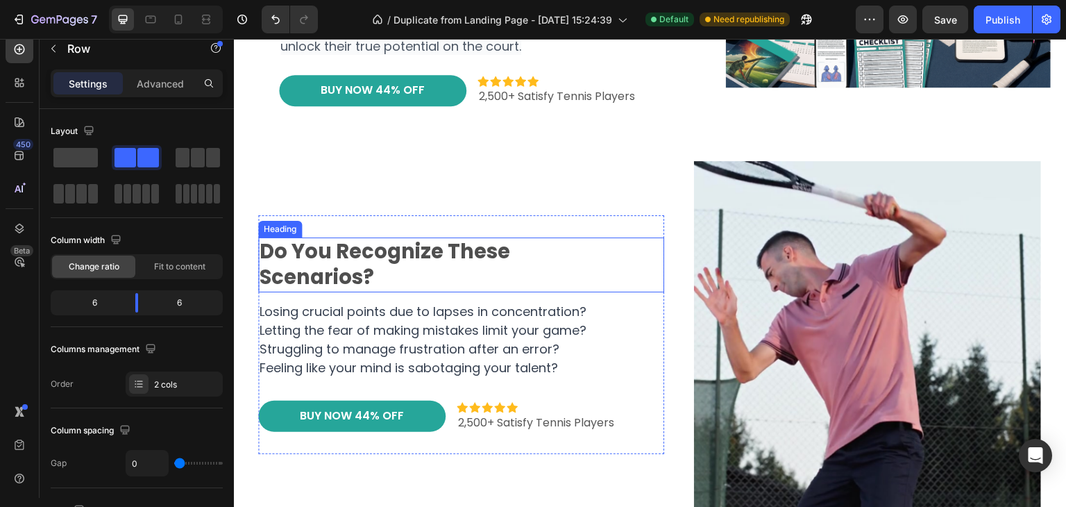
scroll to position [280, 0]
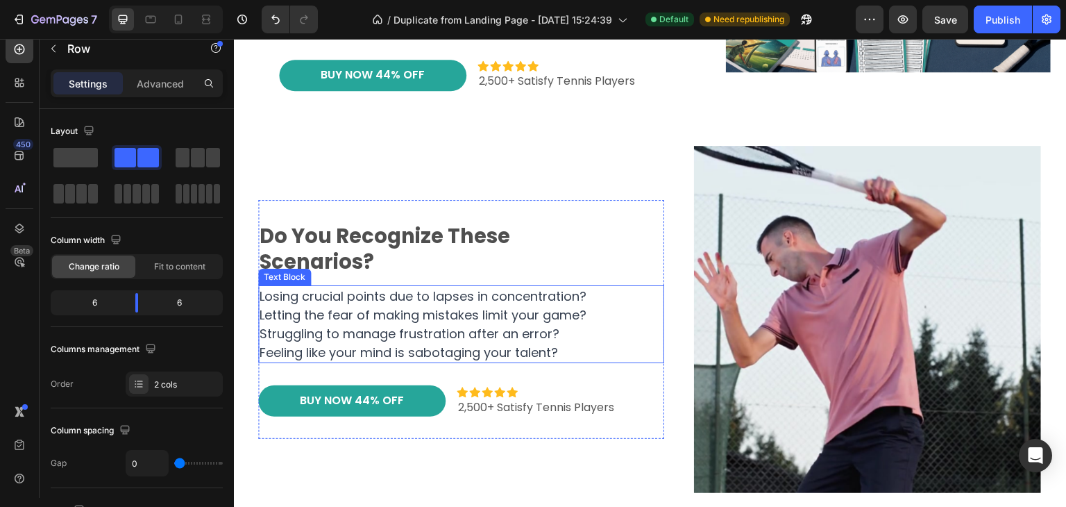
click at [263, 296] on span "Losing crucial points due to lapses in concentration?" at bounding box center [423, 295] width 327 height 17
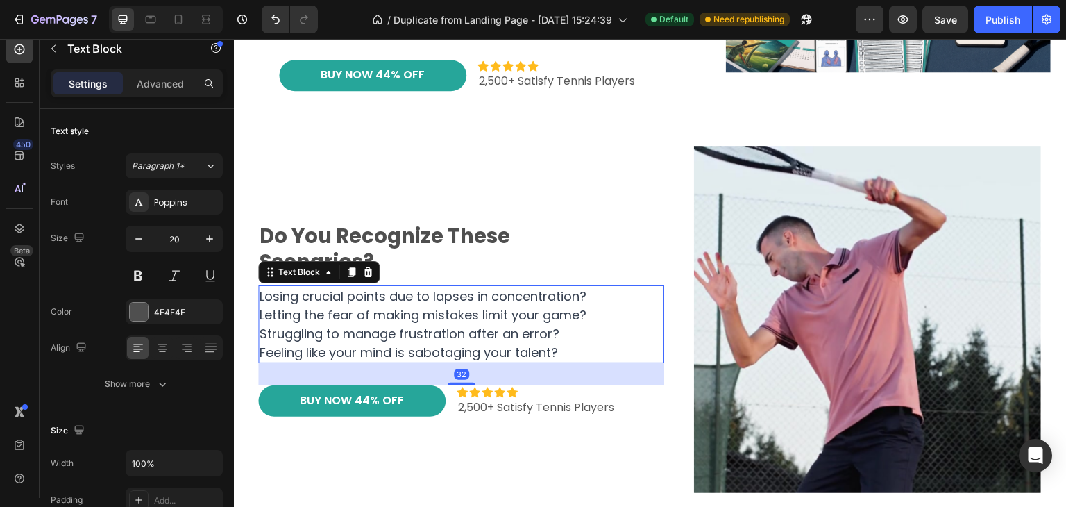
click at [262, 296] on span "Losing crucial points due to lapses in concentration?" at bounding box center [423, 295] width 327 height 17
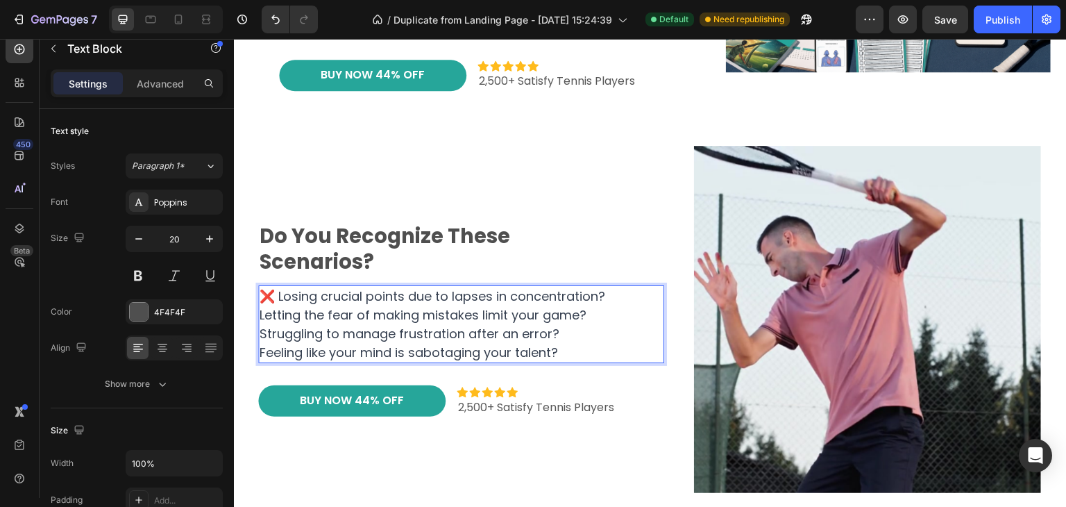
click at [264, 311] on span "Letting the fear of making mistakes limit your game?" at bounding box center [423, 314] width 327 height 17
click at [269, 335] on span "Struggling to manage frustration after an error?" at bounding box center [410, 333] width 300 height 17
click at [261, 348] on span "Feeling like your mind is sabotaging your talent?" at bounding box center [409, 352] width 298 height 17
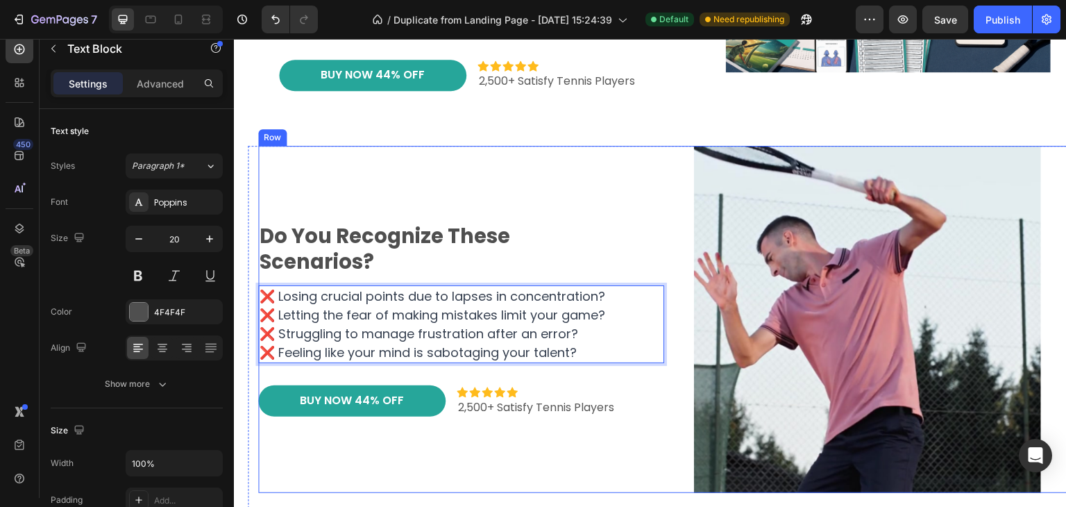
click at [294, 462] on div "do you recognize these scenarios? Heading ❌ Losing crucial points due to lapses…" at bounding box center [461, 319] width 406 height 347
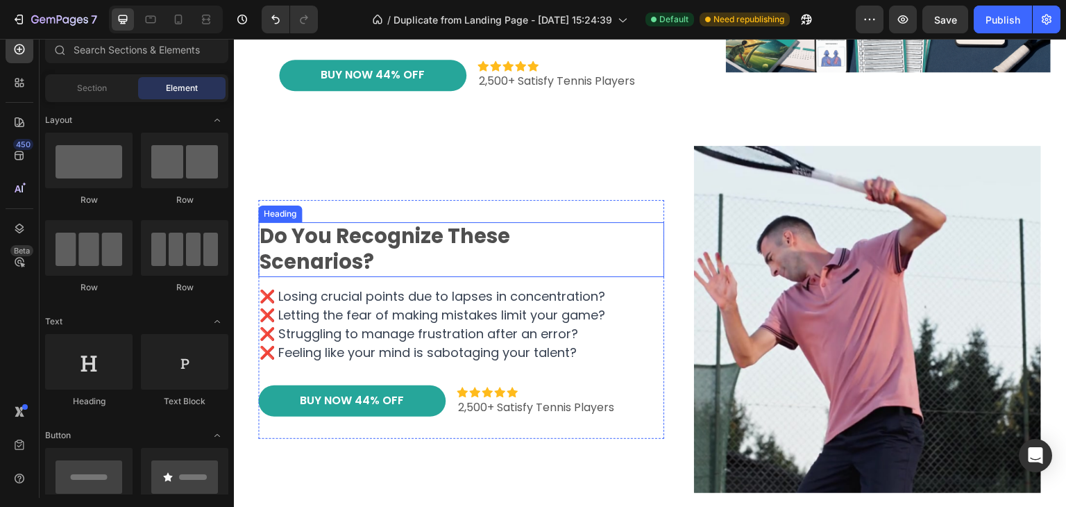
click at [339, 251] on strong "scenarios?" at bounding box center [317, 262] width 115 height 28
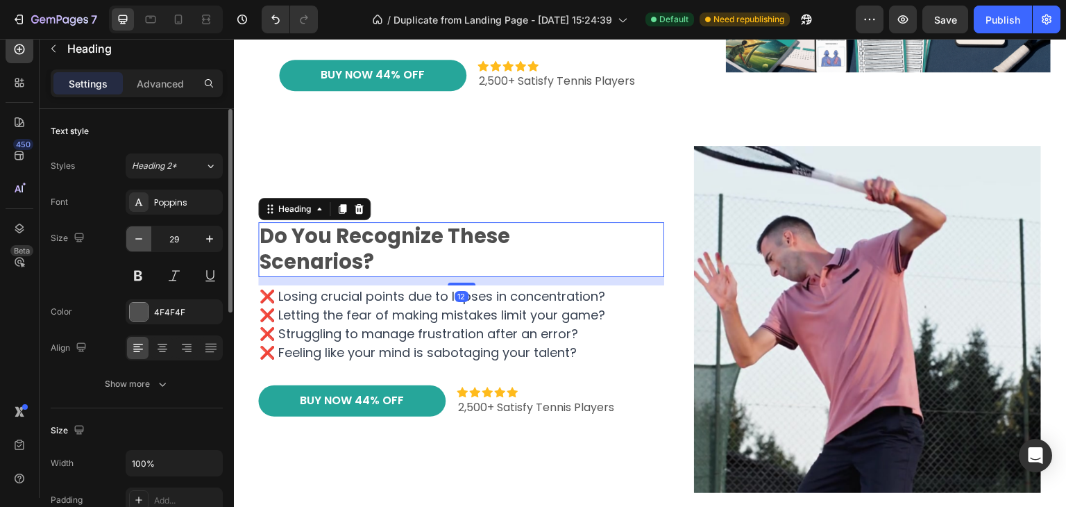
click at [131, 246] on button "button" at bounding box center [138, 238] width 25 height 25
type input "27"
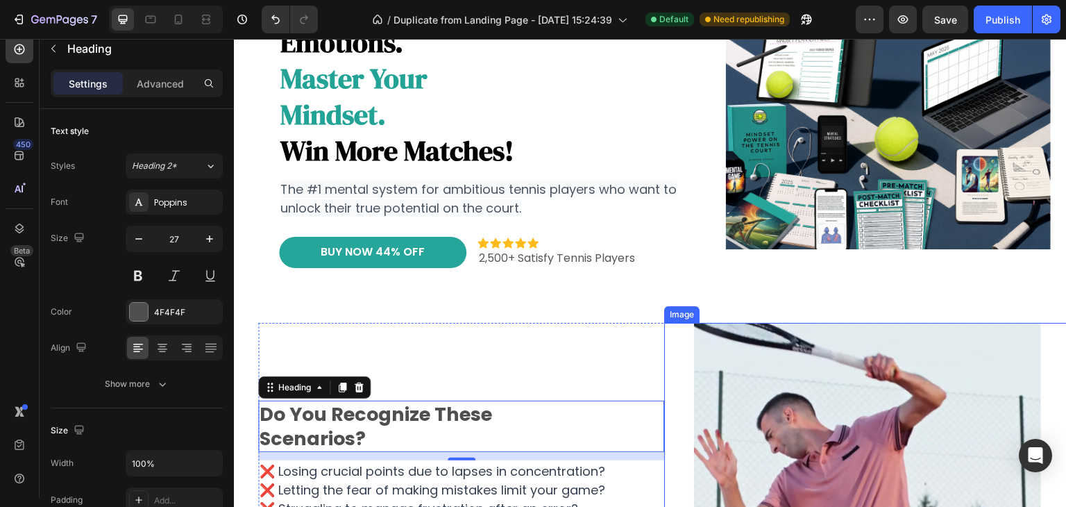
scroll to position [278, 0]
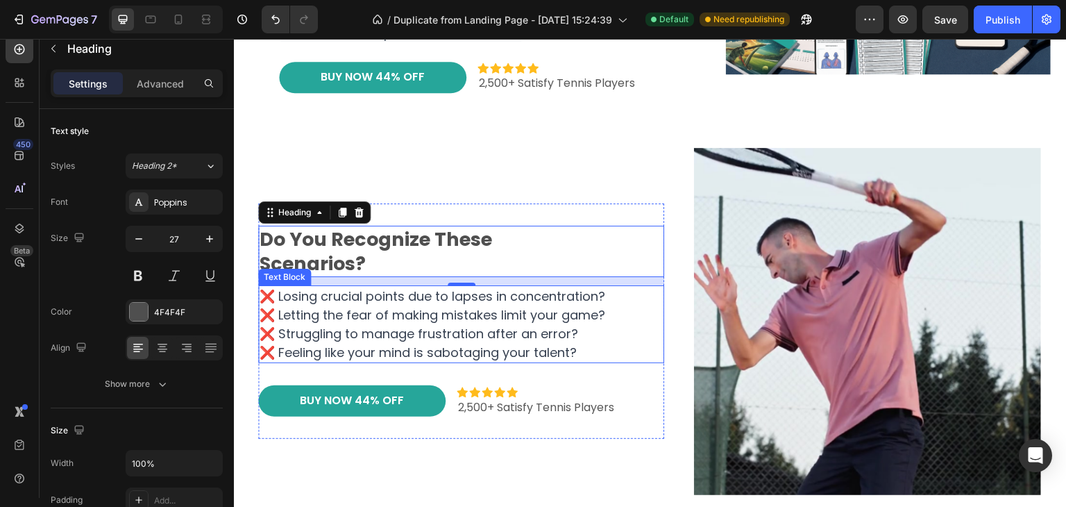
click at [569, 344] on span "❌ Feeling like your mind is sabotaging your talent?" at bounding box center [418, 352] width 317 height 17
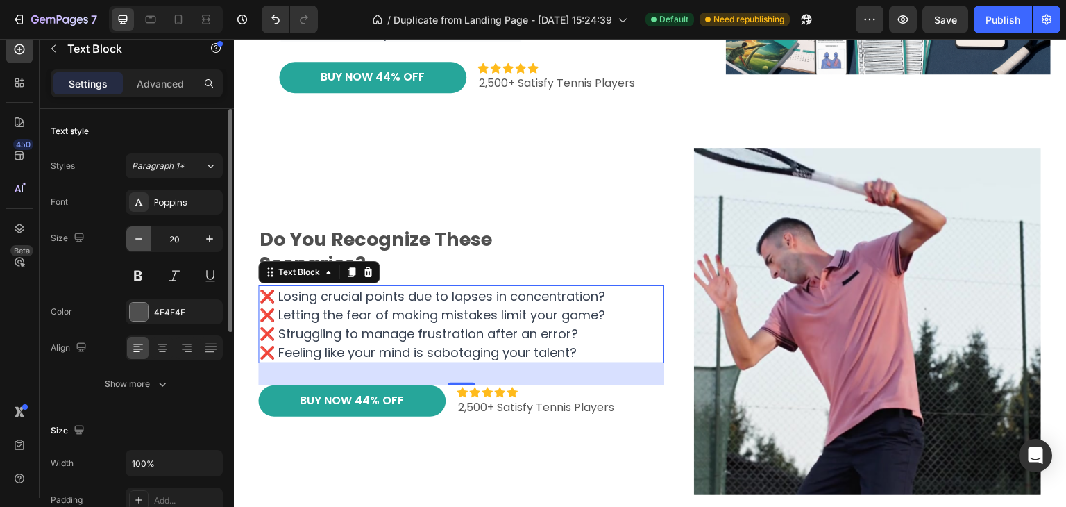
click at [142, 242] on icon "button" at bounding box center [139, 239] width 14 height 14
type input "19"
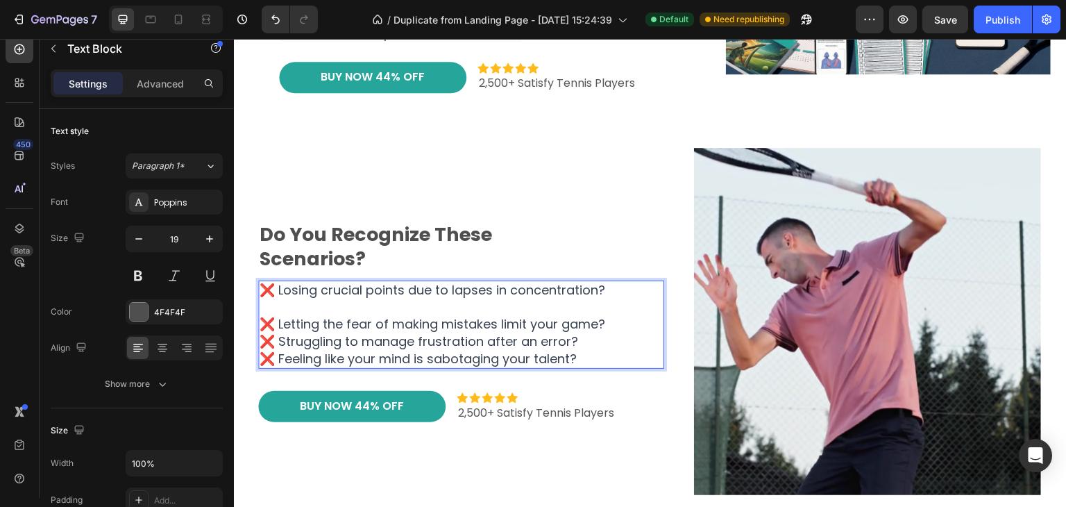
scroll to position [269, 0]
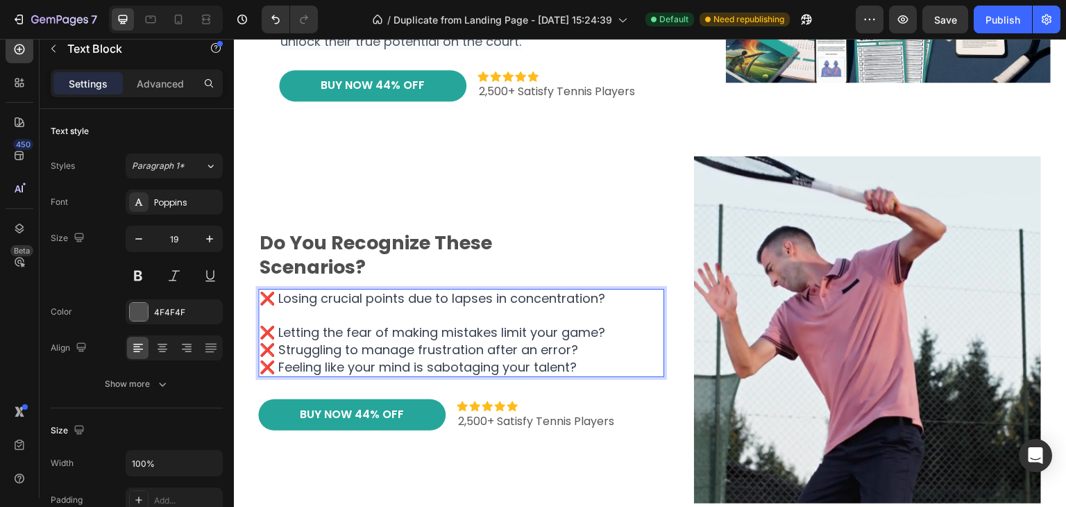
click at [628, 332] on p "❌ Losing crucial points due to lapses in concentration? ⁠⁠⁠⁠⁠⁠⁠ ❌ Letting the f…" at bounding box center [461, 333] width 403 height 86
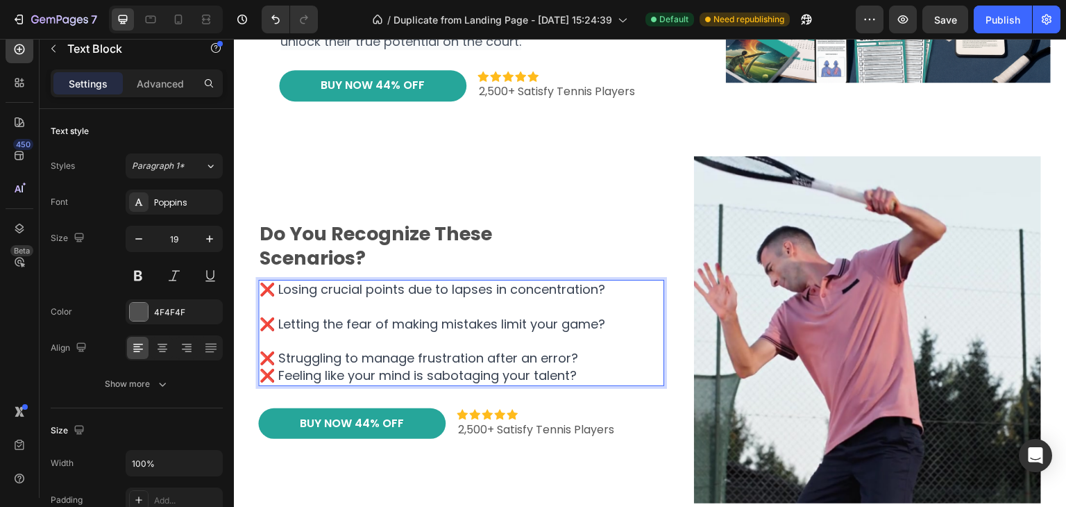
scroll to position [261, 0]
